Goal: Task Accomplishment & Management: Complete application form

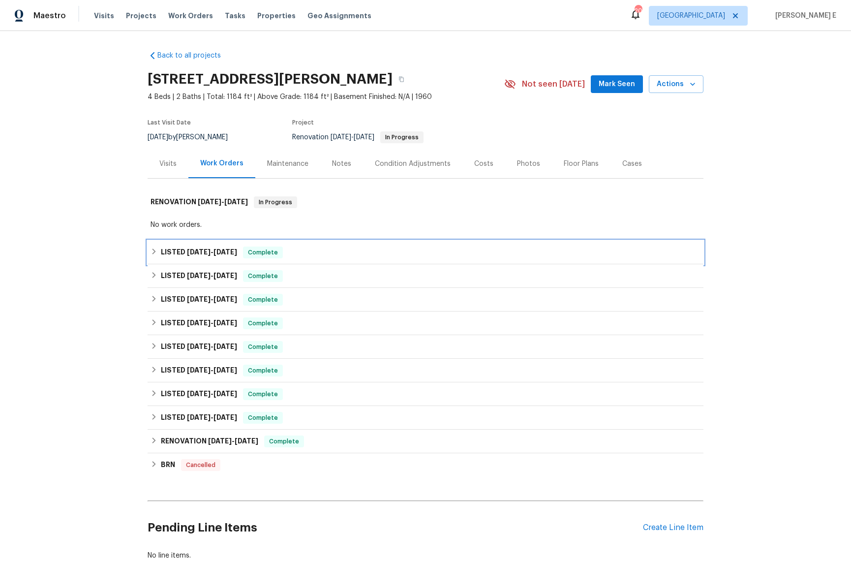
click at [187, 250] on span "5/20/25" at bounding box center [199, 251] width 24 height 7
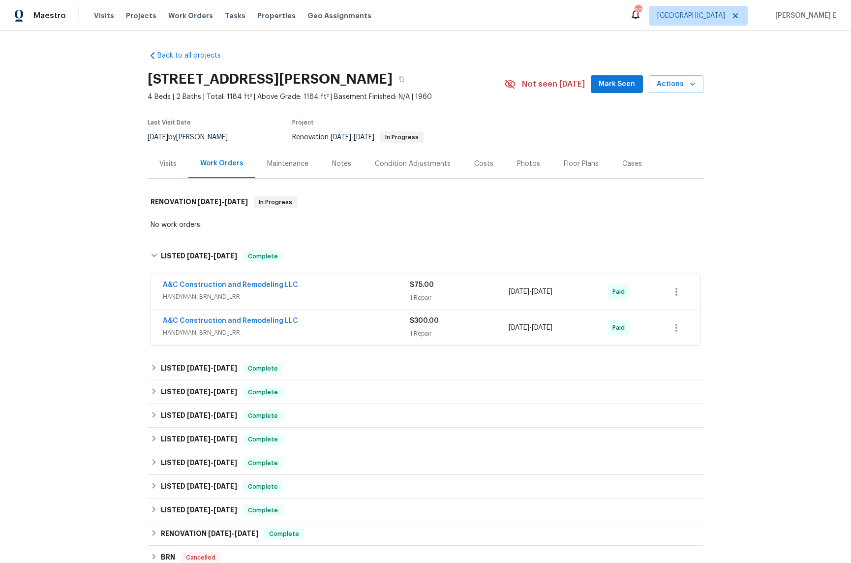
click at [109, 299] on div "Back to all projects 17244 Montgall Dr, Belton, MO 64012 4 Beds | 2 Baths | Tot…" at bounding box center [425, 297] width 851 height 532
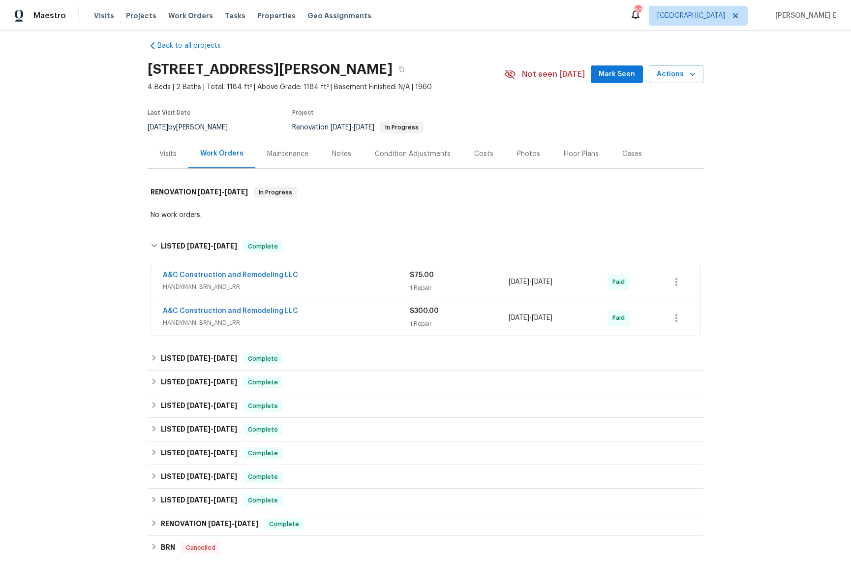
scroll to position [26, 0]
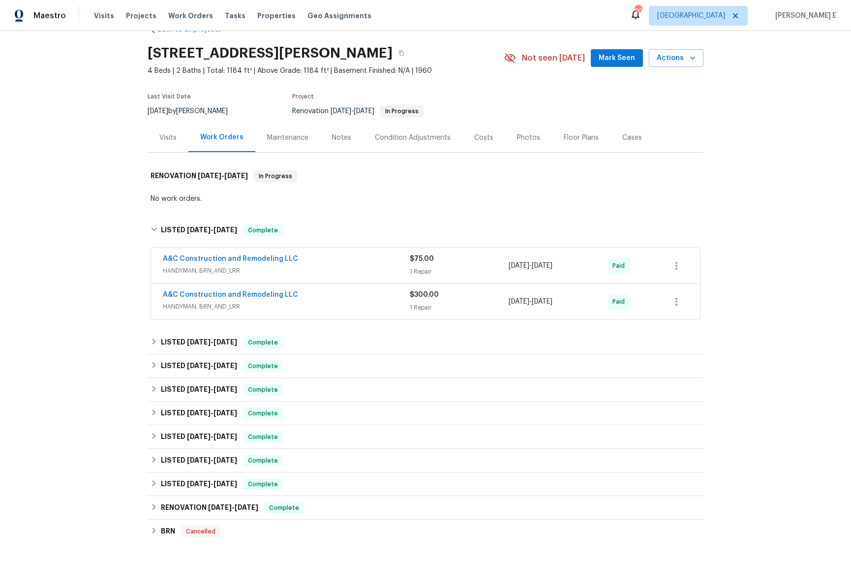
click at [291, 147] on div "Maintenance" at bounding box center [287, 137] width 65 height 29
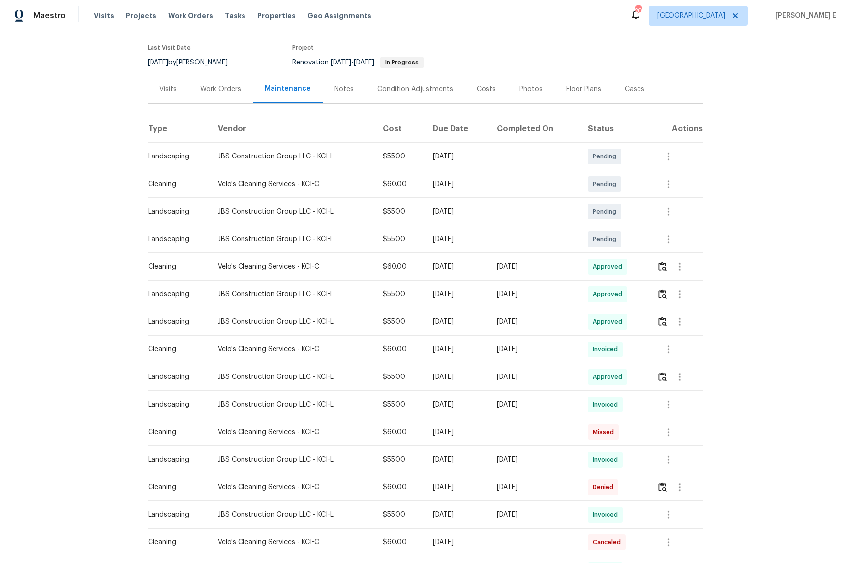
scroll to position [79, 0]
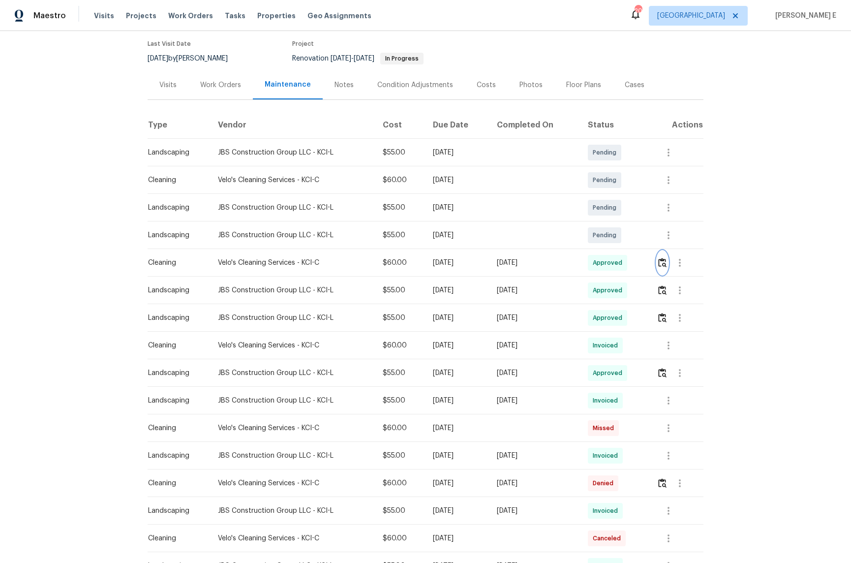
click at [662, 259] on img "button" at bounding box center [662, 262] width 8 height 9
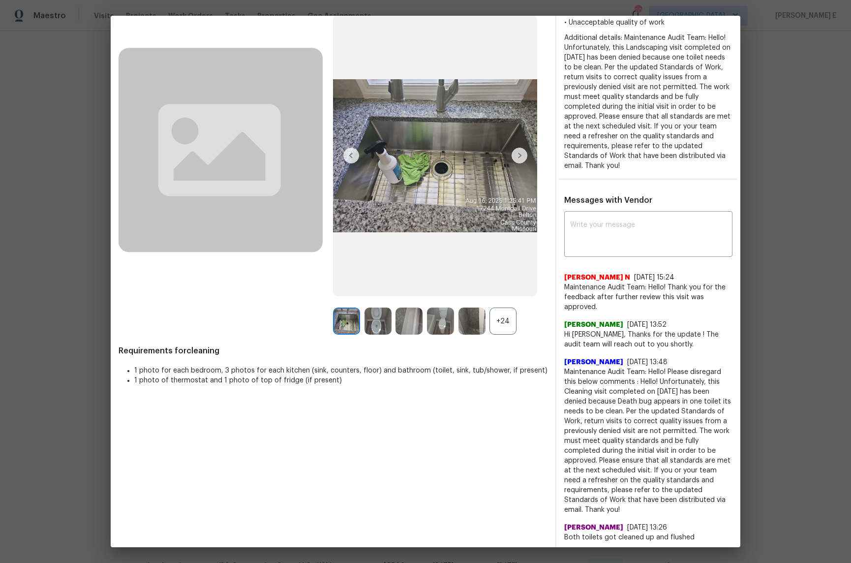
scroll to position [65, 0]
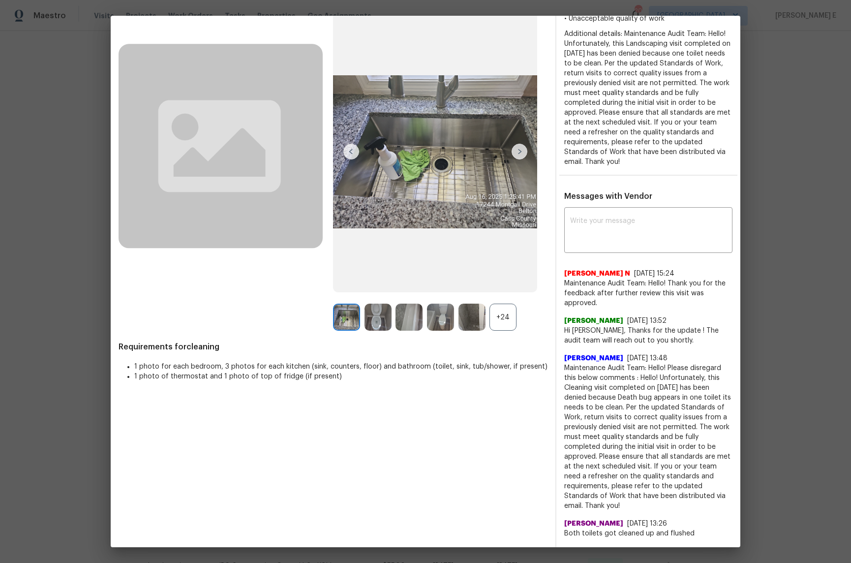
click at [498, 315] on div "+24" at bounding box center [502, 316] width 27 height 27
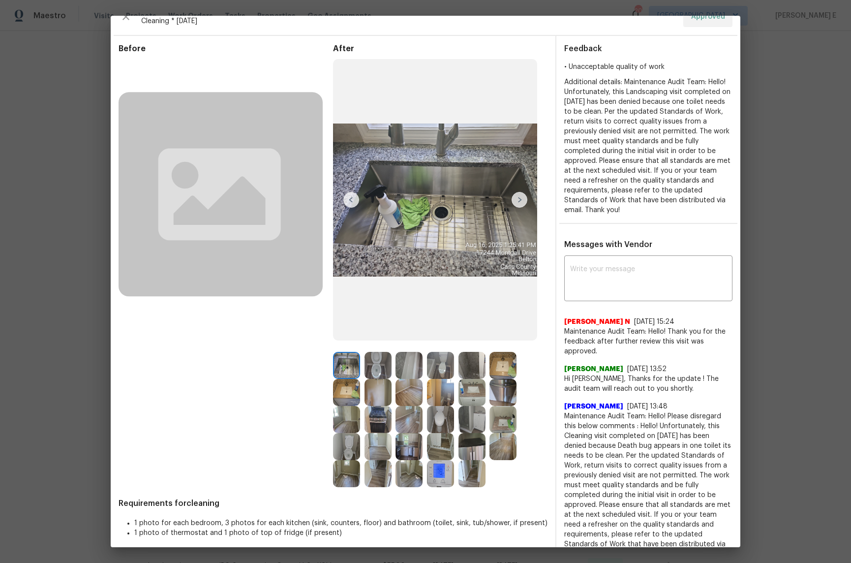
scroll to position [0, 0]
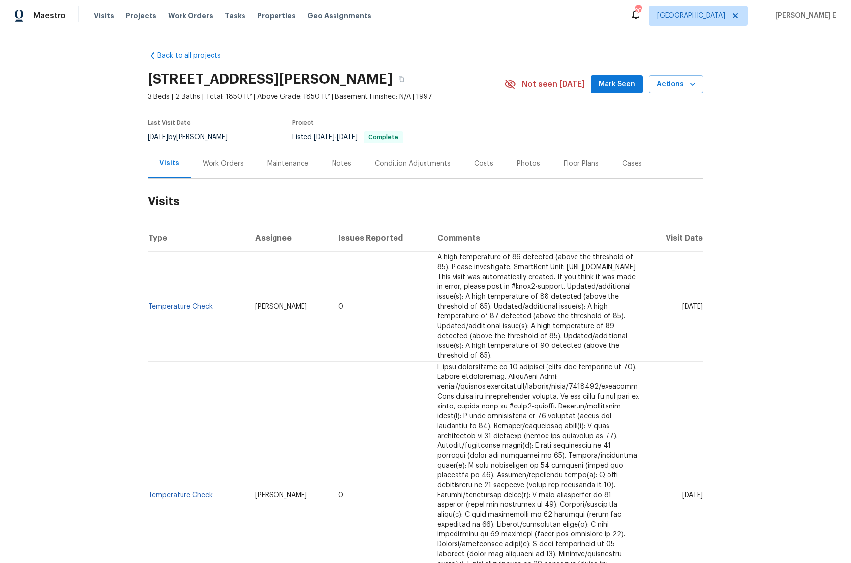
scroll to position [2, 0]
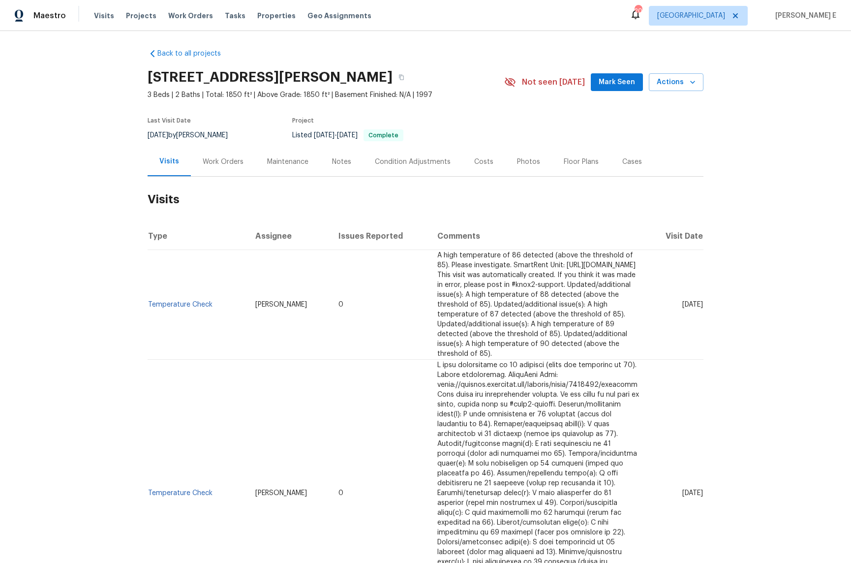
click at [233, 149] on div "Work Orders" at bounding box center [223, 161] width 64 height 29
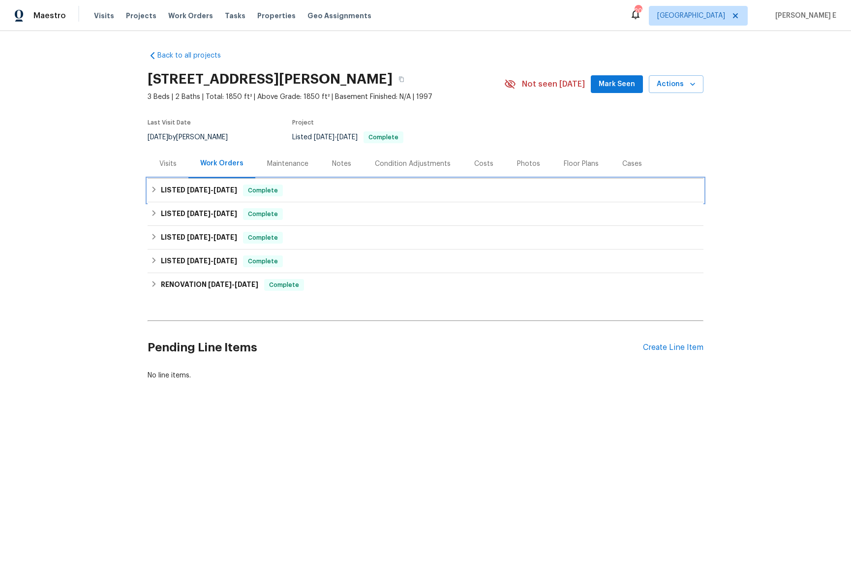
click at [232, 191] on span "8/14/25" at bounding box center [225, 189] width 24 height 7
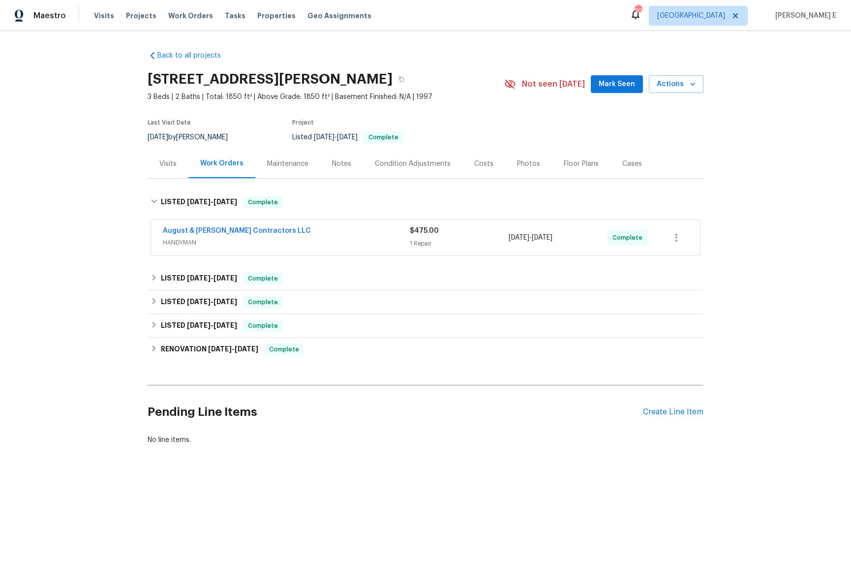
click at [299, 250] on div "August & Suttles Contractors LLC HANDYMAN $475.00 1 Repair 8/12/2025 - 8/14/202…" at bounding box center [425, 237] width 549 height 35
click at [311, 241] on span "HANDYMAN" at bounding box center [286, 243] width 247 height 10
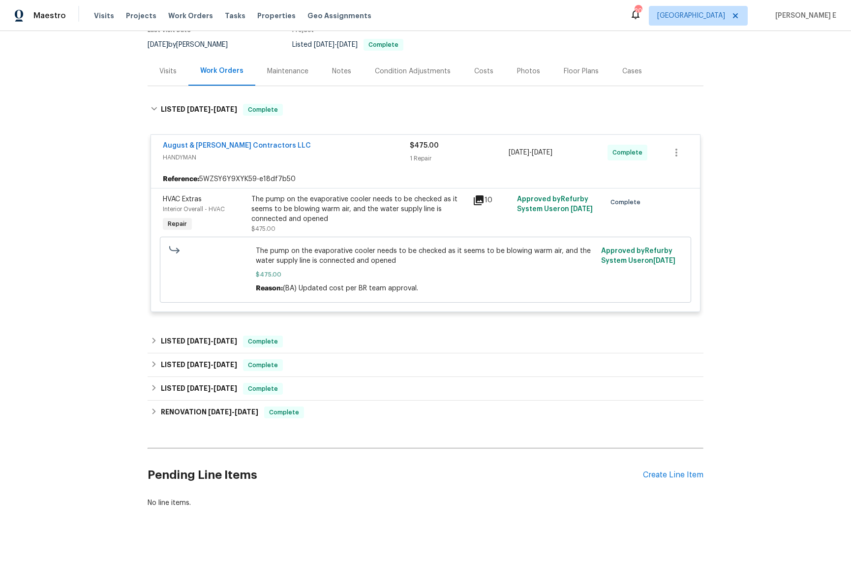
scroll to position [105, 0]
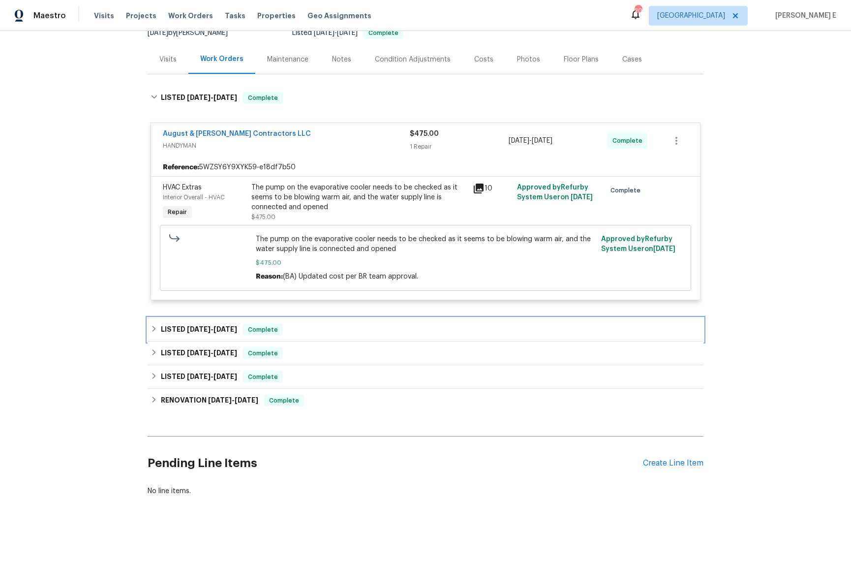
click at [197, 333] on h6 "LISTED 7/15/25 - 7/30/25" at bounding box center [199, 330] width 76 height 12
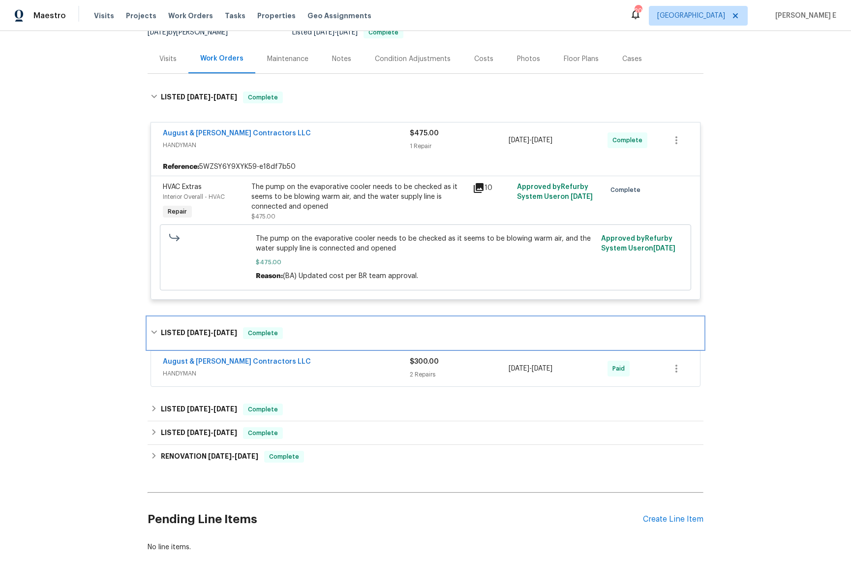
scroll to position [153, 0]
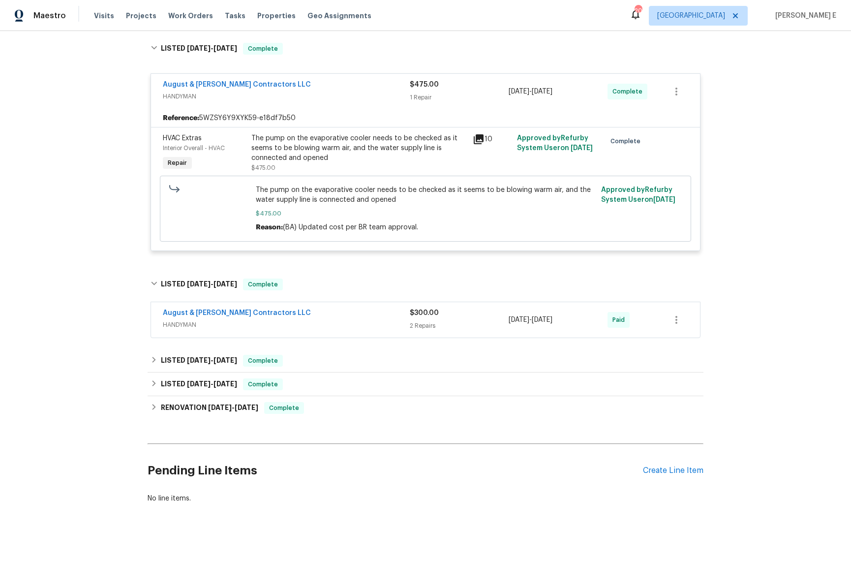
click at [286, 315] on div "August & Suttles Contractors LLC" at bounding box center [286, 314] width 247 height 12
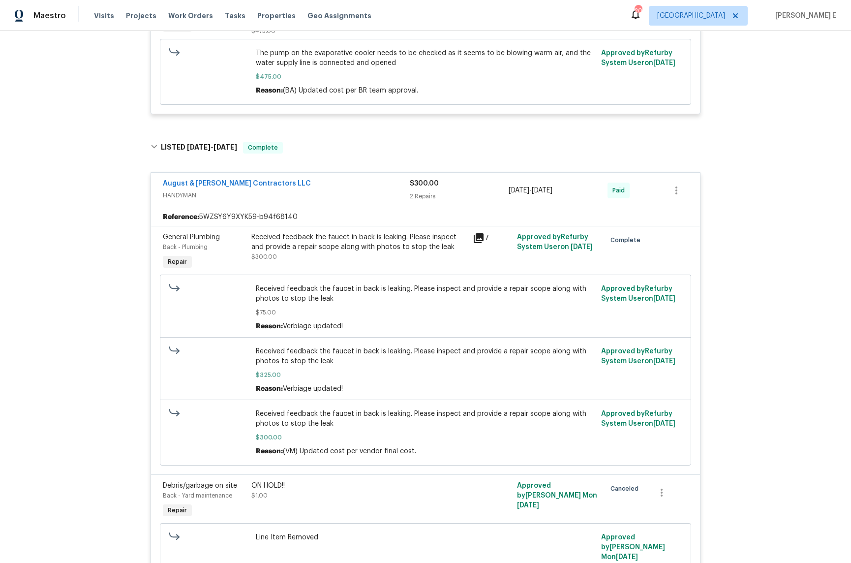
scroll to position [288, 0]
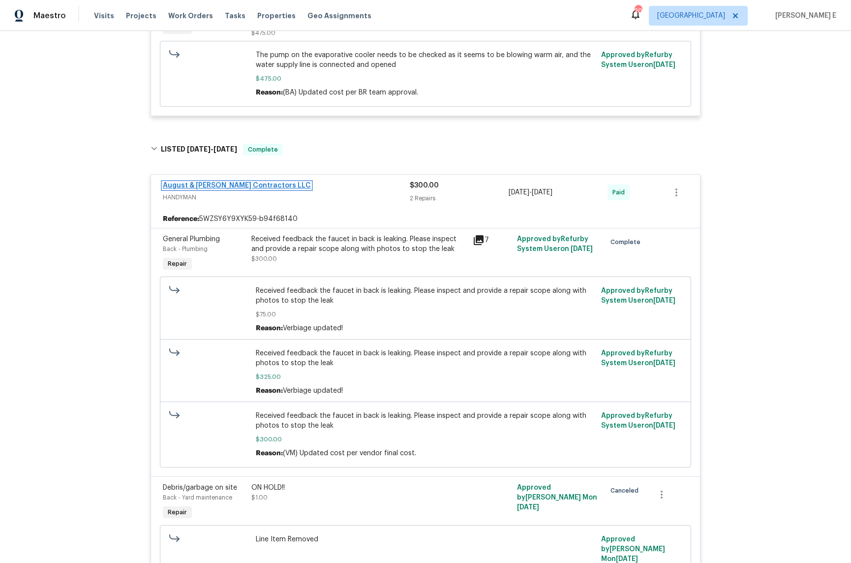
click at [202, 182] on link "August & Suttles Contractors LLC" at bounding box center [237, 185] width 148 height 7
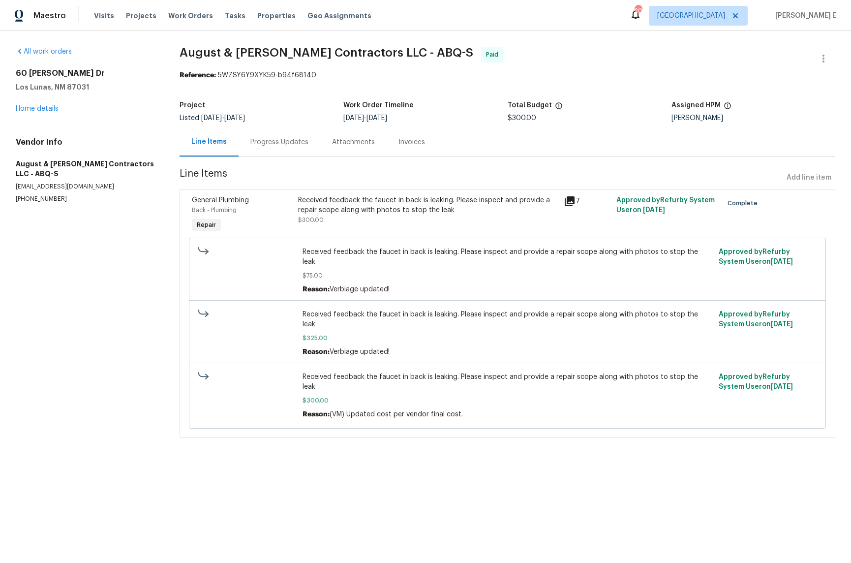
click at [288, 150] on div "Progress Updates" at bounding box center [279, 141] width 82 height 29
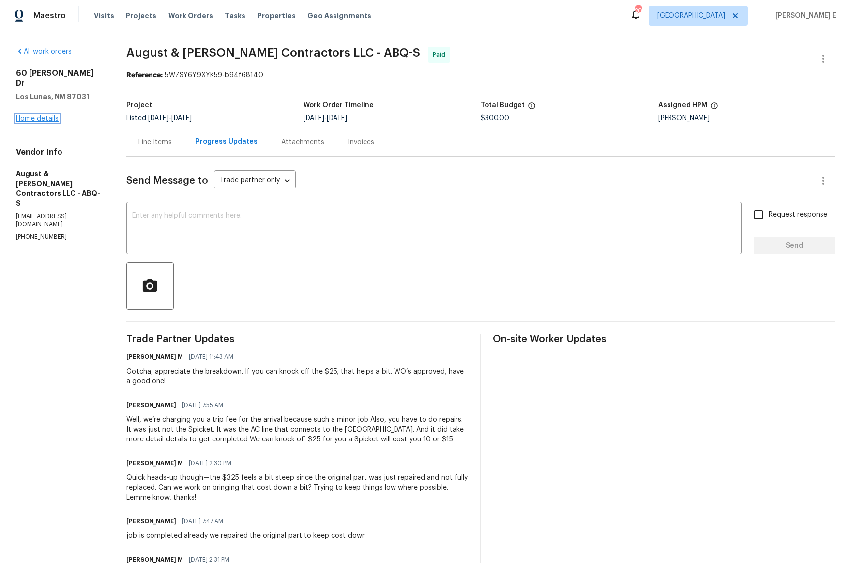
click at [22, 115] on link "Home details" at bounding box center [37, 118] width 43 height 7
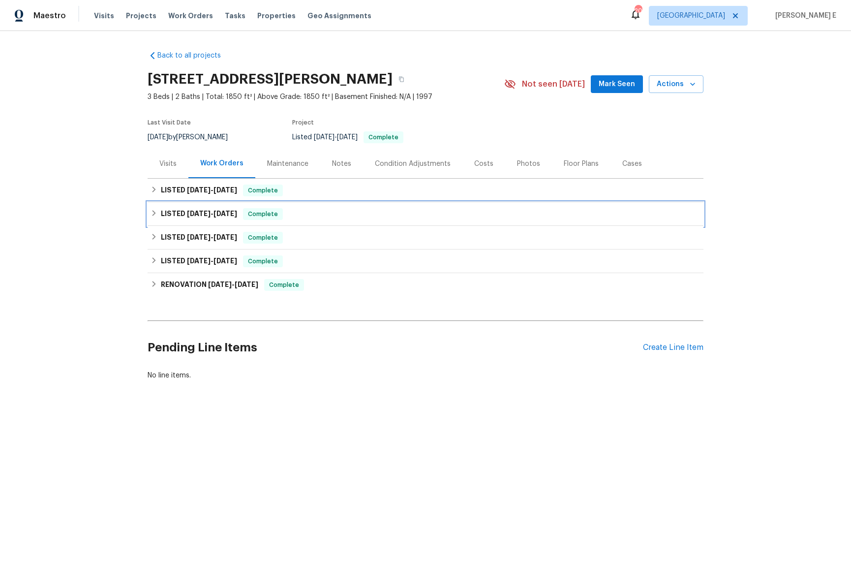
click at [218, 213] on span "7/30/25" at bounding box center [225, 213] width 24 height 7
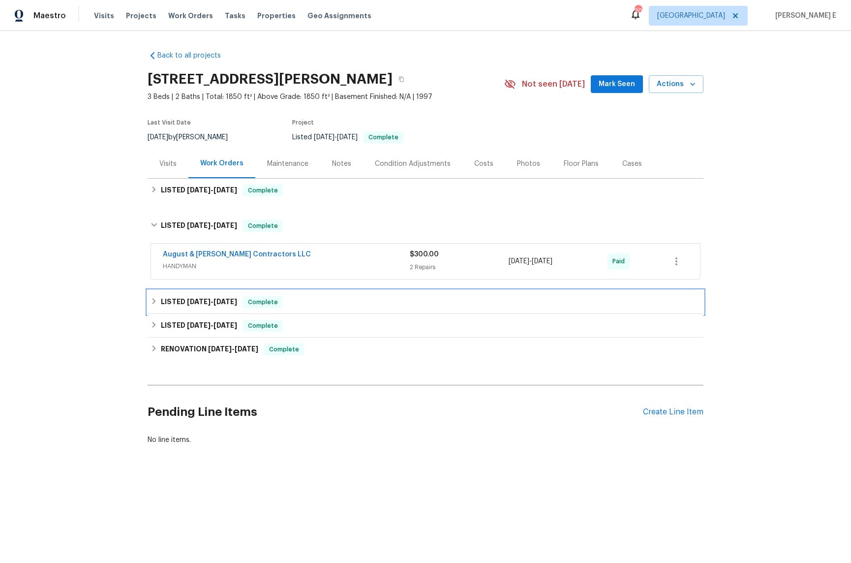
click at [211, 304] on span "5/13/25 - 5/30/25" at bounding box center [212, 301] width 50 height 7
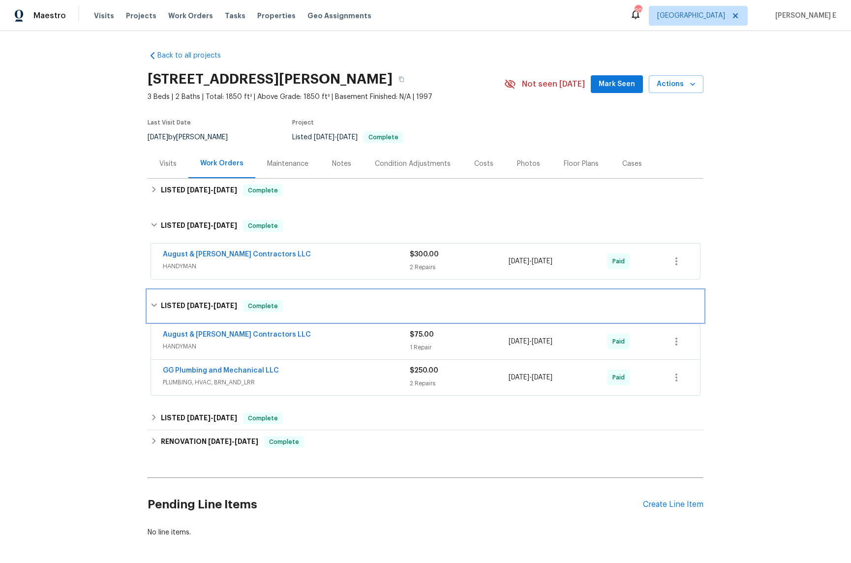
scroll to position [41, 0]
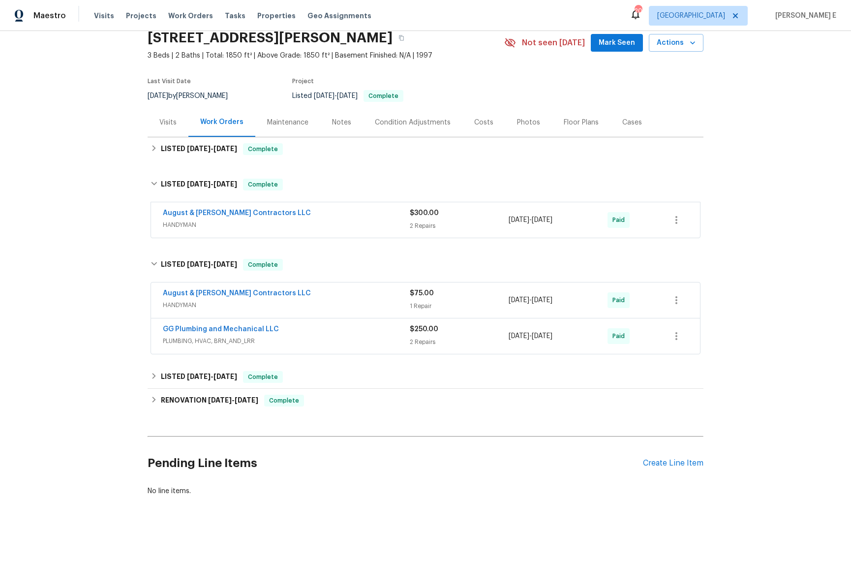
click at [340, 300] on span "HANDYMAN" at bounding box center [286, 305] width 247 height 10
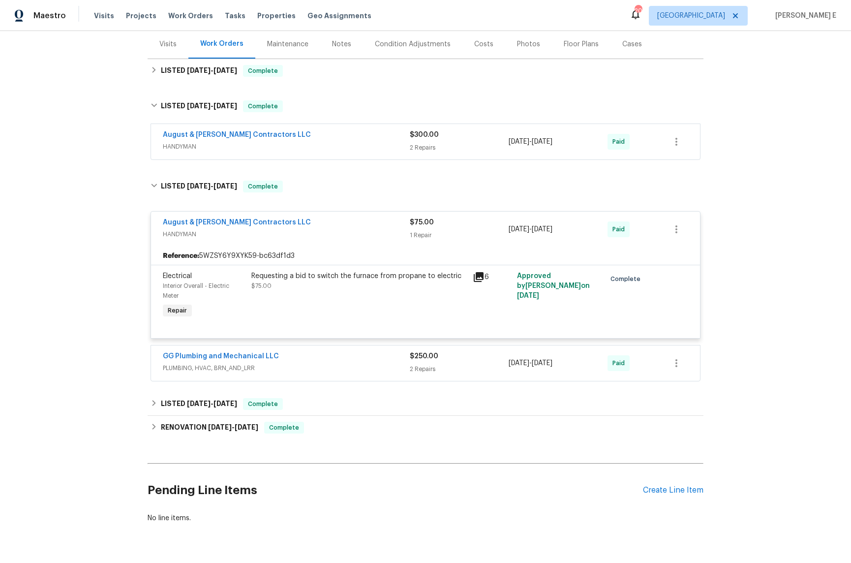
scroll to position [138, 0]
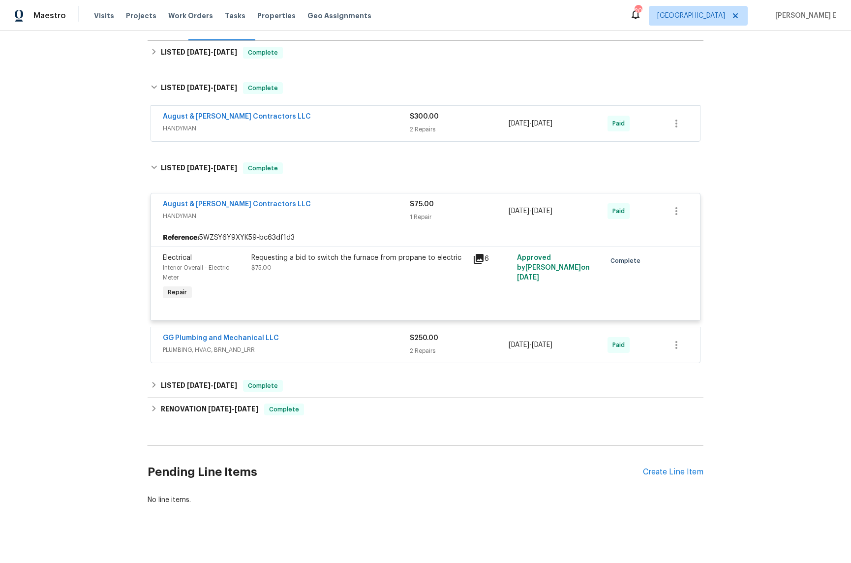
click at [325, 333] on div "GG Plumbing and Mechanical LLC" at bounding box center [286, 339] width 247 height 12
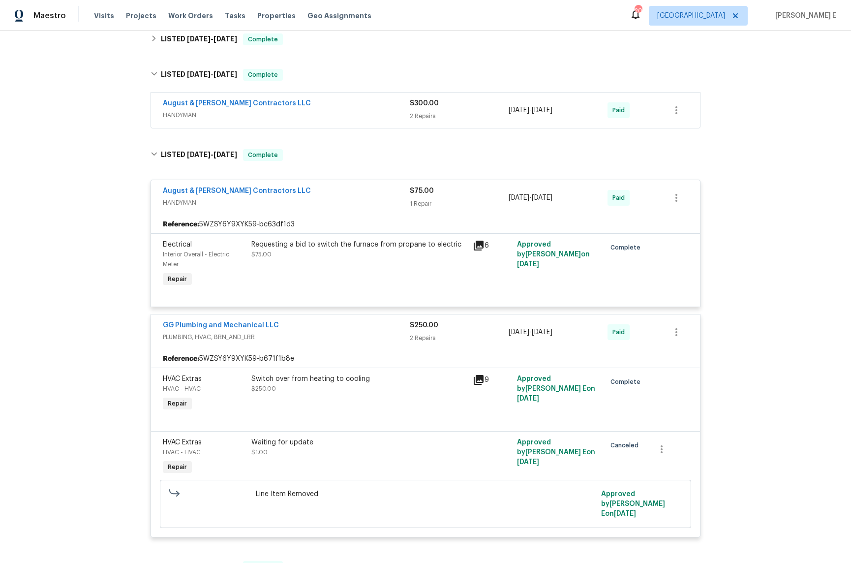
scroll to position [0, 0]
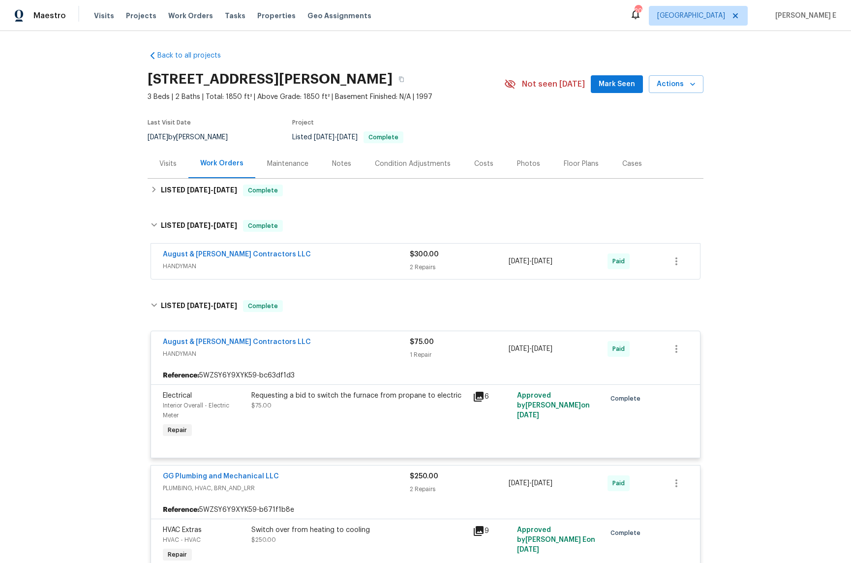
click at [291, 172] on div "Maintenance" at bounding box center [287, 163] width 65 height 29
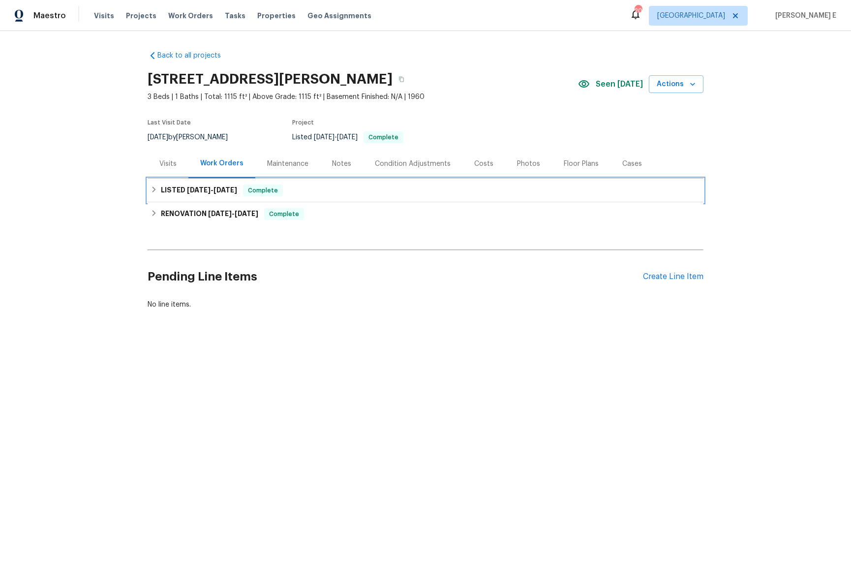
click at [216, 183] on div "LISTED 8/12/25 - 8/13/25 Complete" at bounding box center [426, 190] width 556 height 24
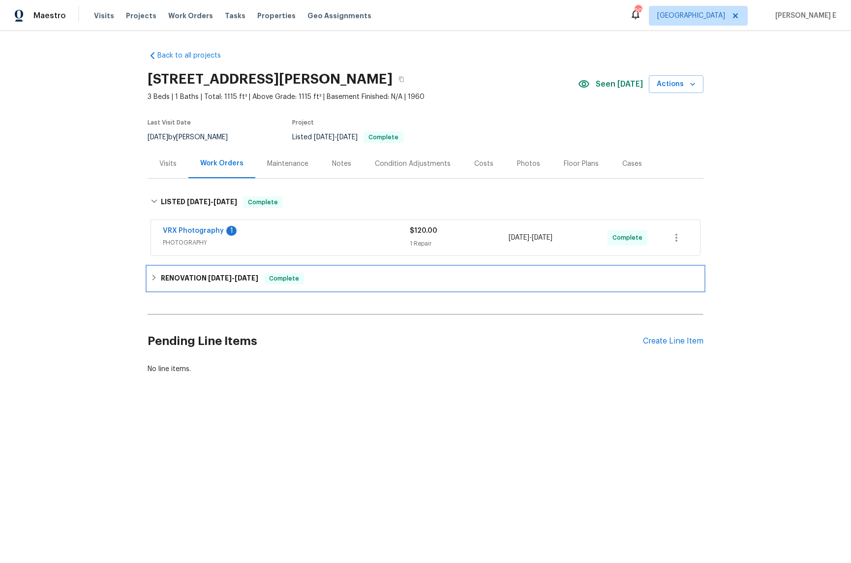
click at [219, 272] on h6 "RENOVATION 7/22/25 - 8/8/25" at bounding box center [209, 278] width 97 height 12
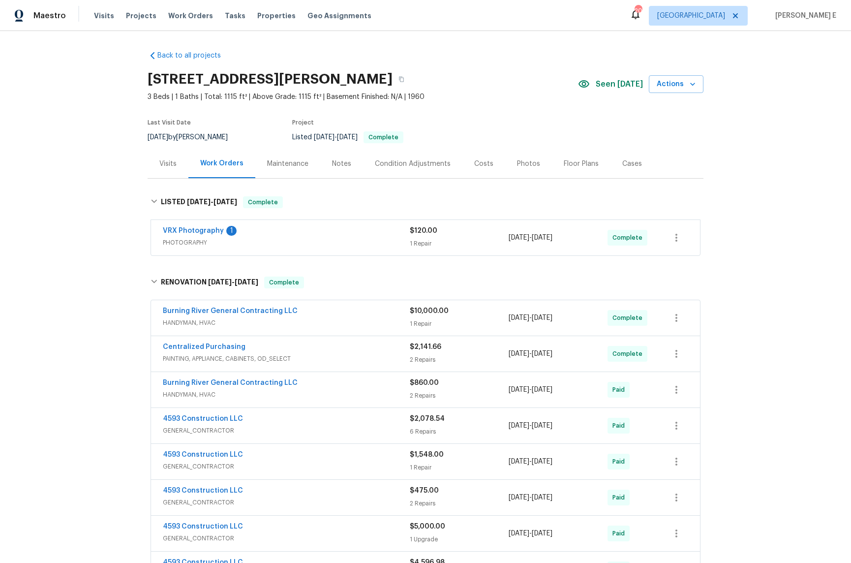
click at [288, 170] on div "Maintenance" at bounding box center [287, 163] width 65 height 29
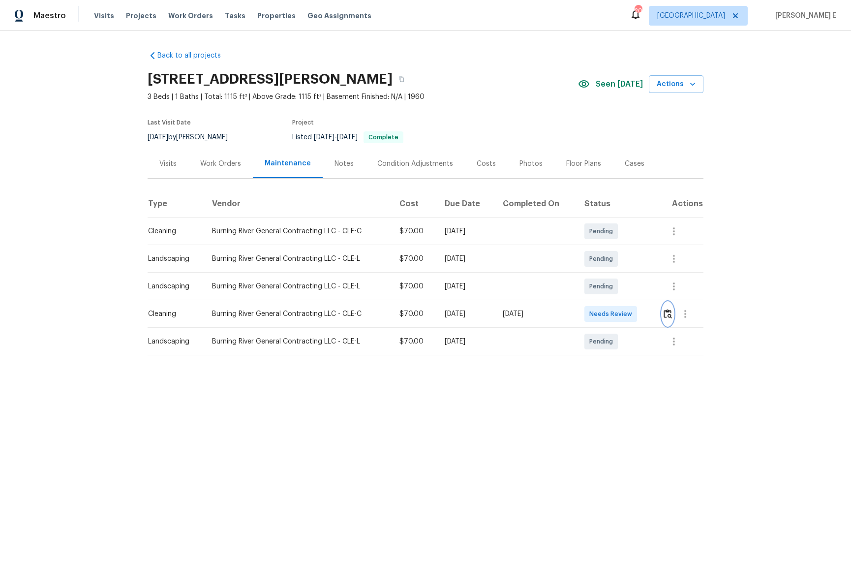
click at [670, 311] on img "button" at bounding box center [667, 313] width 8 height 9
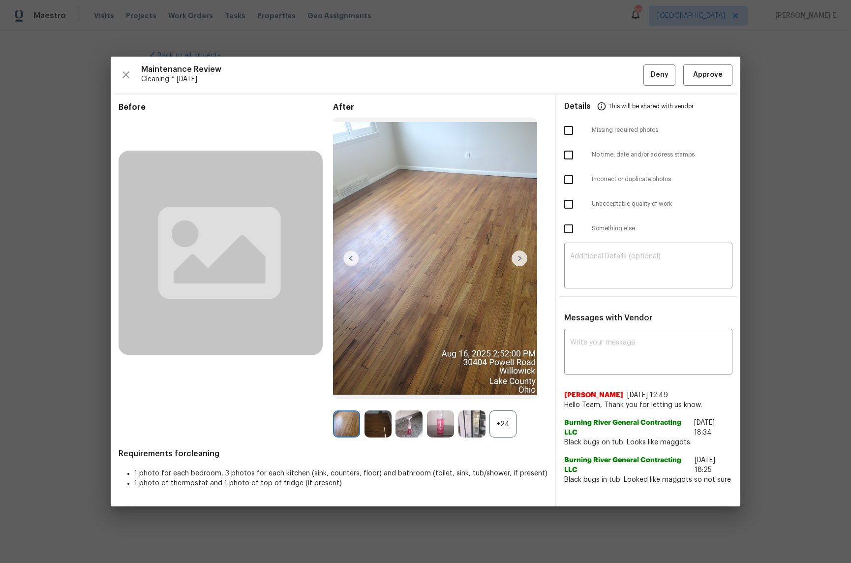
click at [682, 478] on span "Black bugs in tub. Looked like maggots so not sure" at bounding box center [648, 480] width 168 height 10
copy span "maggots"
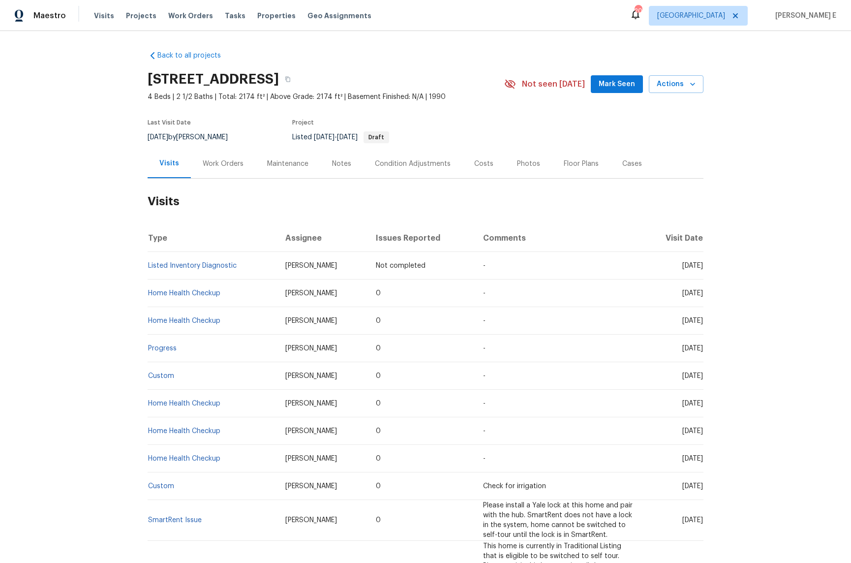
click at [231, 167] on div "Work Orders" at bounding box center [223, 164] width 41 height 10
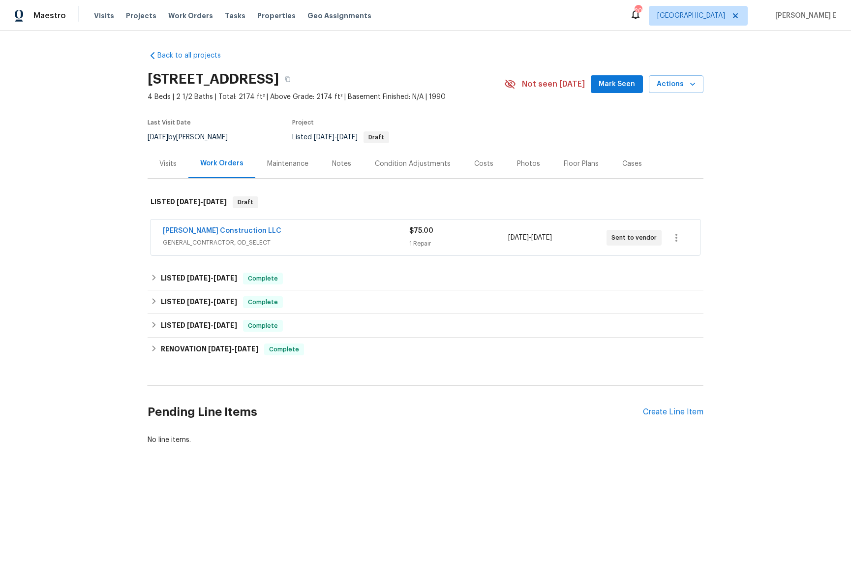
click at [282, 231] on div "Bowen Construction LLC" at bounding box center [286, 232] width 246 height 12
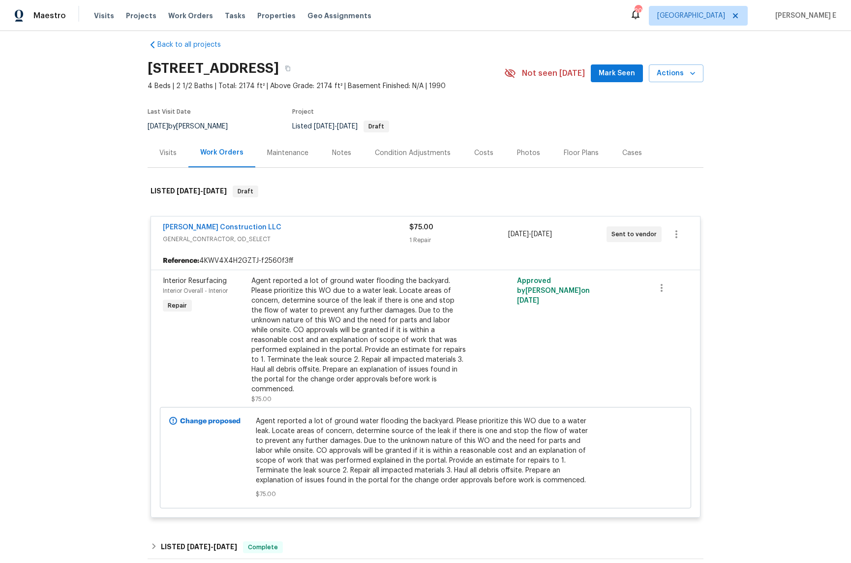
scroll to position [17, 0]
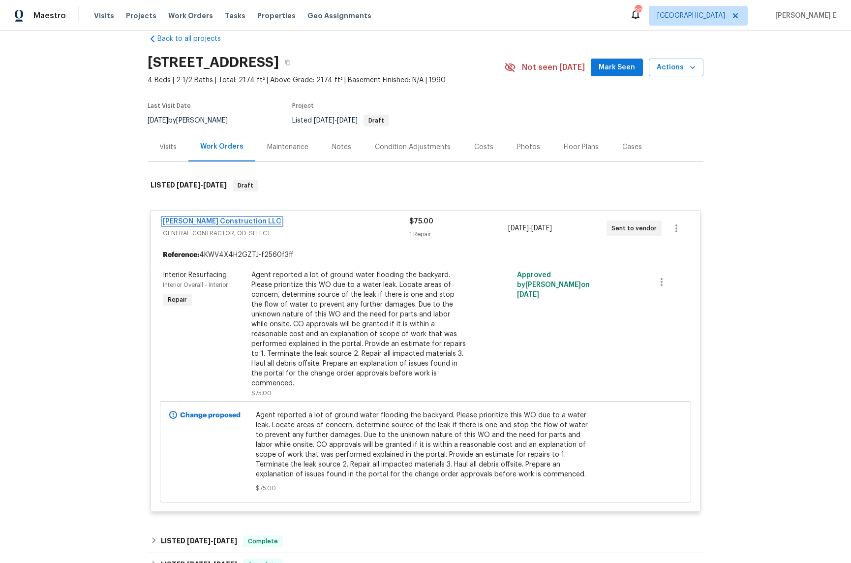
click at [190, 220] on link "Bowen Construction LLC" at bounding box center [222, 221] width 119 height 7
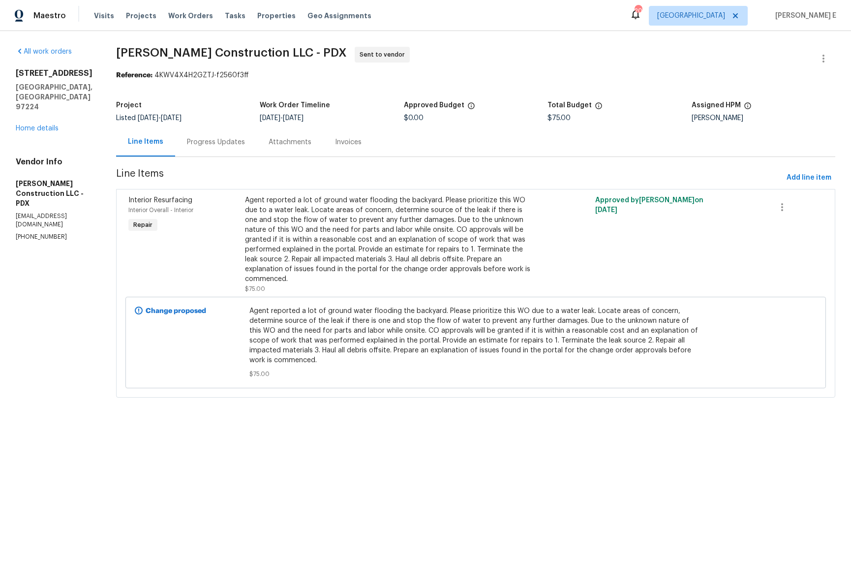
click at [237, 142] on div "Progress Updates" at bounding box center [216, 142] width 58 height 10
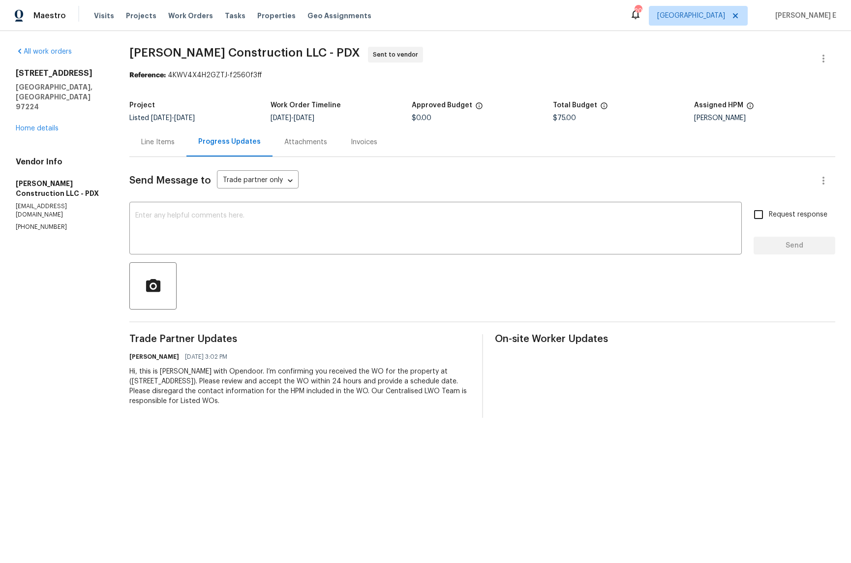
click at [164, 140] on div "Line Items" at bounding box center [157, 142] width 33 height 10
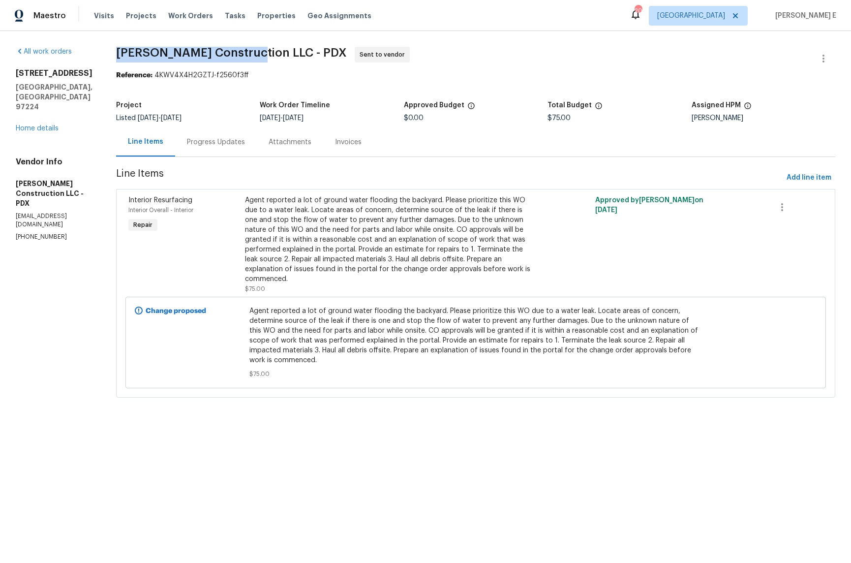
drag, startPoint x: 137, startPoint y: 53, endPoint x: 275, endPoint y: 51, distance: 138.2
click at [275, 51] on span "Bowen Construction LLC - PDX" at bounding box center [231, 53] width 231 height 12
copy span "Bowen Construction LLC"
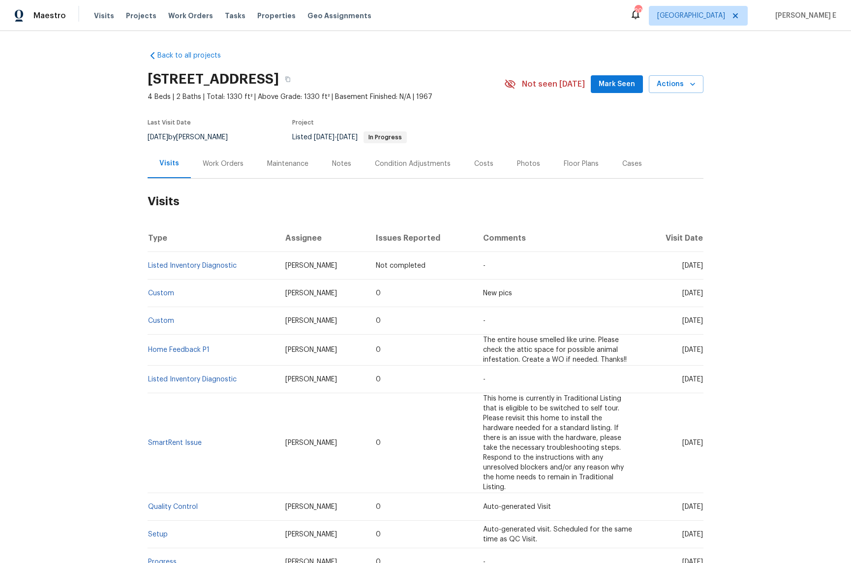
scroll to position [8, 0]
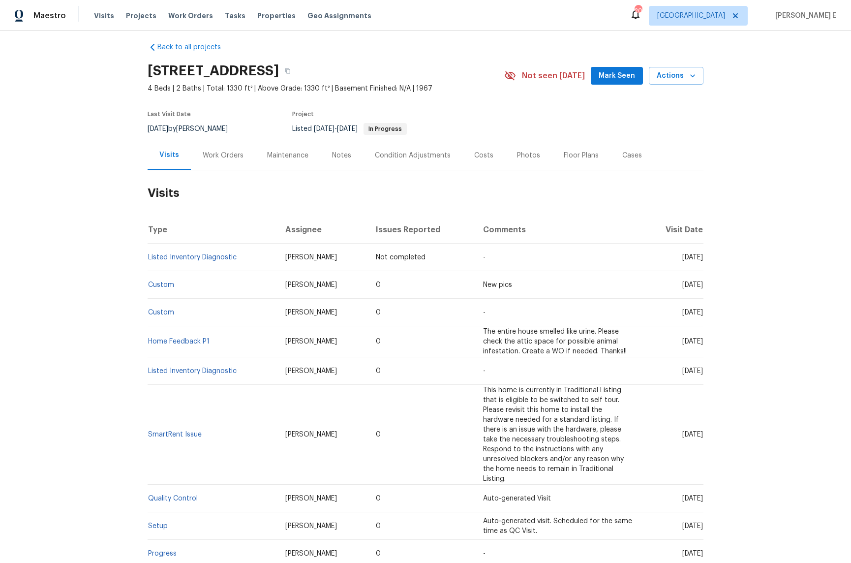
click at [210, 158] on div "Work Orders" at bounding box center [223, 155] width 41 height 10
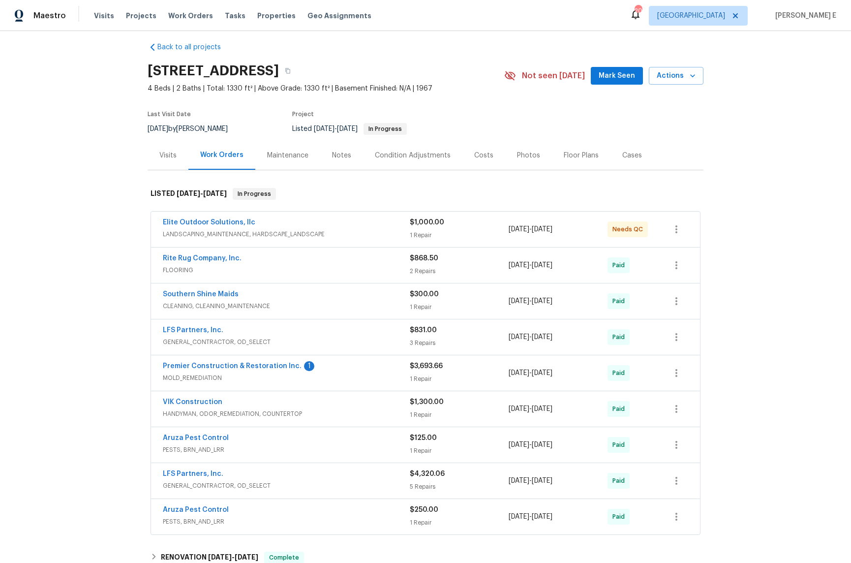
click at [227, 249] on div "Rite Rug Company, Inc. FLOORING $868.50 2 Repairs 7/1/2025 - 7/7/2025 Paid" at bounding box center [425, 264] width 549 height 35
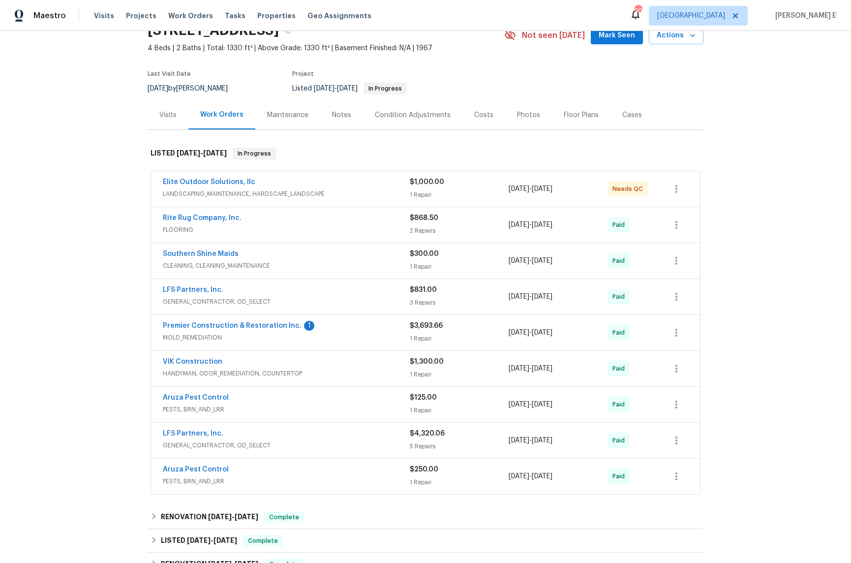
scroll to position [62, 0]
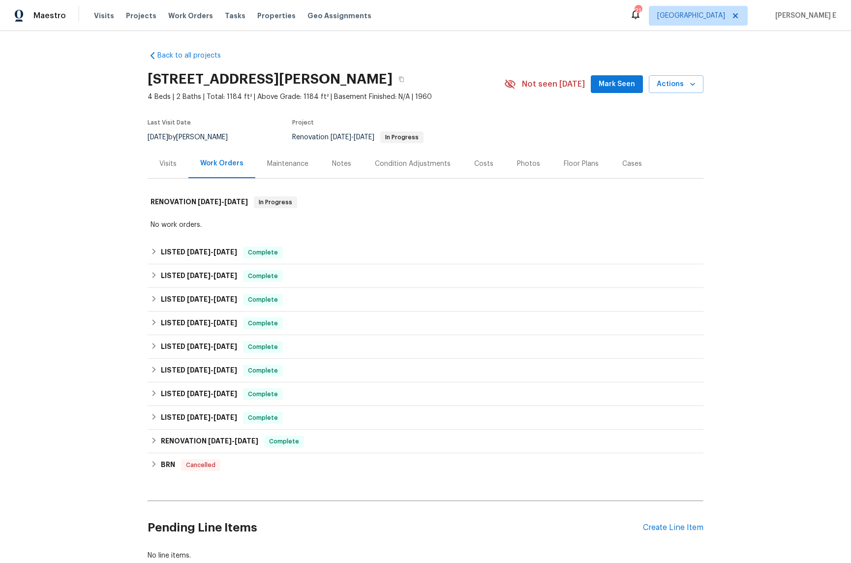
scroll to position [64, 0]
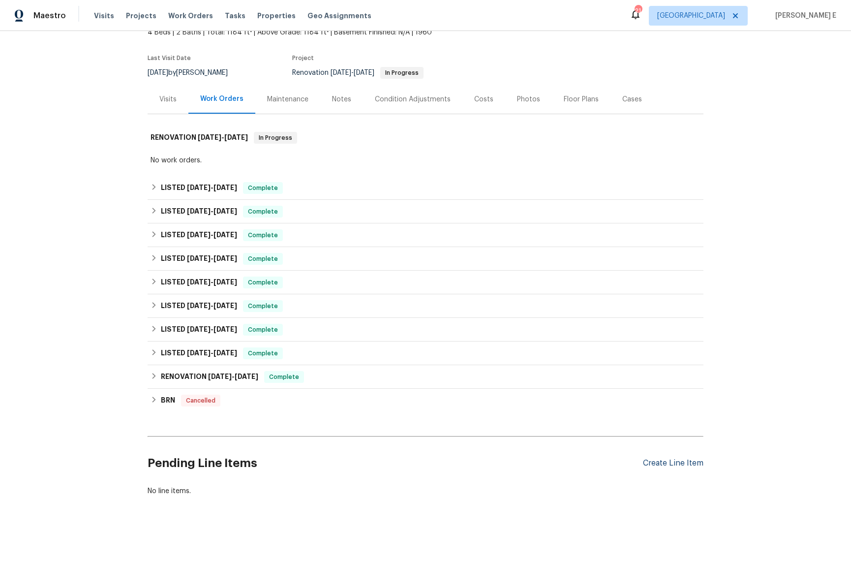
click at [644, 462] on div "Create Line Item" at bounding box center [673, 462] width 60 height 9
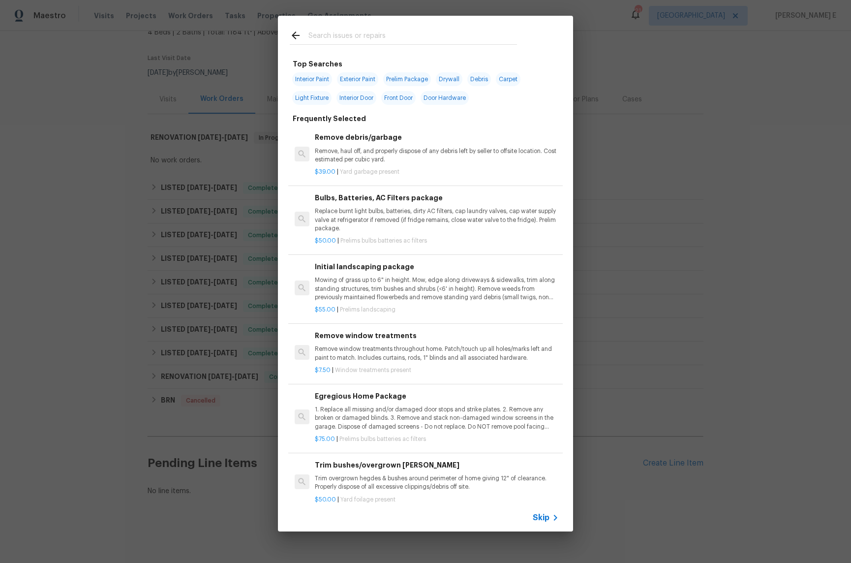
click at [533, 520] on span "Skip" at bounding box center [541, 517] width 17 height 10
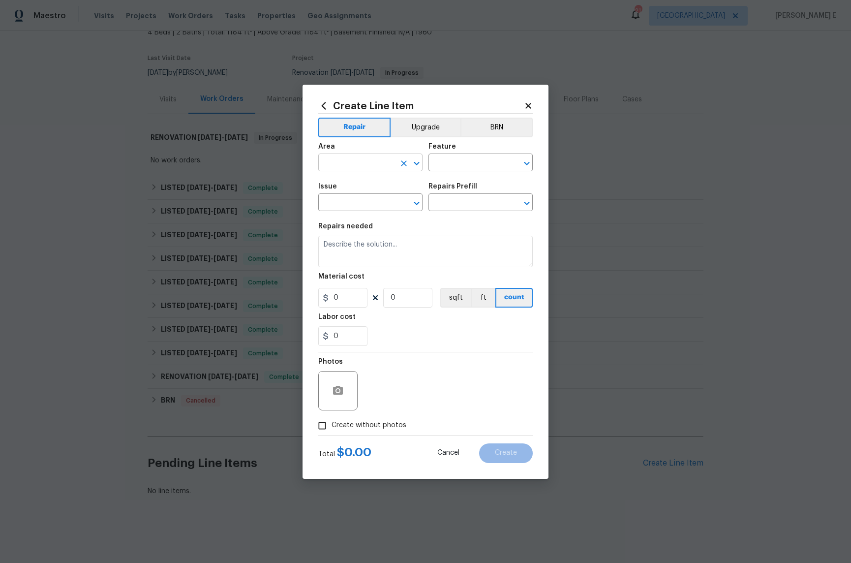
click at [363, 160] on input "text" at bounding box center [356, 163] width 77 height 15
type input "Interior Overall"
type input "Pests"
click at [370, 206] on input "text" at bounding box center [356, 203] width 77 height 15
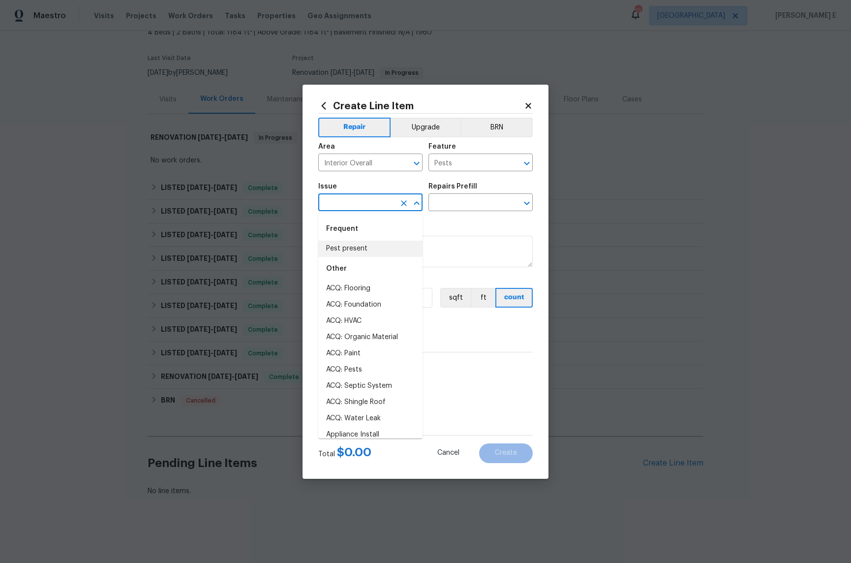
click at [356, 241] on li "Pest present" at bounding box center [370, 248] width 104 height 16
type input "Pest present"
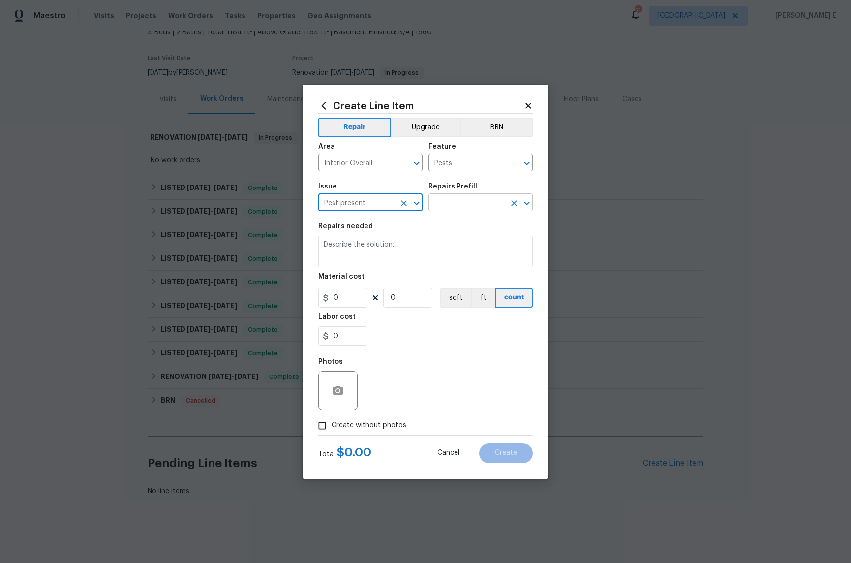
click at [462, 204] on input "text" at bounding box center [466, 203] width 77 height 15
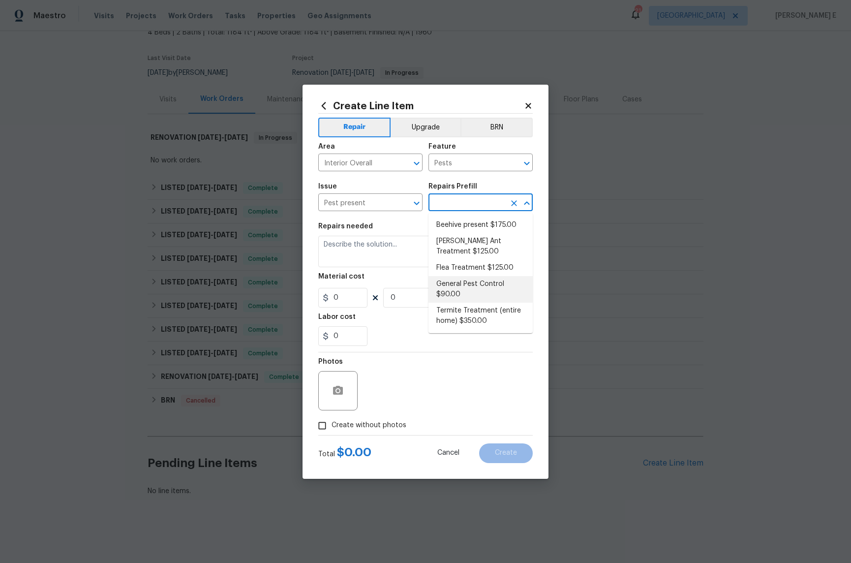
click at [452, 286] on li "General Pest Control $90.00" at bounding box center [480, 289] width 104 height 27
type input "General Pest Control $90.00"
type textarea "General pest treatment for active pest/insect infestation - non termite"
type input "90"
type input "1"
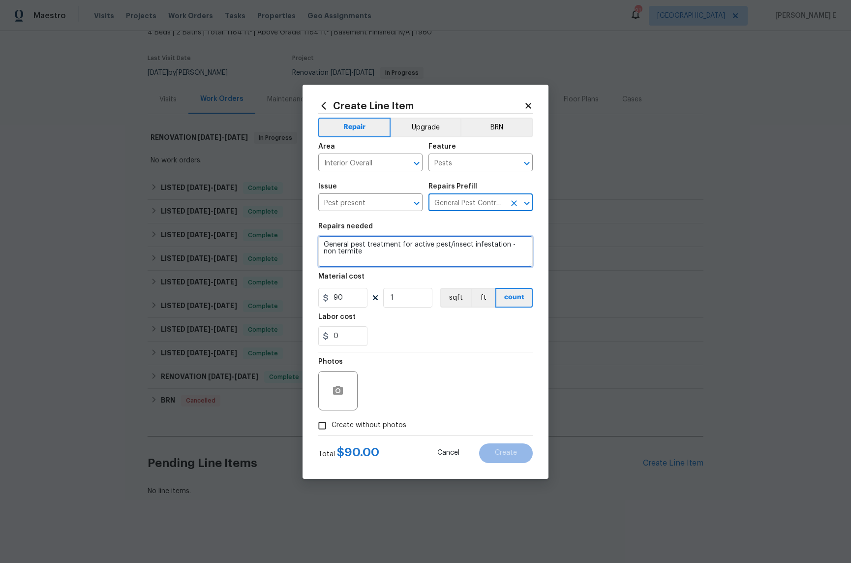
click at [411, 241] on textarea "General pest treatment for active pest/insect infestation - non termite" at bounding box center [425, 251] width 214 height 31
paste textarea "Please remove spider webs and haul away and dispose of all debris properly."
type textarea "Please remove spider webs and haul away and dispose of all debris properly."
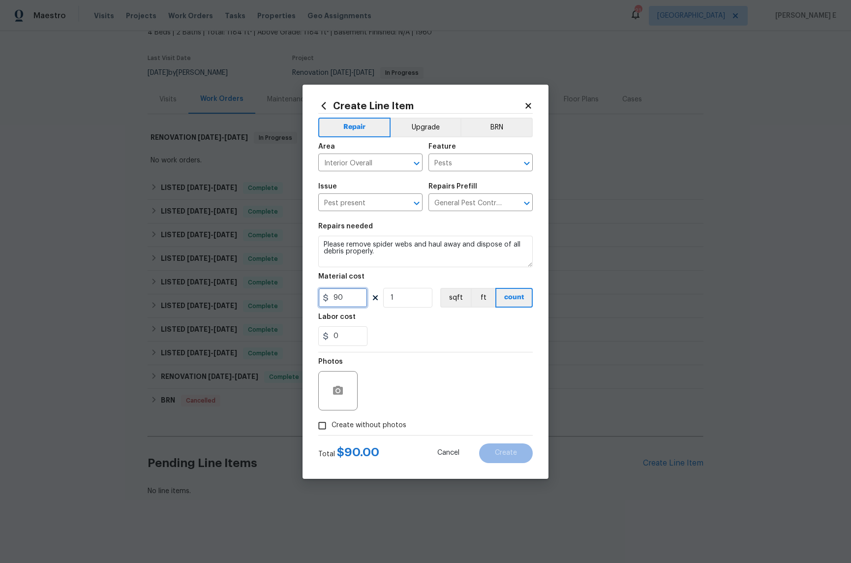
click at [339, 296] on input "90" at bounding box center [342, 298] width 49 height 20
type input "75"
click at [333, 424] on span "Create without photos" at bounding box center [368, 425] width 75 height 10
click at [331, 424] on input "Create without photos" at bounding box center [322, 425] width 19 height 19
checkbox input "true"
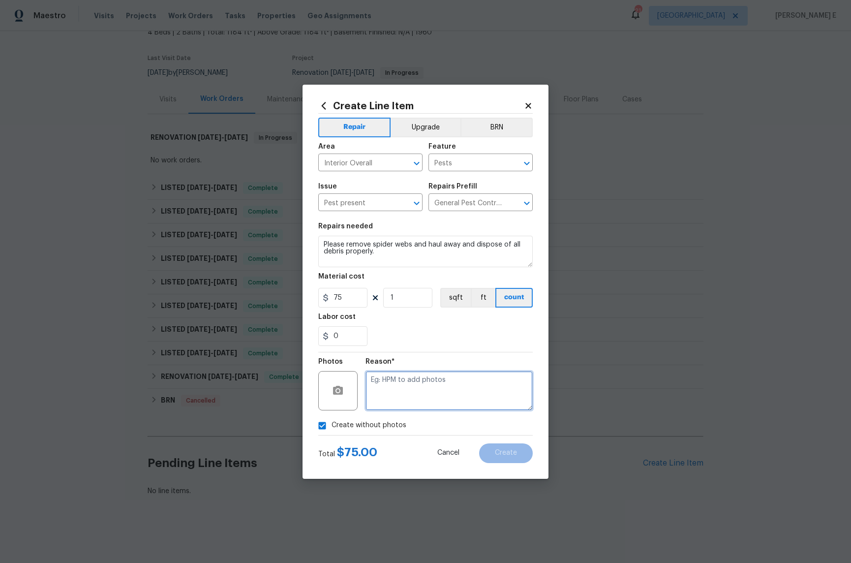
click at [400, 408] on textarea at bounding box center [448, 390] width 167 height 39
click at [511, 452] on span "Create" at bounding box center [506, 452] width 22 height 7
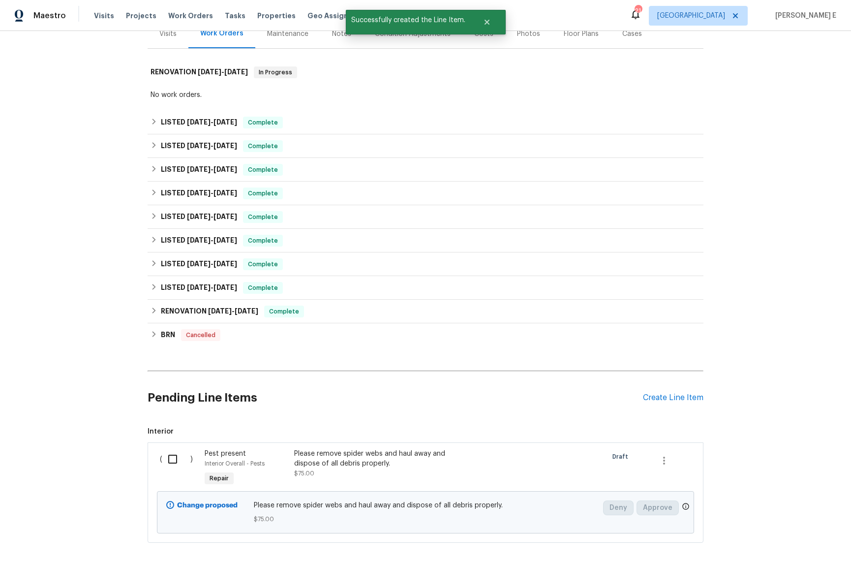
scroll to position [177, 0]
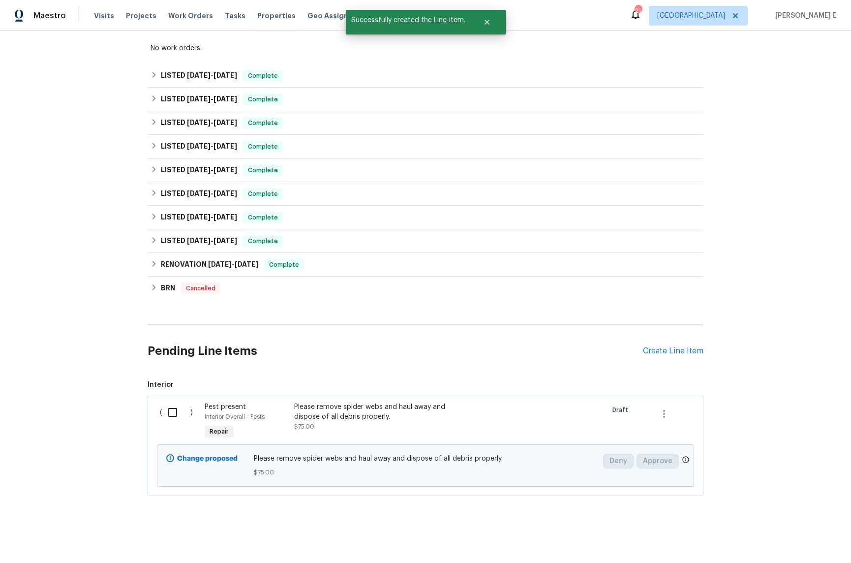
click at [171, 420] on input "checkbox" at bounding box center [176, 412] width 28 height 21
checkbox input "true"
click at [788, 543] on span "Create Work Order" at bounding box center [794, 538] width 65 height 12
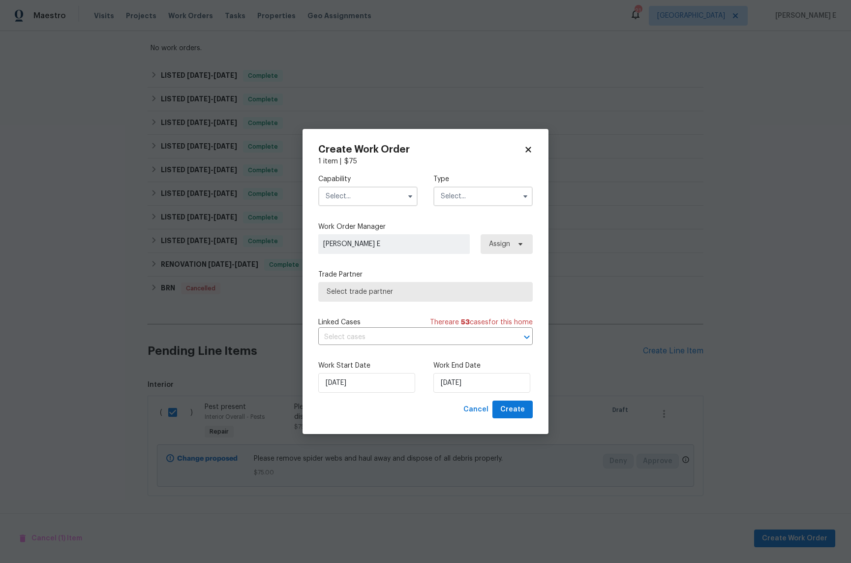
click at [402, 179] on label "Capability" at bounding box center [367, 179] width 99 height 10
click at [388, 196] on input "text" at bounding box center [367, 196] width 99 height 20
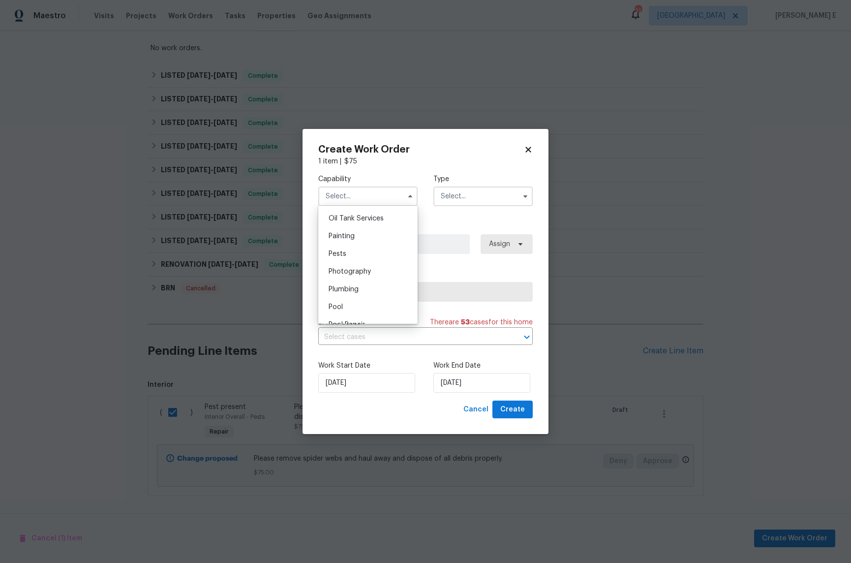
scroll to position [797, 0]
click at [383, 261] on div "Pests" at bounding box center [368, 264] width 94 height 18
type input "Pests"
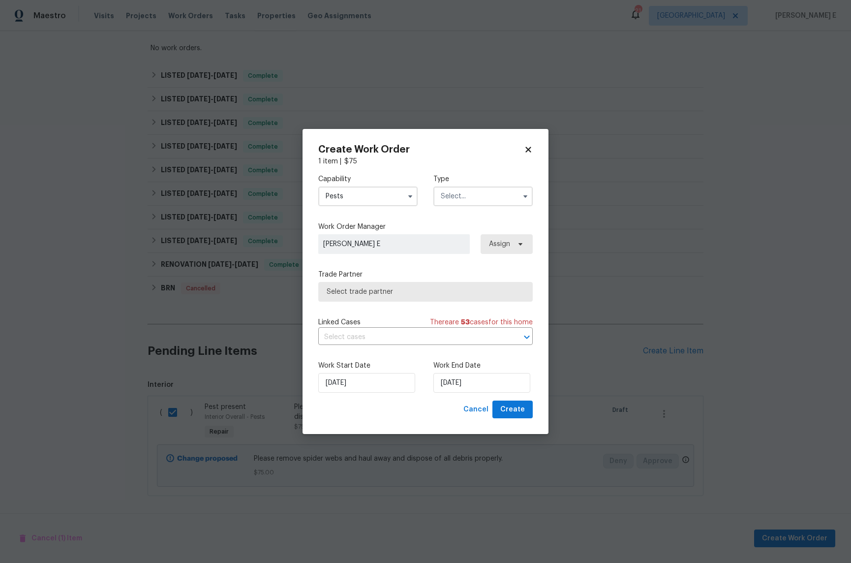
click at [496, 189] on input "text" at bounding box center [482, 196] width 99 height 20
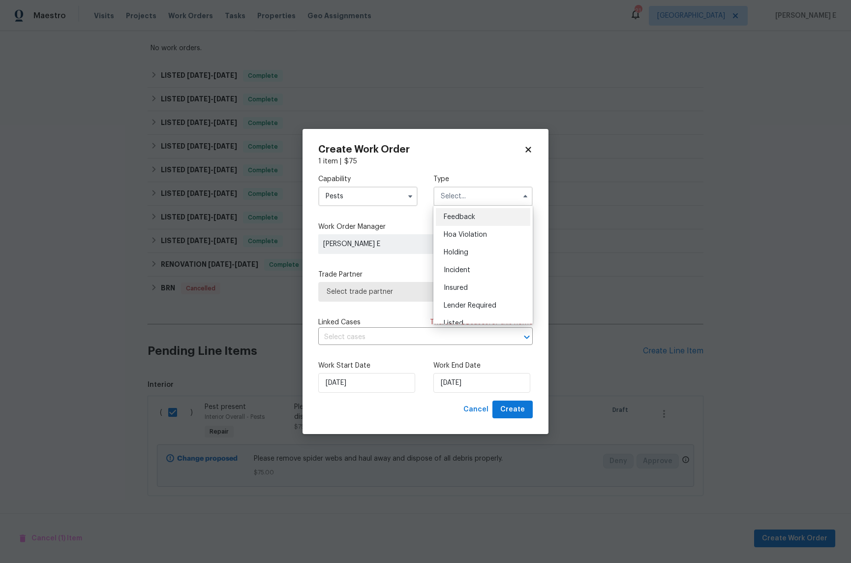
click at [482, 214] on div "Feedback" at bounding box center [483, 217] width 94 height 18
type input "Feedback"
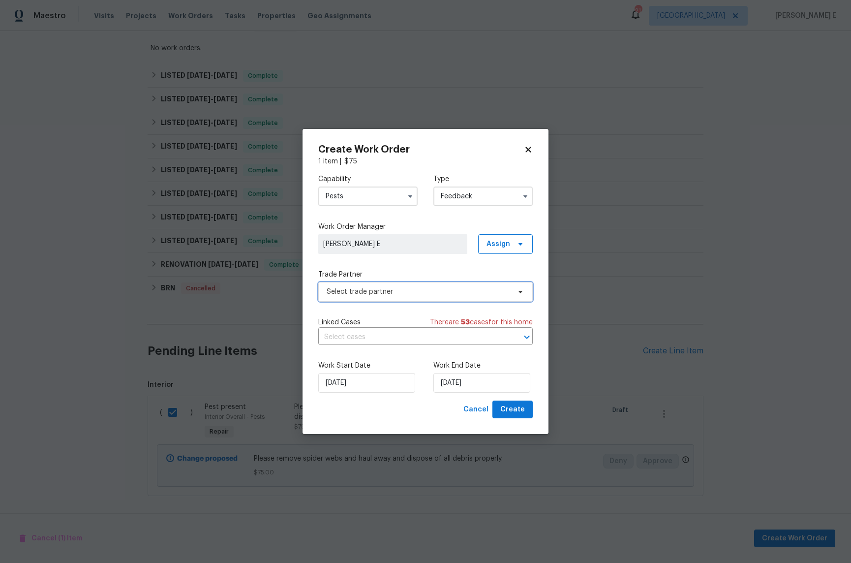
click at [359, 290] on span "Select trade partner" at bounding box center [418, 292] width 183 height 10
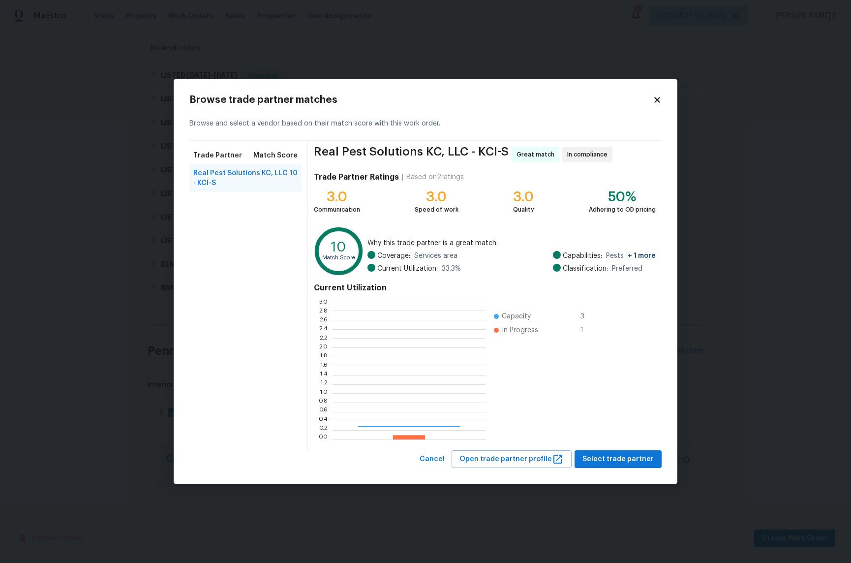
scroll to position [138, 153]
click at [628, 466] on button "Select trade partner" at bounding box center [617, 459] width 87 height 18
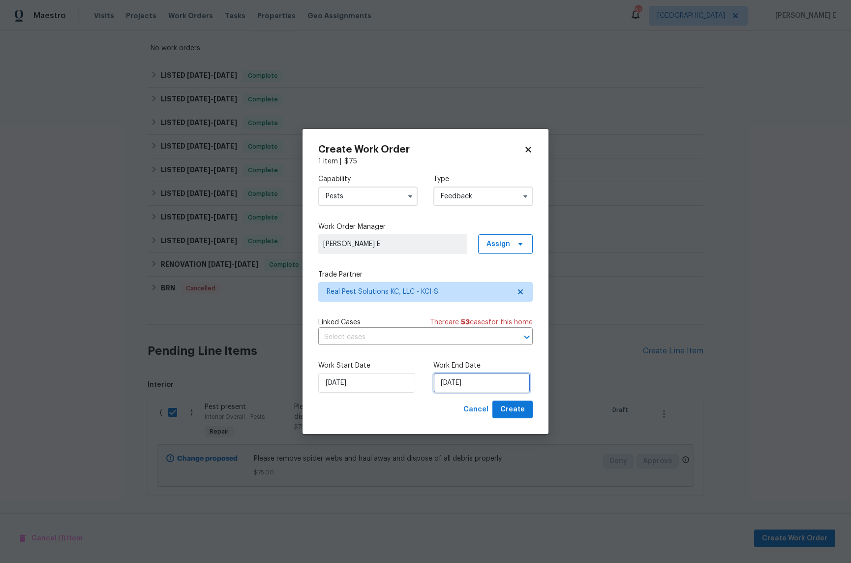
click at [466, 377] on input "19/08/2025" at bounding box center [481, 383] width 97 height 20
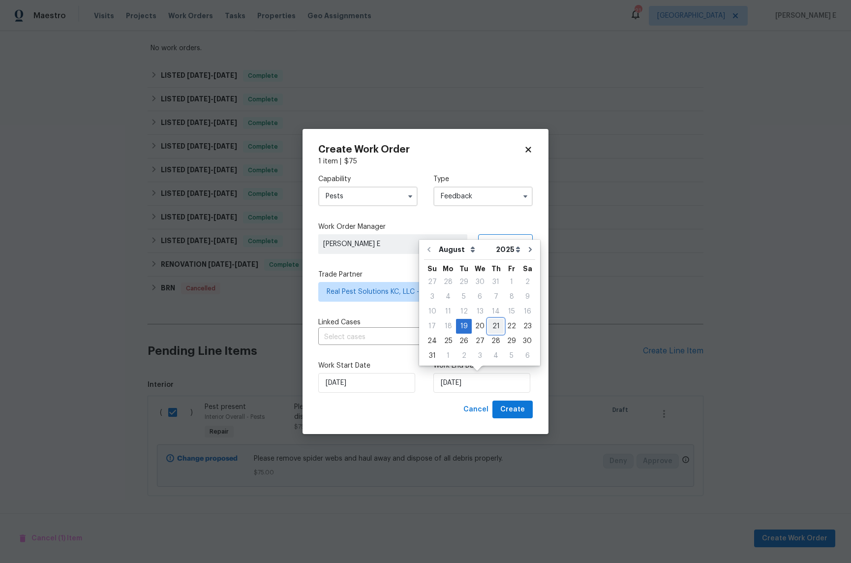
click at [491, 327] on div "21" at bounding box center [496, 326] width 16 height 14
type input "21/08/2025"
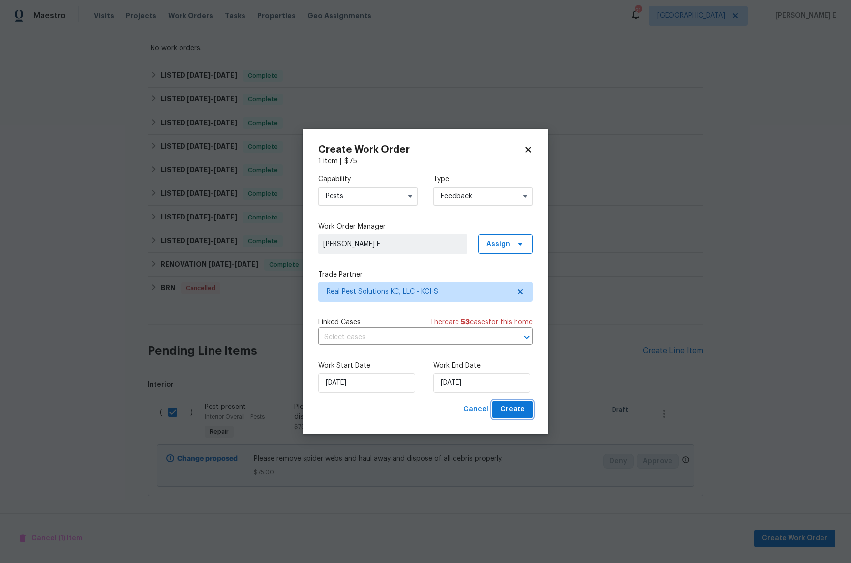
click at [520, 415] on span "Create" at bounding box center [512, 409] width 25 height 12
checkbox input "false"
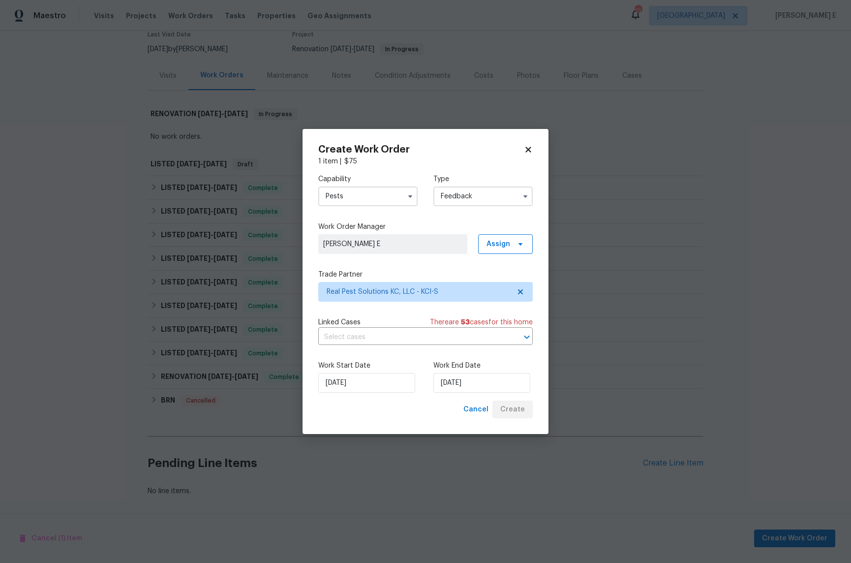
scroll to position [88, 0]
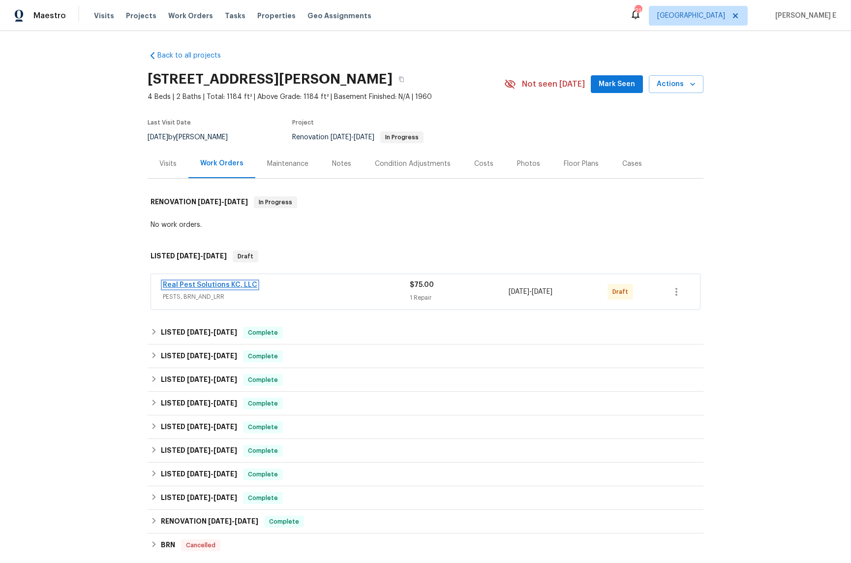
click at [179, 283] on link "Real Pest Solutions KC, LLC" at bounding box center [210, 284] width 94 height 7
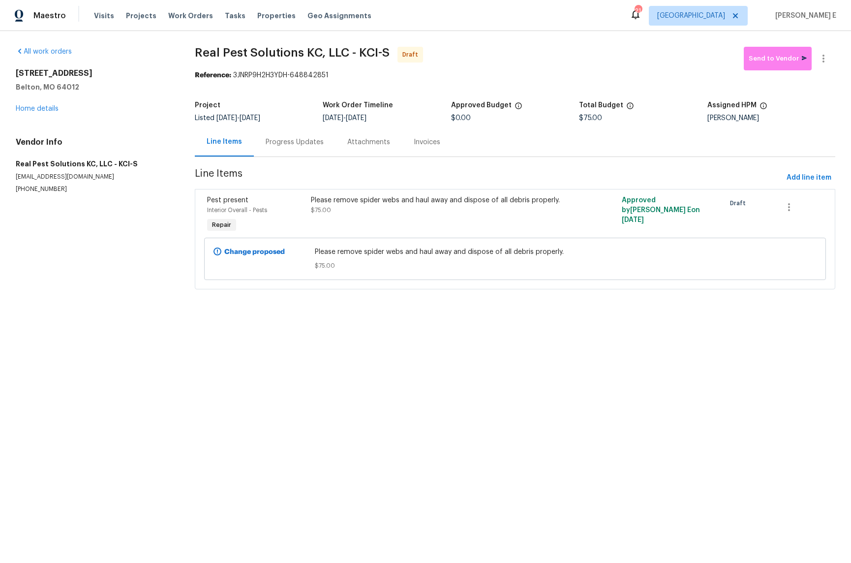
click at [291, 151] on div "Progress Updates" at bounding box center [295, 141] width 82 height 29
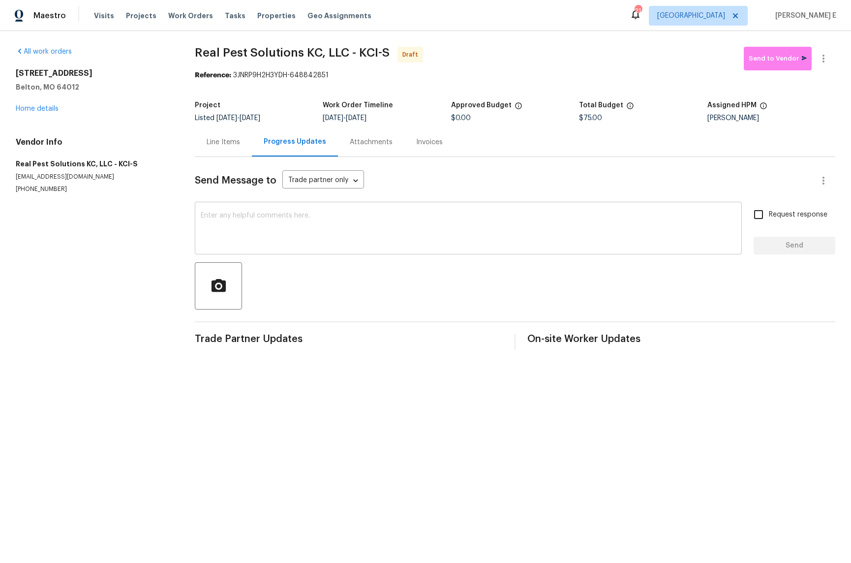
click at [297, 217] on textarea at bounding box center [468, 229] width 535 height 34
paste textarea "Hi this is [PERSON_NAME] with Opendoor. I’m confirming you received the WO for …"
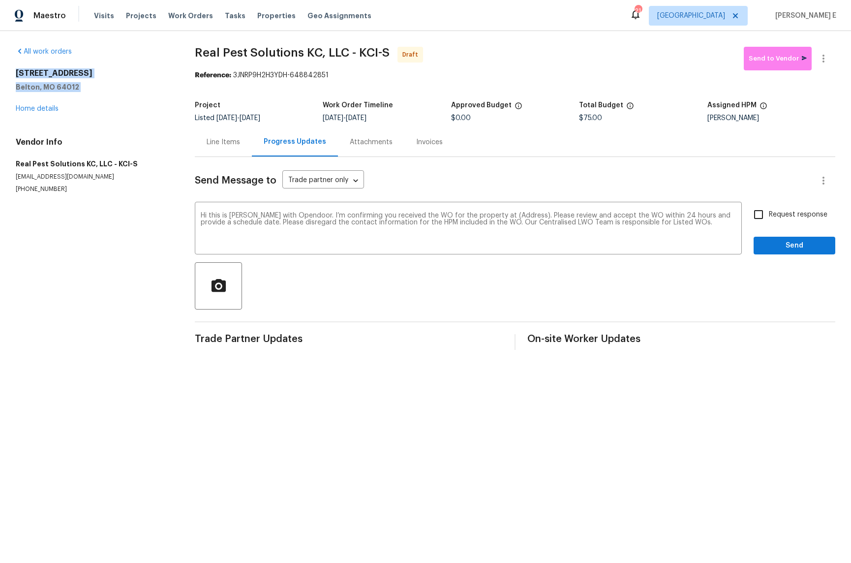
drag, startPoint x: 14, startPoint y: 70, endPoint x: 81, endPoint y: 99, distance: 73.1
click at [81, 99] on div "All work orders [STREET_ADDRESS][PERSON_NAME] Home details Vendor Info Real Pes…" at bounding box center [425, 198] width 851 height 334
copy div "[STREET_ADDRESS][PERSON_NAME]"
click at [516, 213] on textarea "Hi this is [PERSON_NAME] with Opendoor. I’m confirming you received the WO for …" at bounding box center [468, 229] width 535 height 34
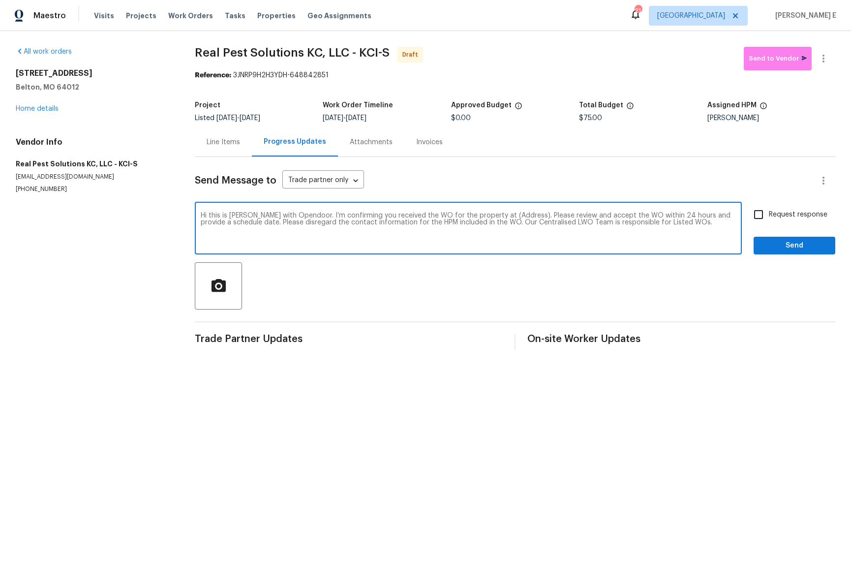
click at [516, 213] on textarea "Hi this is [PERSON_NAME] with Opendoor. I’m confirming you received the WO for …" at bounding box center [468, 229] width 535 height 34
paste textarea "[STREET_ADDRESS][PERSON_NAME]"
type textarea "Hi this is [PERSON_NAME] with Opendoor. I’m confirming you received the WO for …"
click at [797, 218] on span "Request response" at bounding box center [798, 214] width 59 height 10
click at [769, 218] on input "Request response" at bounding box center [758, 214] width 21 height 21
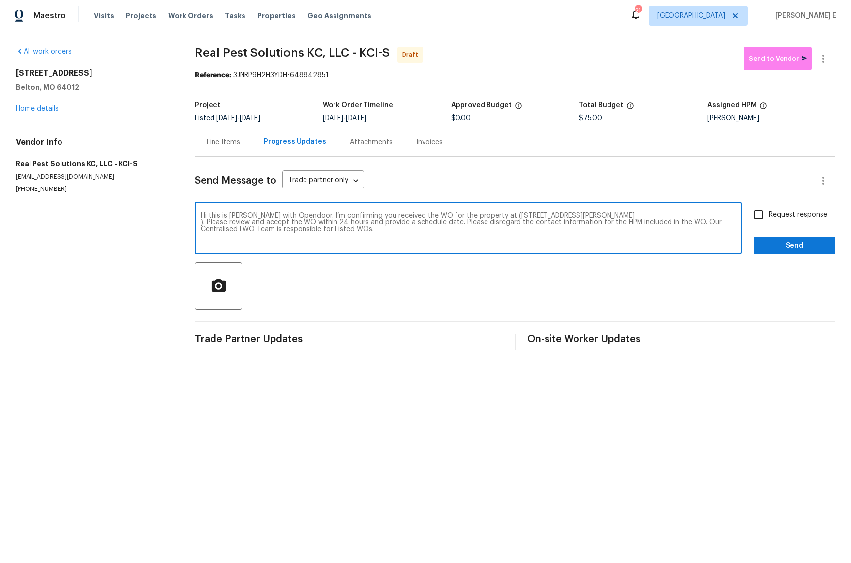
checkbox input "true"
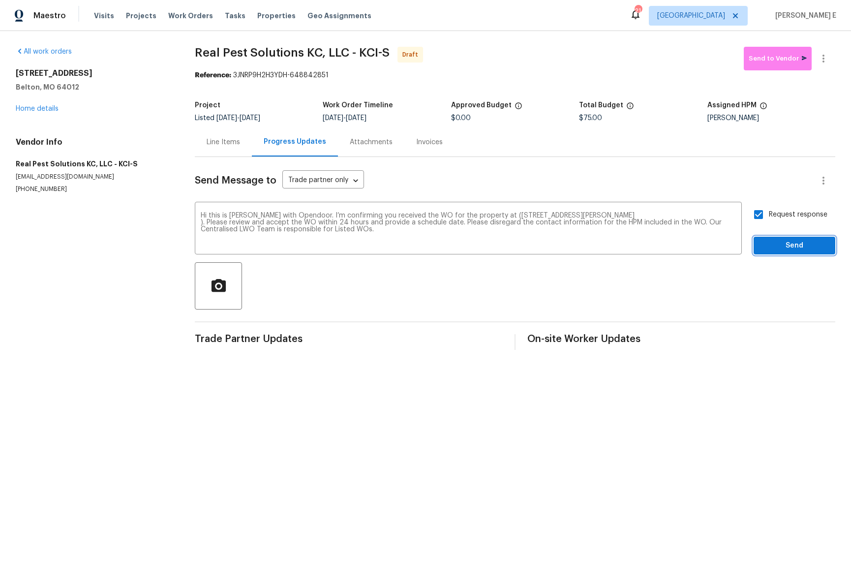
click at [796, 243] on span "Send" at bounding box center [794, 245] width 66 height 12
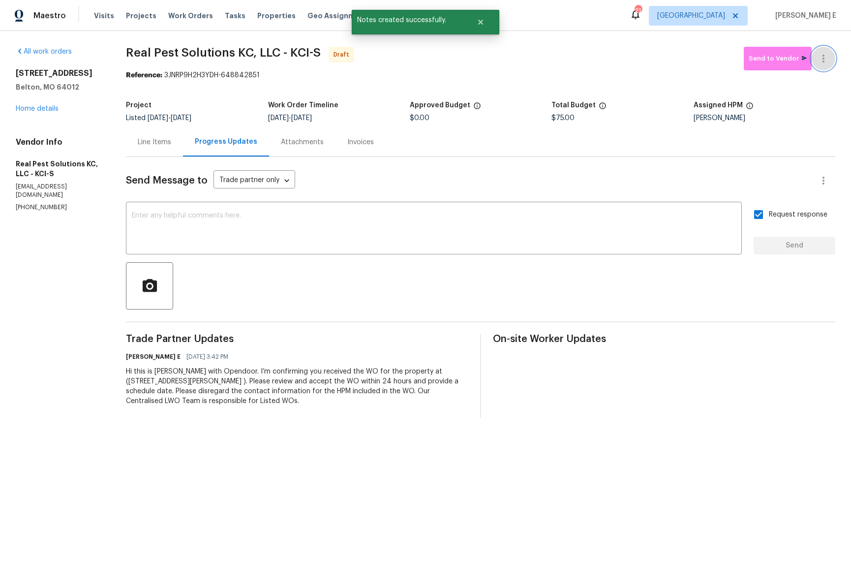
click at [826, 65] on button "button" at bounding box center [823, 59] width 24 height 24
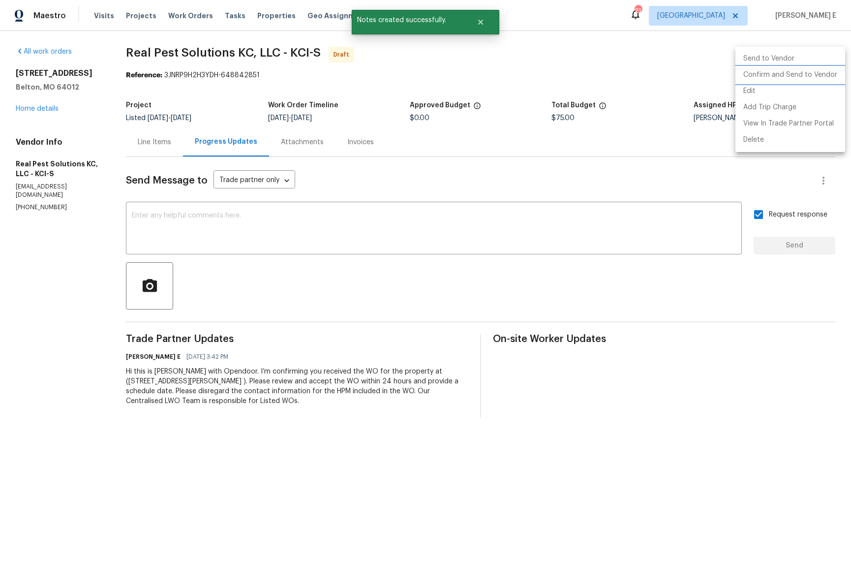
click at [801, 72] on li "Confirm and Send to Vendor" at bounding box center [790, 75] width 110 height 16
click at [536, 83] on div at bounding box center [425, 281] width 851 height 563
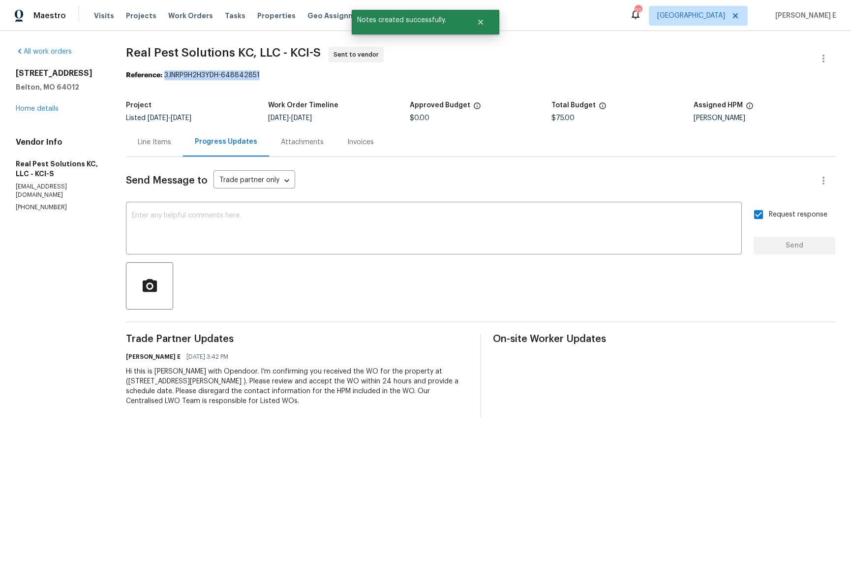
drag, startPoint x: 173, startPoint y: 74, endPoint x: 270, endPoint y: 74, distance: 97.4
click at [270, 74] on div "Reference: 3JNRP9H2H3YDH-648842851" at bounding box center [480, 75] width 709 height 10
copy div "3JNRP9H2H3YDH-648842851"
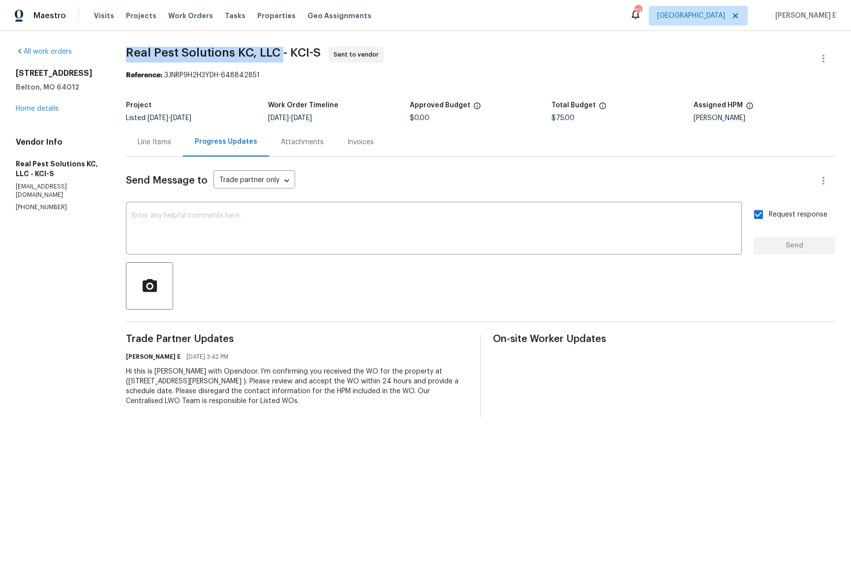
drag, startPoint x: 135, startPoint y: 49, endPoint x: 290, endPoint y: 49, distance: 154.9
click at [290, 49] on span "Real Pest Solutions KC, LLC - KCI-S" at bounding box center [223, 53] width 195 height 12
copy span "Real Pest Solutions KC, LLC"
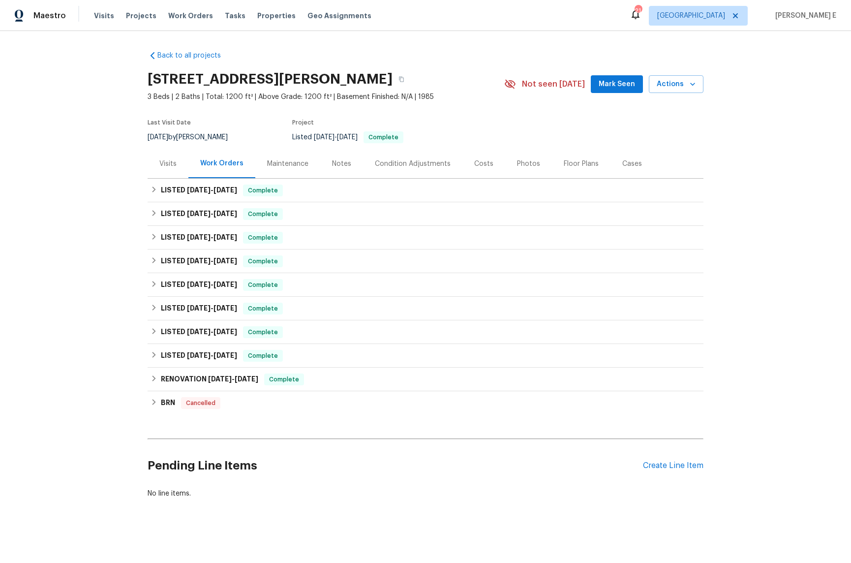
scroll to position [2, 0]
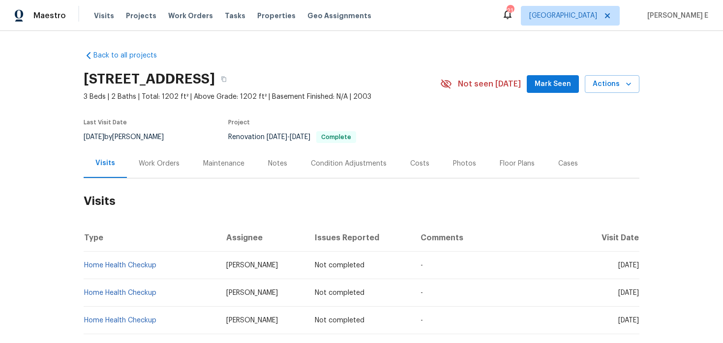
scroll to position [1, 0]
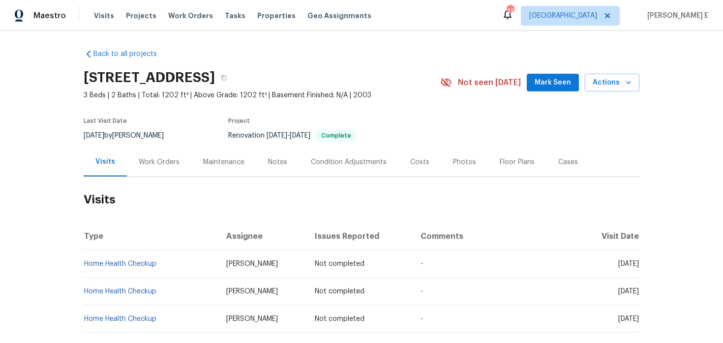
click at [143, 156] on div "Work Orders" at bounding box center [159, 162] width 64 height 29
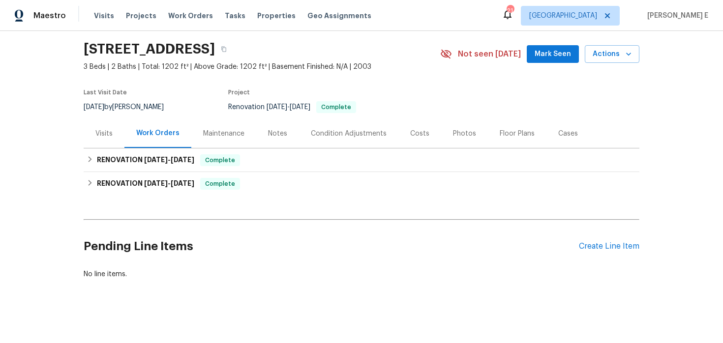
scroll to position [33, 0]
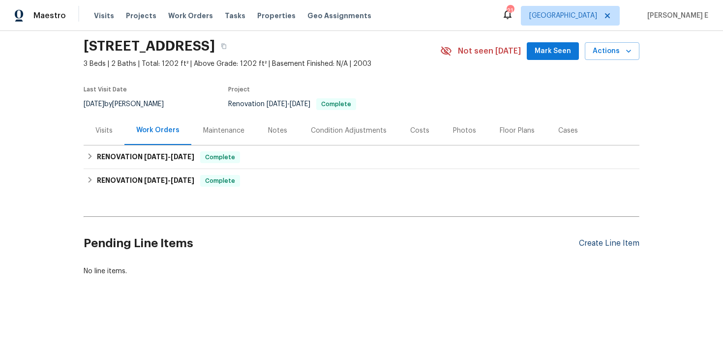
click at [594, 246] on div "Create Line Item" at bounding box center [609, 243] width 60 height 9
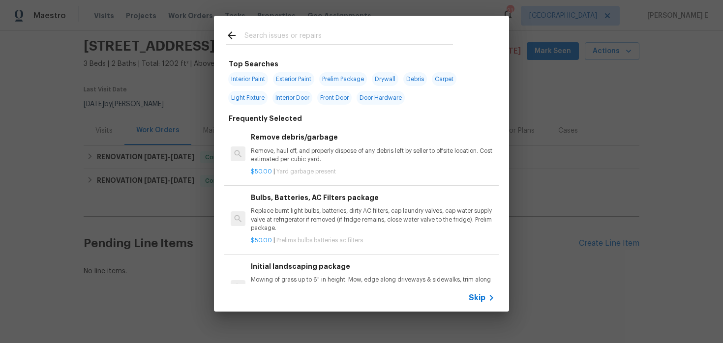
click at [486, 297] on icon at bounding box center [491, 298] width 12 height 12
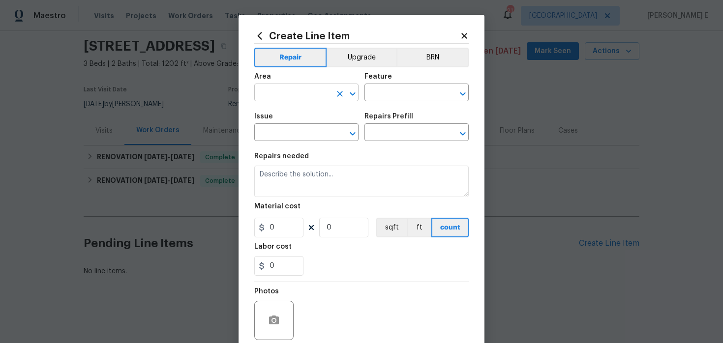
click at [268, 97] on input "text" at bounding box center [292, 93] width 77 height 15
type input "HVAC"
type input "HVAC Extras"
click at [377, 129] on input "text" at bounding box center [402, 133] width 77 height 15
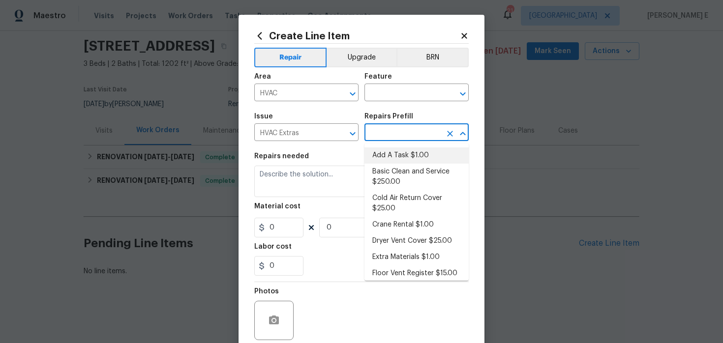
click at [388, 160] on li "Add A Task $1.00" at bounding box center [416, 156] width 104 height 16
type input "HVAC"
type input "Add A Task $1.00"
type textarea "HPM to detail"
type input "1"
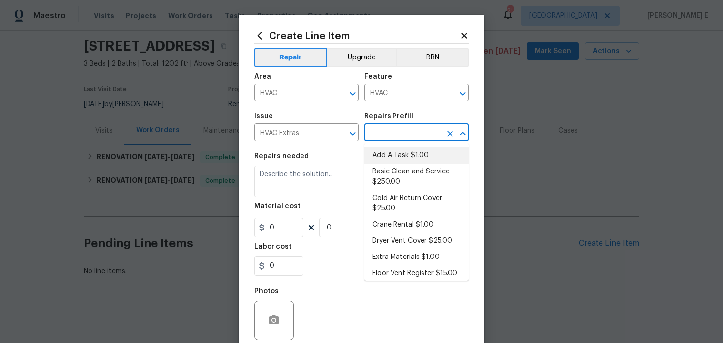
type input "1"
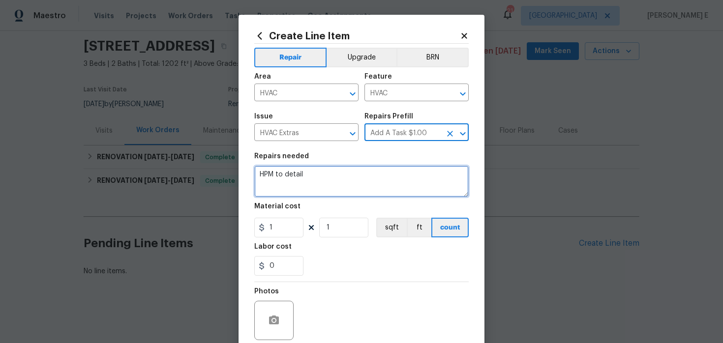
click at [313, 191] on textarea "HPM to detail" at bounding box center [361, 181] width 214 height 31
paste textarea "There is water leaking from our unit to below. Please prioritize this WO due to…"
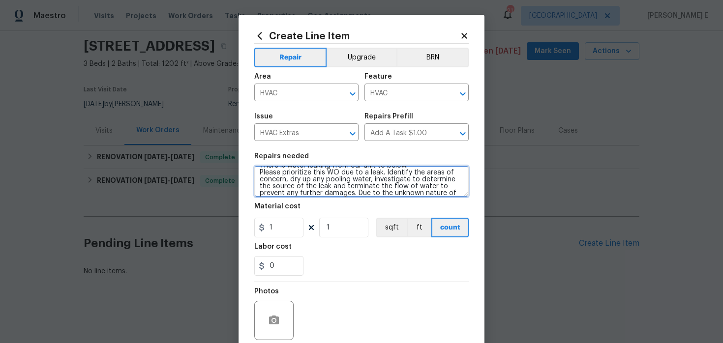
scroll to position [0, 0]
drag, startPoint x: 349, startPoint y: 175, endPoint x: 402, endPoint y: 176, distance: 53.1
click at [402, 176] on textarea "There is water leaking from our unit to below. Please prioritize this WO due to…" at bounding box center [361, 181] width 214 height 31
type textarea "There is water leaking from the HVAC. Please prioritize this WO due to a leak. …"
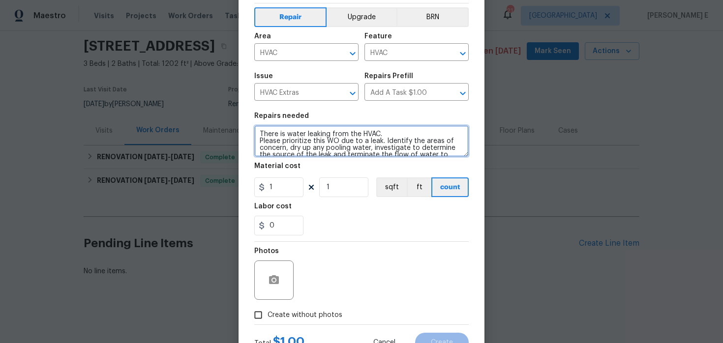
scroll to position [51, 0]
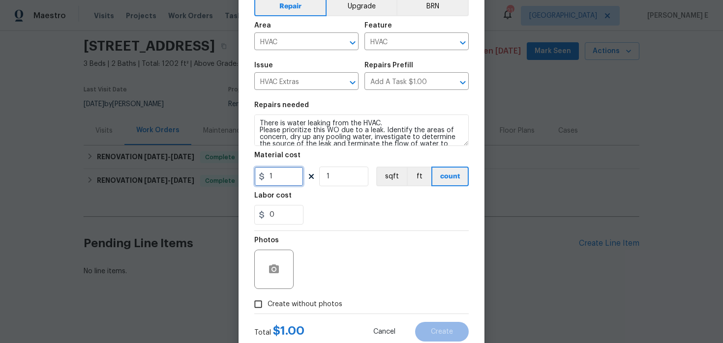
drag, startPoint x: 279, startPoint y: 173, endPoint x: 257, endPoint y: 177, distance: 23.0
click at [259, 176] on div "1" at bounding box center [278, 177] width 49 height 20
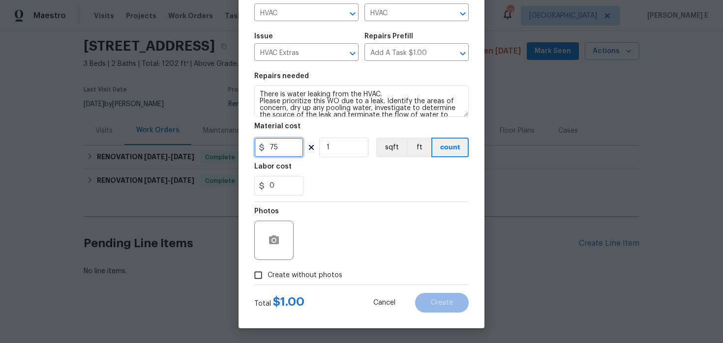
type input "75"
click at [277, 271] on span "Create without photos" at bounding box center [304, 275] width 75 height 10
click at [267, 271] on input "Create without photos" at bounding box center [258, 275] width 19 height 19
checkbox input "true"
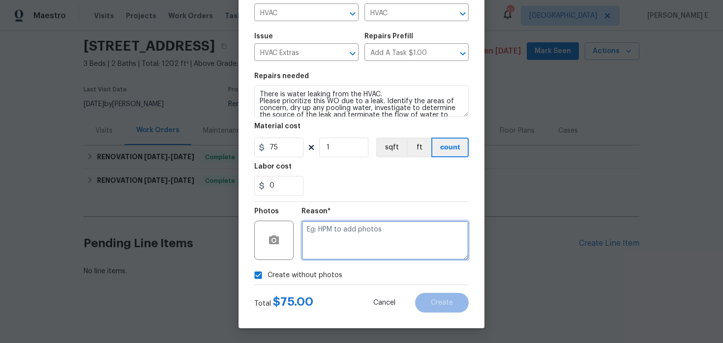
click at [329, 242] on textarea at bounding box center [384, 240] width 167 height 39
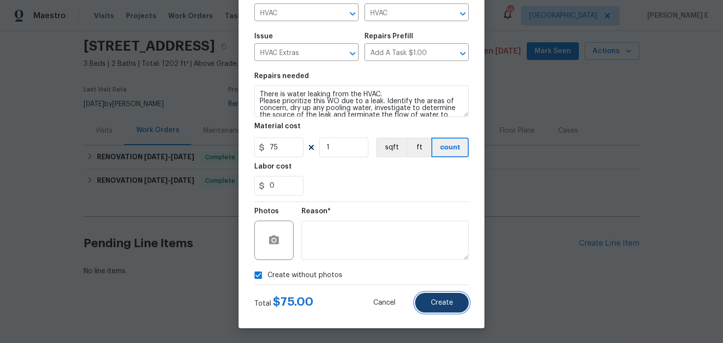
click at [450, 304] on span "Create" at bounding box center [442, 302] width 22 height 7
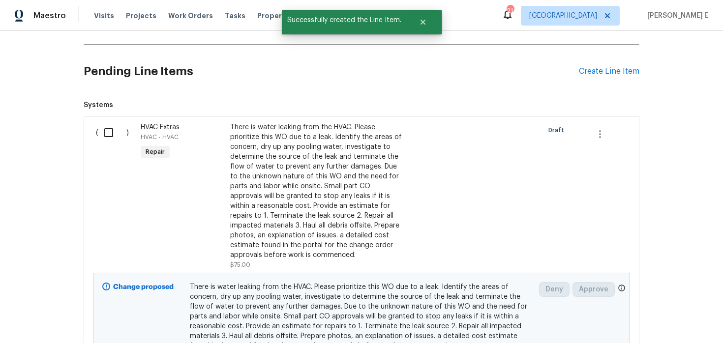
scroll to position [235, 0]
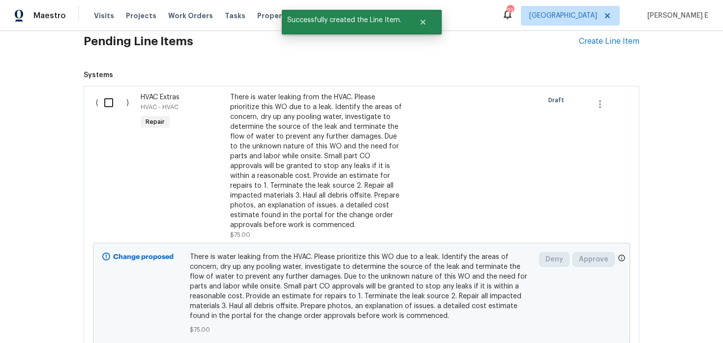
click at [110, 107] on input "checkbox" at bounding box center [112, 102] width 28 height 21
checkbox input "true"
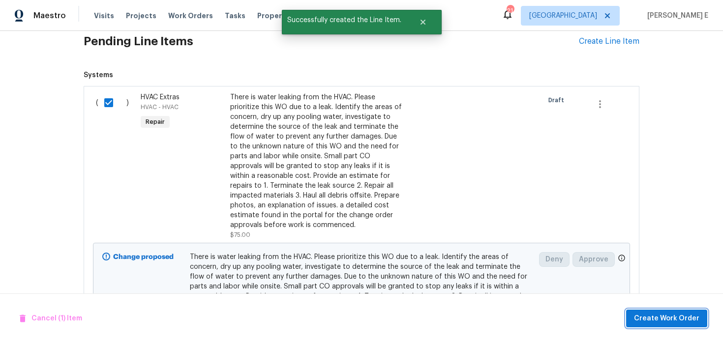
click at [674, 325] on button "Create Work Order" at bounding box center [666, 319] width 81 height 18
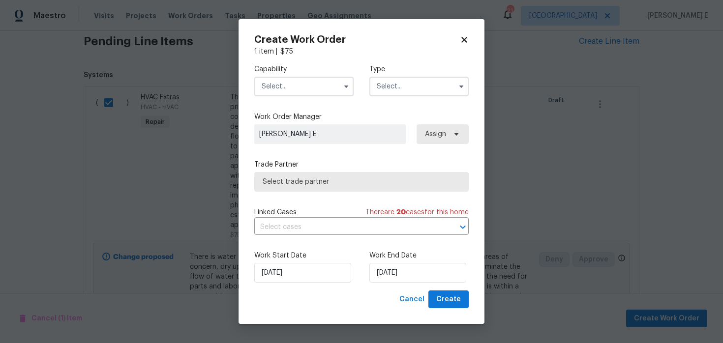
click at [312, 85] on input "text" at bounding box center [303, 87] width 99 height 20
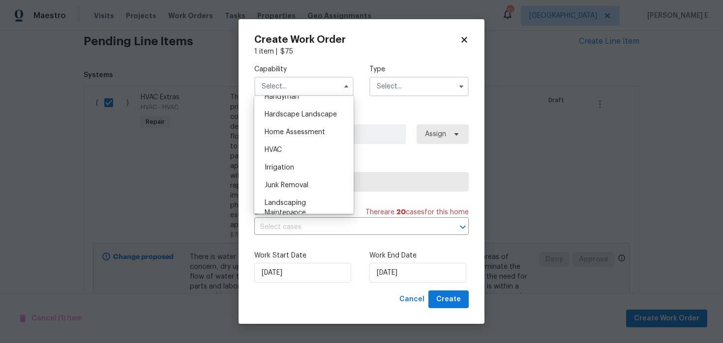
scroll to position [554, 0]
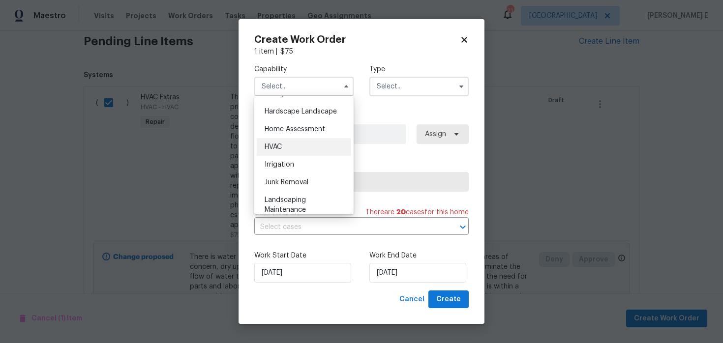
click at [331, 146] on div "HVAC" at bounding box center [304, 147] width 94 height 18
type input "HVAC"
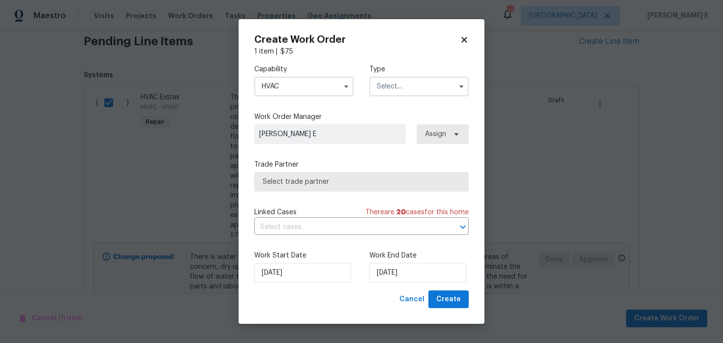
click at [406, 84] on input "text" at bounding box center [418, 87] width 99 height 20
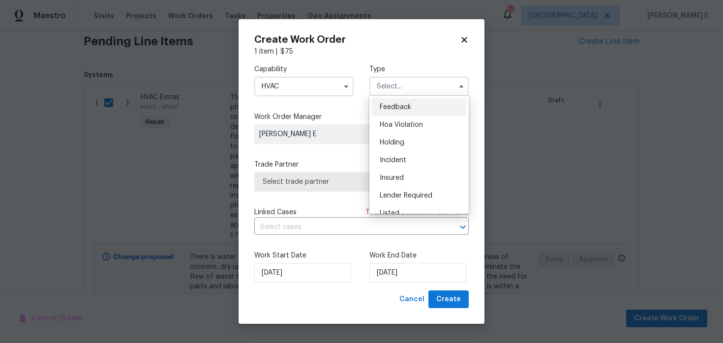
click at [401, 101] on div "Feedback" at bounding box center [419, 107] width 94 height 18
type input "Feedback"
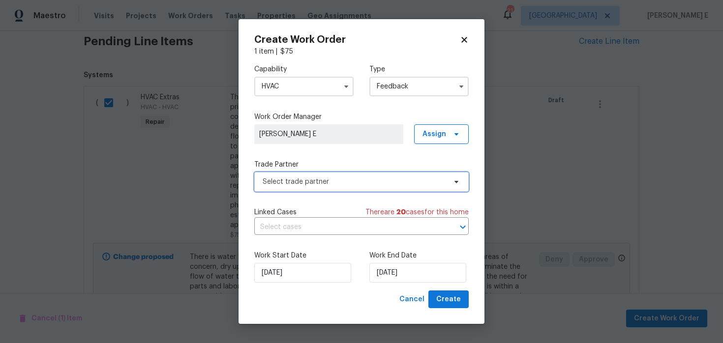
click at [304, 175] on span "Select trade partner" at bounding box center [361, 182] width 214 height 20
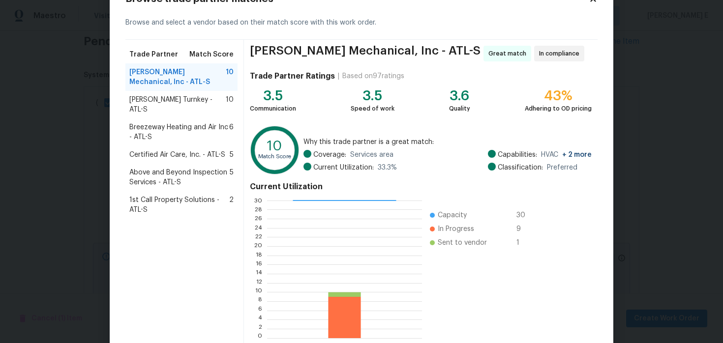
scroll to position [90, 0]
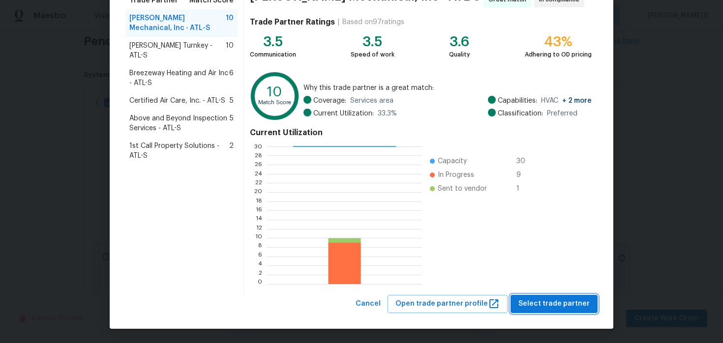
click at [552, 298] on span "Select trade partner" at bounding box center [553, 304] width 71 height 12
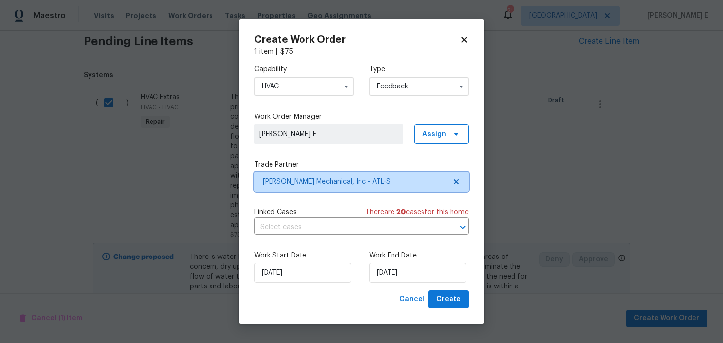
scroll to position [0, 0]
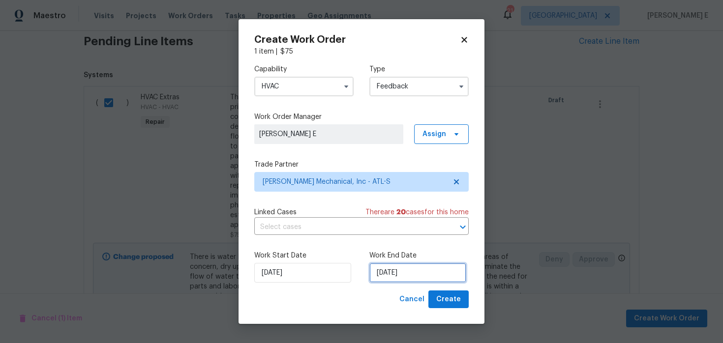
click at [403, 272] on input "[DATE]" at bounding box center [417, 273] width 97 height 20
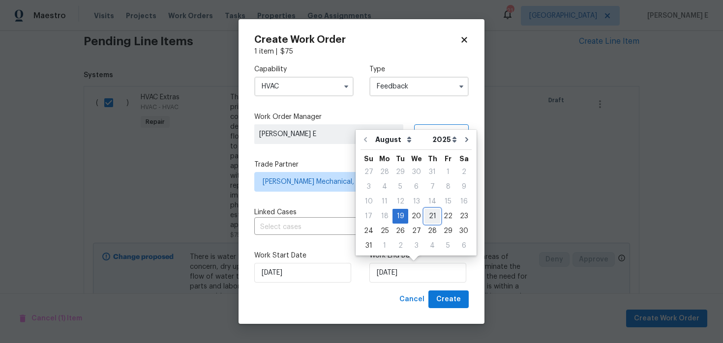
click at [428, 216] on div "21" at bounding box center [432, 216] width 16 height 14
type input "[DATE]"
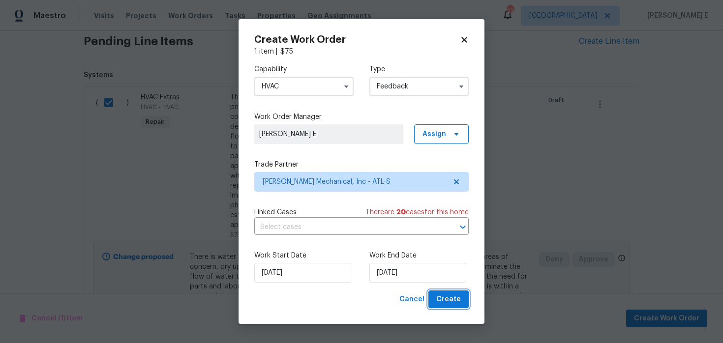
click at [446, 303] on span "Create" at bounding box center [448, 300] width 25 height 12
checkbox input "false"
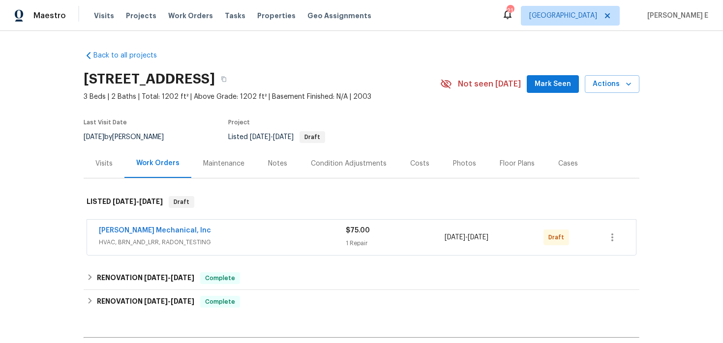
scroll to position [13, 0]
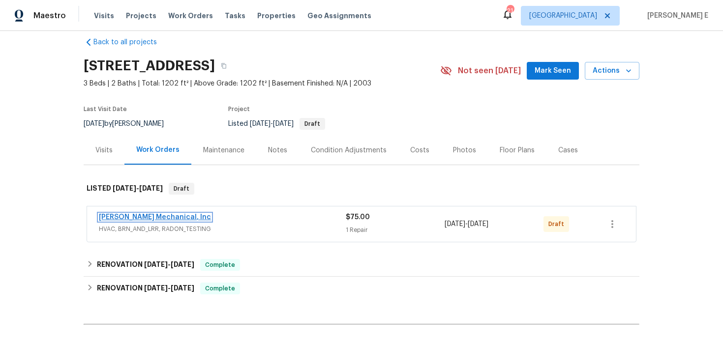
click at [159, 218] on link "[PERSON_NAME] Mechanical, Inc" at bounding box center [155, 217] width 112 height 7
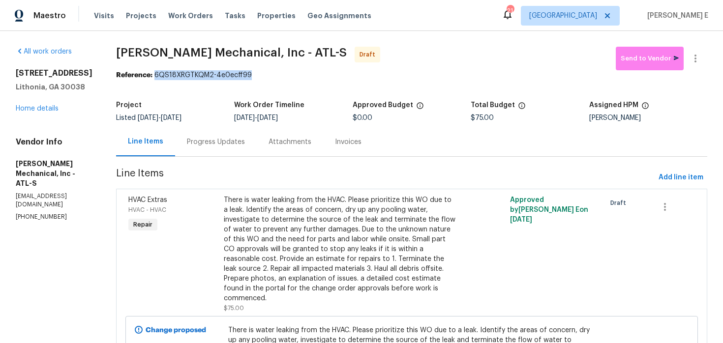
drag, startPoint x: 173, startPoint y: 76, endPoint x: 273, endPoint y: 75, distance: 100.3
click at [273, 75] on div "Reference: 6QS18XRGTKQM2-4e0ecff99" at bounding box center [411, 75] width 591 height 10
copy div "6QS18XRGTKQM2-4e0ecff99"
click at [253, 129] on div "Progress Updates" at bounding box center [216, 141] width 82 height 29
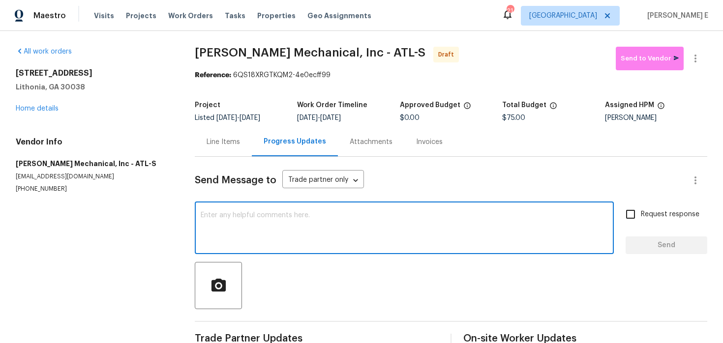
click at [254, 231] on textarea at bounding box center [404, 229] width 407 height 34
paste textarea "Hi this is Keerthana with Opendoor. I’m confirming you received the WO for the …"
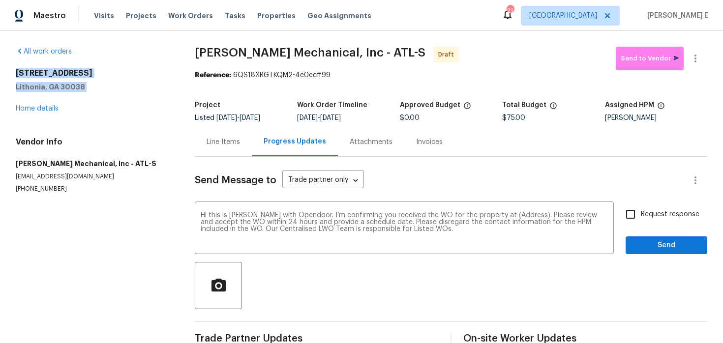
drag, startPoint x: 13, startPoint y: 73, endPoint x: 92, endPoint y: 102, distance: 83.7
click at [92, 102] on div "All work orders 7302 Par Four Way Lithonia, GA 30038 Home details Vendor Info J…" at bounding box center [361, 198] width 723 height 334
copy div "7302 Par Four Way Lithonia, GA 30038"
click at [514, 216] on textarea "Hi this is Keerthana with Opendoor. I’m confirming you received the WO for the …" at bounding box center [404, 229] width 407 height 34
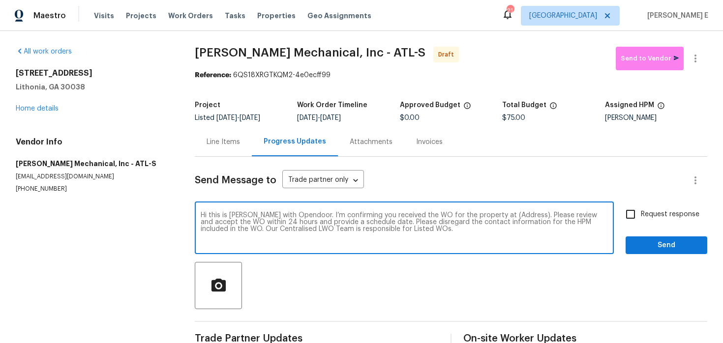
click at [514, 216] on textarea "Hi this is Keerthana with Opendoor. I’m confirming you received the WO for the …" at bounding box center [404, 229] width 407 height 34
paste textarea "7302 Par Four Way Lithonia, GA 30038"
type textarea "Hi this is Keerthana with Opendoor. I’m confirming you received the WO for the …"
click at [663, 204] on div "Send Message to Trade partner only Trade partner only ​ Hi this is Keerthana wi…" at bounding box center [451, 253] width 512 height 193
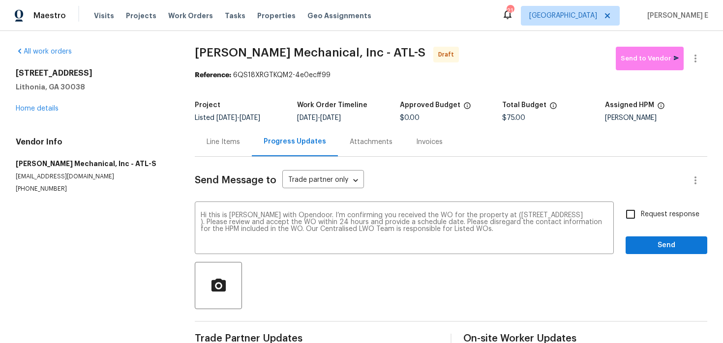
click at [654, 212] on span "Request response" at bounding box center [670, 214] width 59 height 10
click at [641, 212] on input "Request response" at bounding box center [630, 214] width 21 height 21
checkbox input "true"
click at [654, 248] on span "Send" at bounding box center [666, 245] width 66 height 12
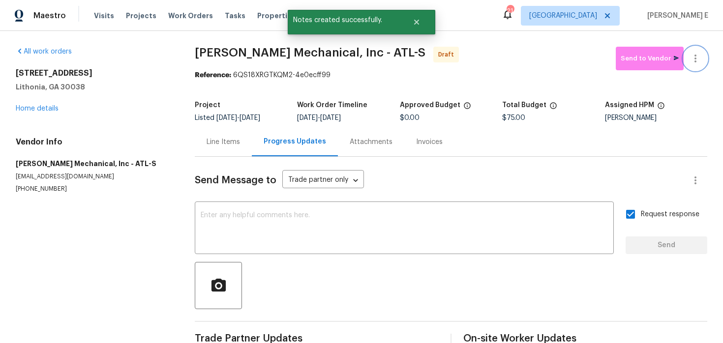
click at [690, 67] on button "button" at bounding box center [695, 59] width 24 height 24
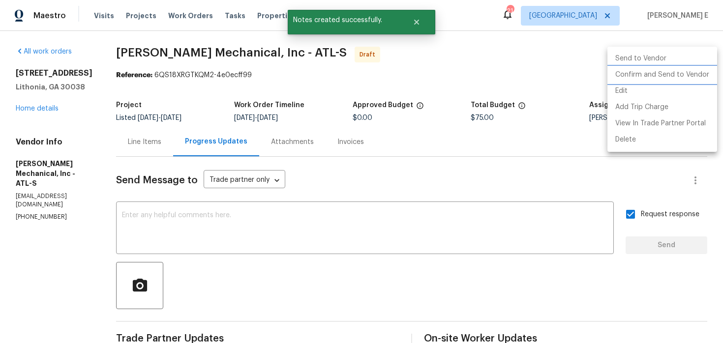
click at [658, 76] on li "Confirm and Send to Vendor" at bounding box center [662, 75] width 110 height 16
click at [456, 114] on div at bounding box center [361, 171] width 723 height 343
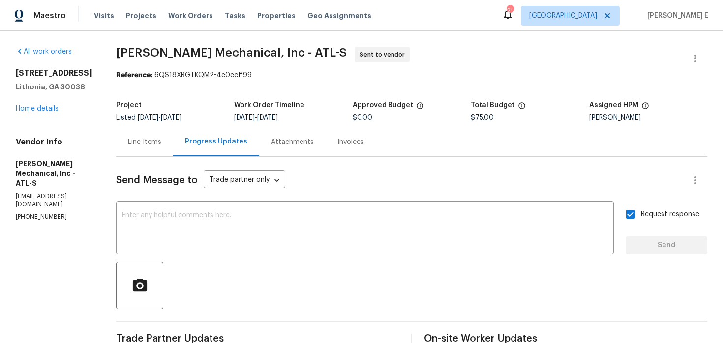
click at [170, 81] on section "JH Martin Mechanical, Inc - ATL-S Sent to vendor Reference: 6QS18XRGTKQM2-4e0ec…" at bounding box center [411, 232] width 591 height 371
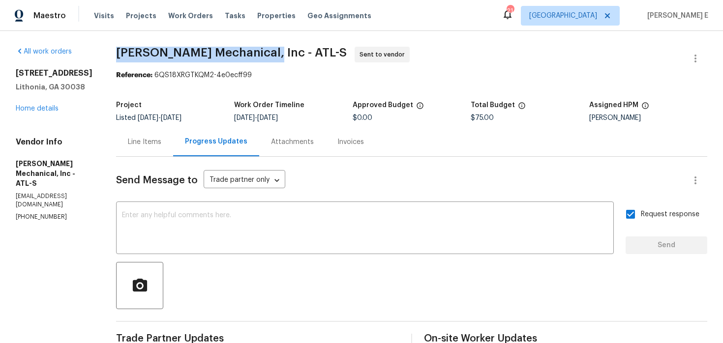
drag, startPoint x: 133, startPoint y: 47, endPoint x: 275, endPoint y: 48, distance: 142.1
click at [275, 48] on span "JH Martin Mechanical, Inc - ATL-S" at bounding box center [231, 53] width 231 height 12
copy span "JH Martin Mechanical, Inc"
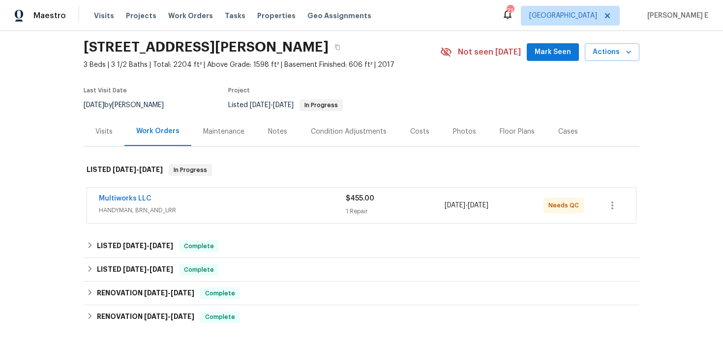
scroll to position [34, 0]
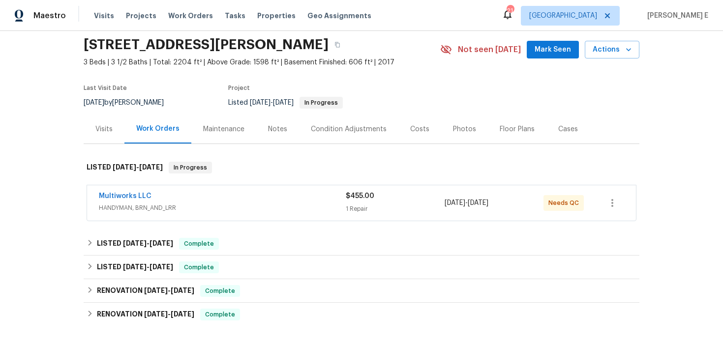
click at [176, 198] on div "Multiworks LLC" at bounding box center [222, 197] width 247 height 12
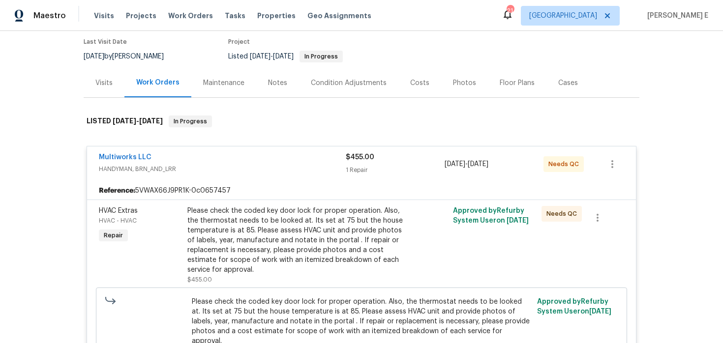
scroll to position [0, 0]
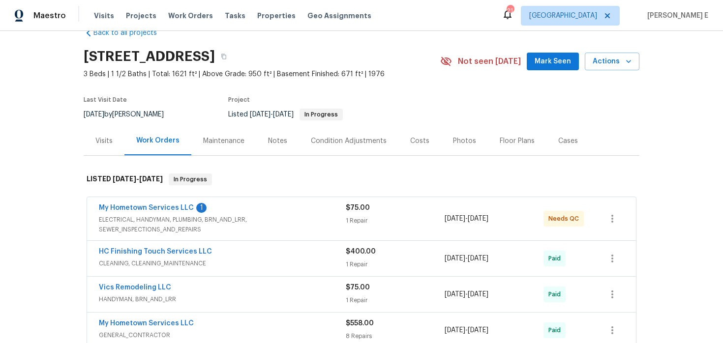
scroll to position [29, 0]
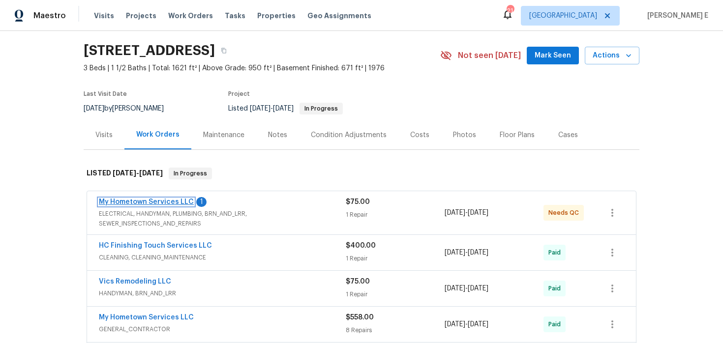
click at [146, 203] on link "My Hometown Services LLC" at bounding box center [146, 202] width 95 height 7
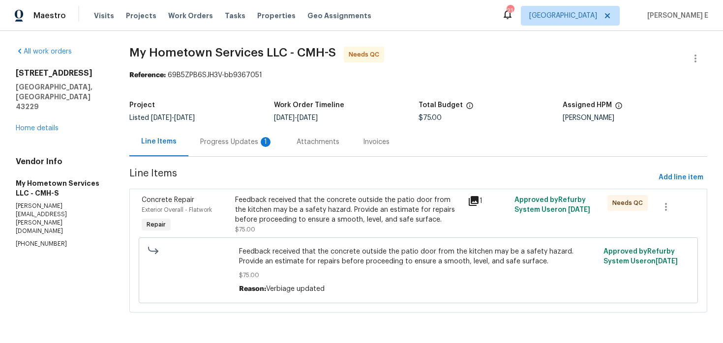
click at [245, 149] on div "Progress Updates 1" at bounding box center [236, 141] width 96 height 29
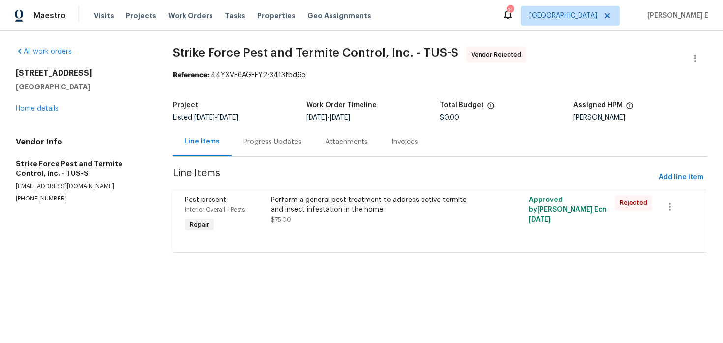
click at [291, 143] on div "Progress Updates" at bounding box center [272, 142] width 58 height 10
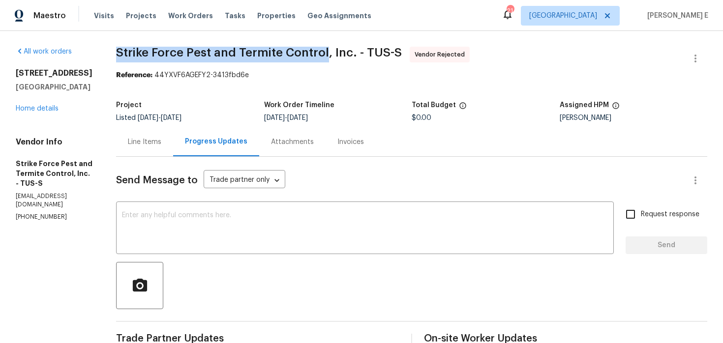
drag, startPoint x: 125, startPoint y: 54, endPoint x: 331, endPoint y: 55, distance: 206.5
click at [331, 55] on span "Strike Force Pest and Termite Control, Inc. - TUS-S" at bounding box center [259, 53] width 286 height 12
copy span "Strike Force Pest and Termite Control"
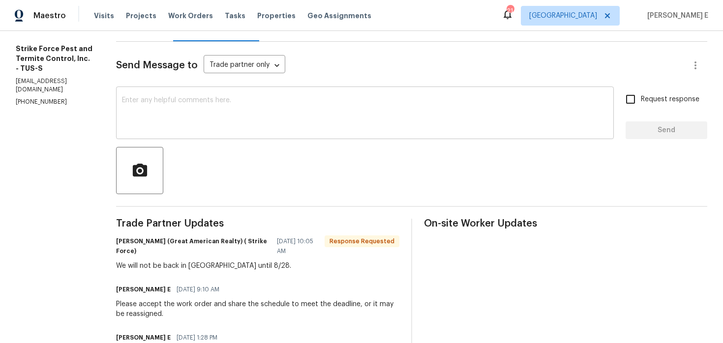
scroll to position [196, 0]
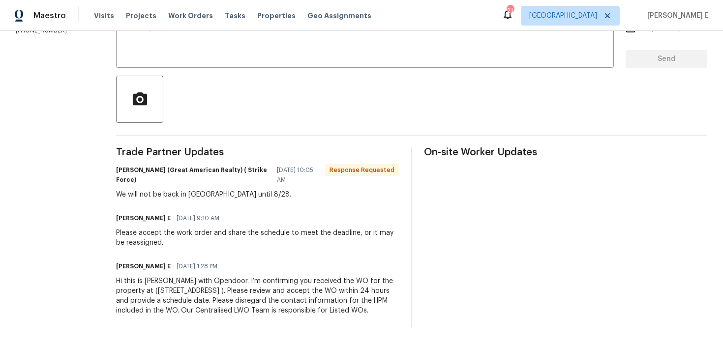
click at [207, 295] on div "Hi this is [PERSON_NAME] with Opendoor. I’m confirming you received the WO for …" at bounding box center [257, 295] width 283 height 39
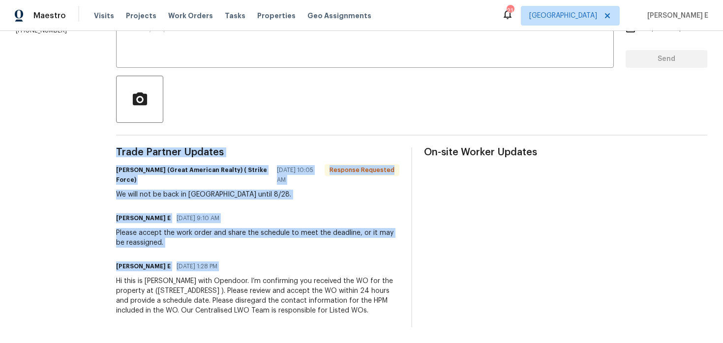
click at [207, 295] on div "Hi this is [PERSON_NAME] with Opendoor. I’m confirming you received the WO for …" at bounding box center [257, 295] width 283 height 39
copy div "Trade Partner Updates [PERSON_NAME] (Great American Realty) ( Strike Force) [DA…"
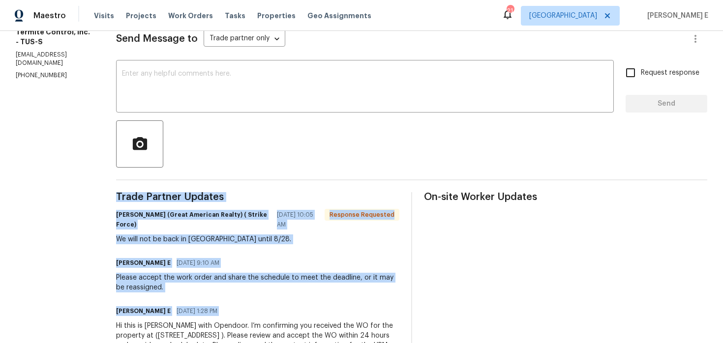
scroll to position [128, 0]
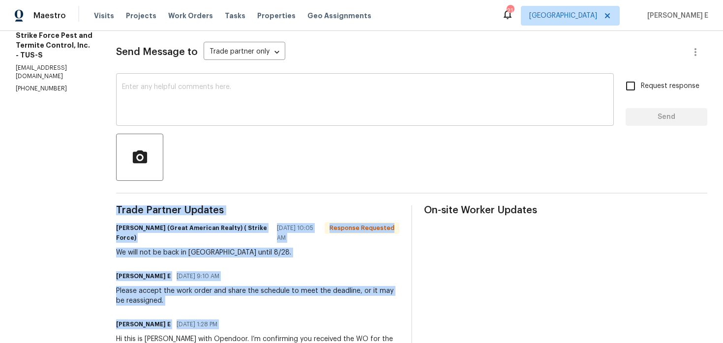
click at [357, 86] on textarea at bounding box center [365, 101] width 486 height 34
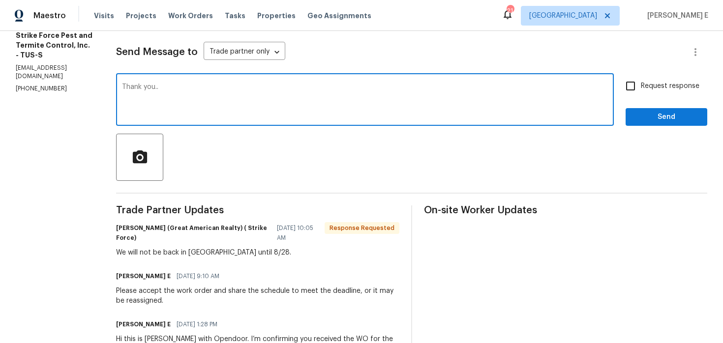
type textarea "Thank you.."
click at [668, 126] on div "Send Message to Trade partner only Trade partner only ​ Thank you.. x ​ Request…" at bounding box center [411, 207] width 591 height 357
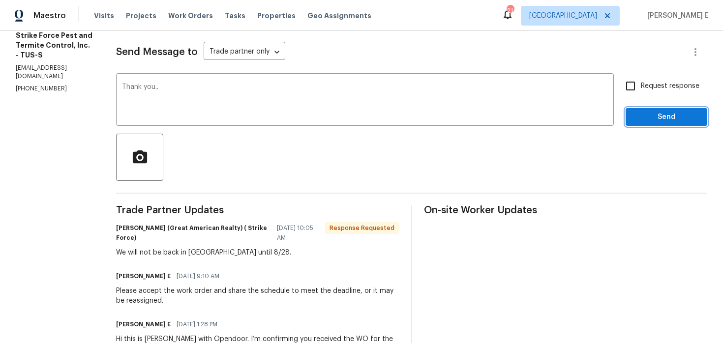
click at [682, 120] on span "Send" at bounding box center [666, 117] width 66 height 12
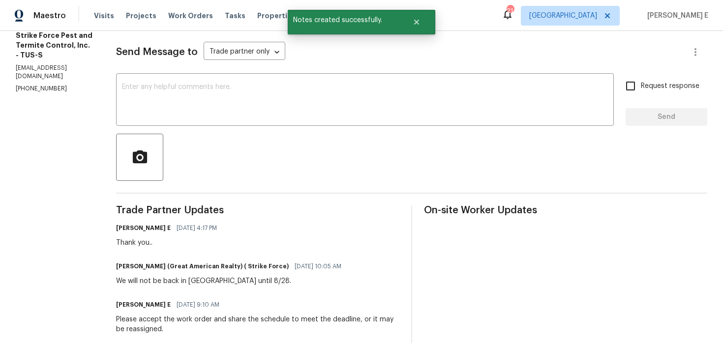
scroll to position [225, 0]
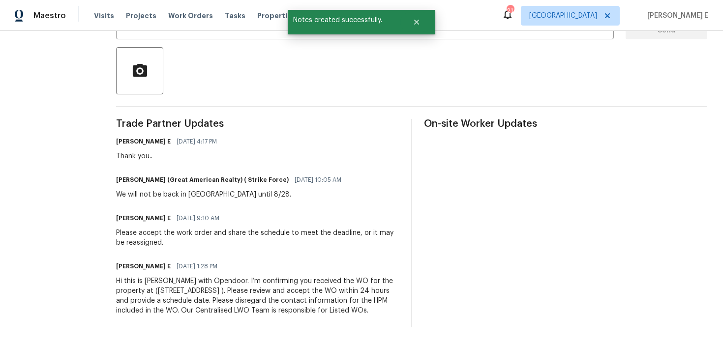
click at [267, 278] on div "Hi this is [PERSON_NAME] with Opendoor. I’m confirming you received the WO for …" at bounding box center [257, 295] width 283 height 39
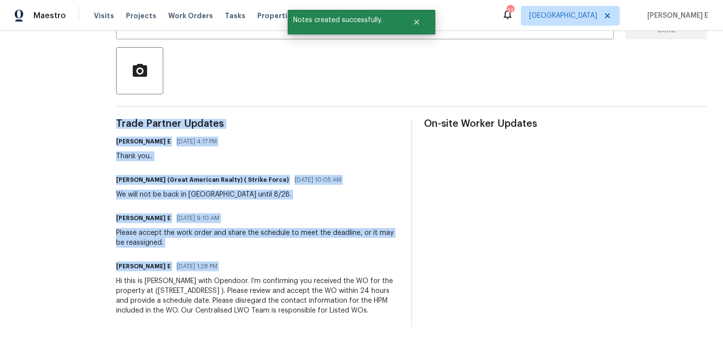
copy div "Trade Partner Updates Keerthana E 08/19/2025 4:17 PM Thank you.. Jimmy Norton (…"
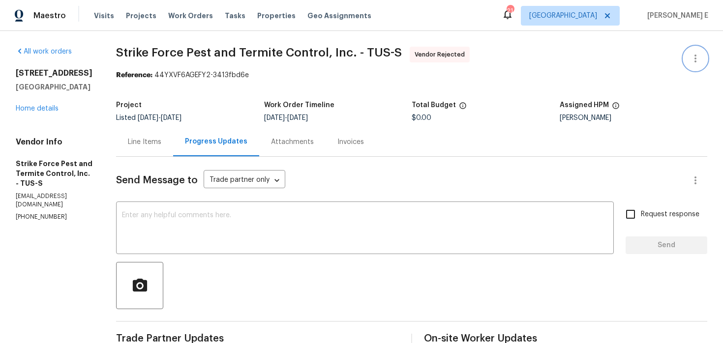
click at [698, 59] on icon "button" at bounding box center [695, 59] width 12 height 12
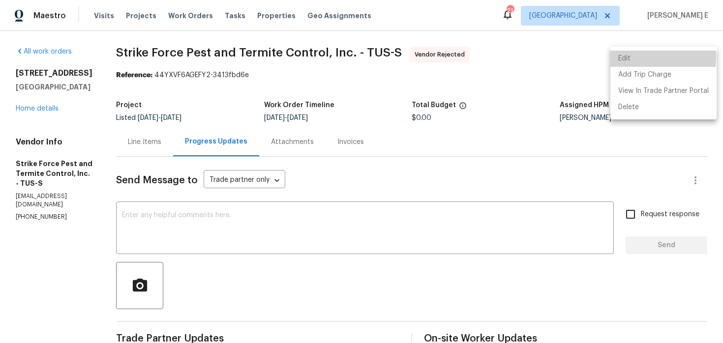
click at [620, 57] on li "Edit" at bounding box center [663, 59] width 106 height 16
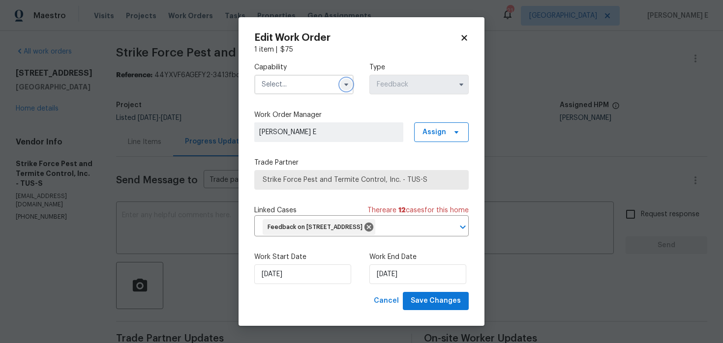
click at [347, 84] on icon "button" at bounding box center [346, 85] width 4 height 2
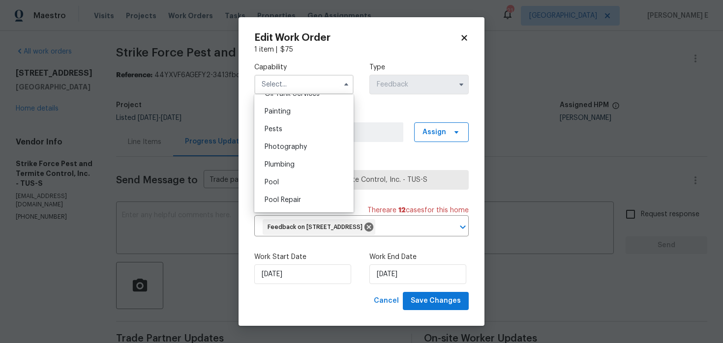
scroll to position [821, 0]
click at [328, 135] on div "Pests" at bounding box center [304, 129] width 94 height 18
type input "Pests"
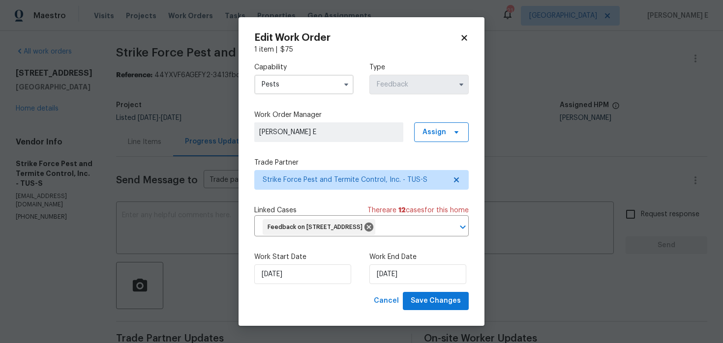
click at [327, 169] on div "Trade Partner Strike Force Pest and Termite Control, Inc. - TUS-S" at bounding box center [361, 174] width 214 height 32
click at [319, 183] on span "Strike Force Pest and Termite Control, Inc. - TUS-S" at bounding box center [354, 180] width 183 height 10
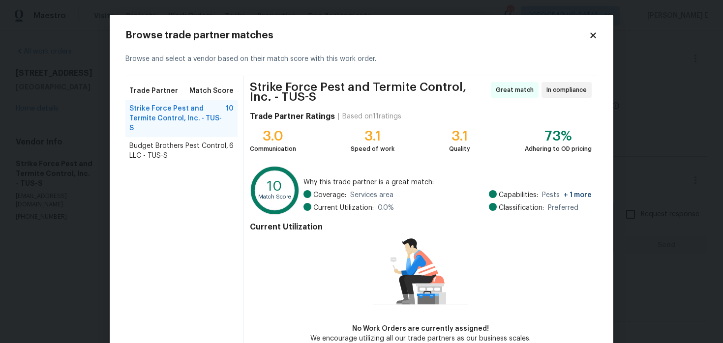
click at [163, 141] on span "Budget Brothers Pest Control, LLC - TUS-S" at bounding box center [179, 151] width 100 height 20
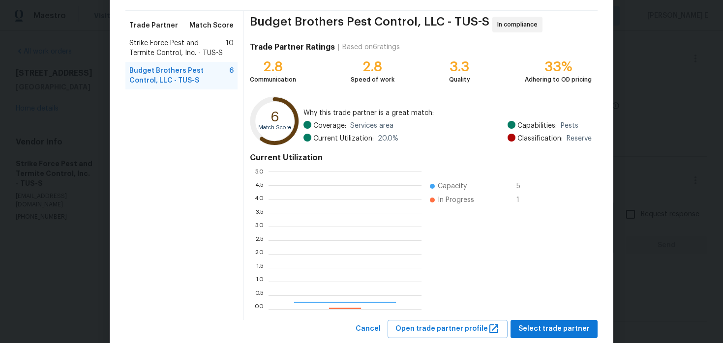
scroll to position [138, 153]
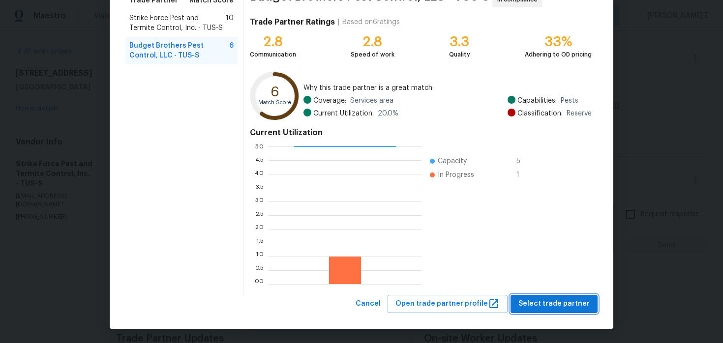
click at [535, 301] on span "Select trade partner" at bounding box center [553, 304] width 71 height 12
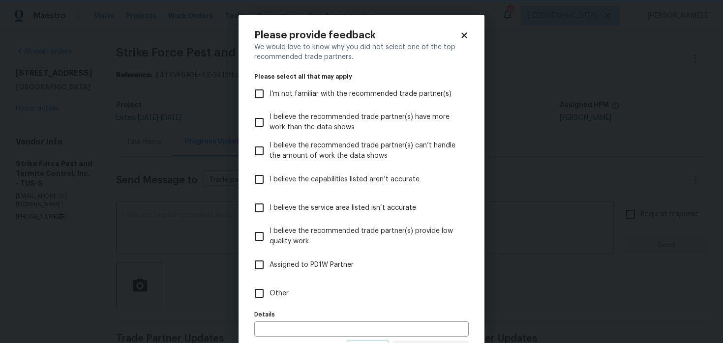
scroll to position [0, 0]
click at [335, 298] on label "Other" at bounding box center [355, 293] width 212 height 29
click at [269, 298] on input "Other" at bounding box center [259, 293] width 21 height 21
checkbox input "true"
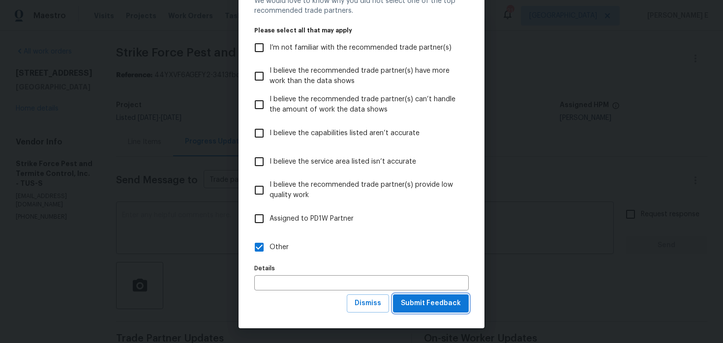
click at [431, 299] on span "Submit Feedback" at bounding box center [431, 303] width 60 height 12
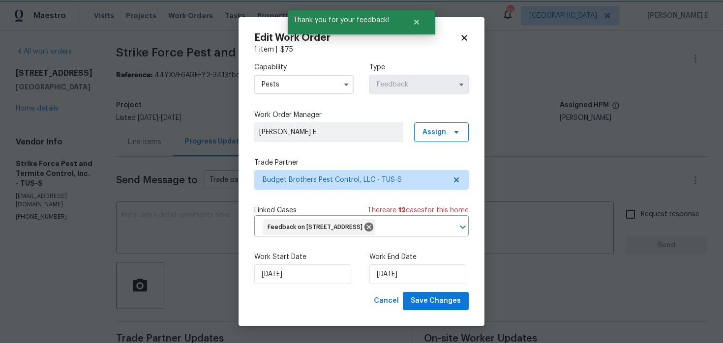
scroll to position [0, 0]
click at [331, 272] on input "18/08/2025" at bounding box center [302, 275] width 97 height 20
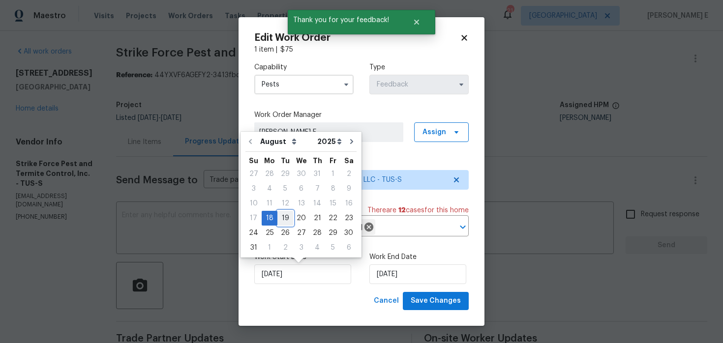
click at [281, 220] on div "19" at bounding box center [285, 218] width 16 height 14
type input "19/08/2025"
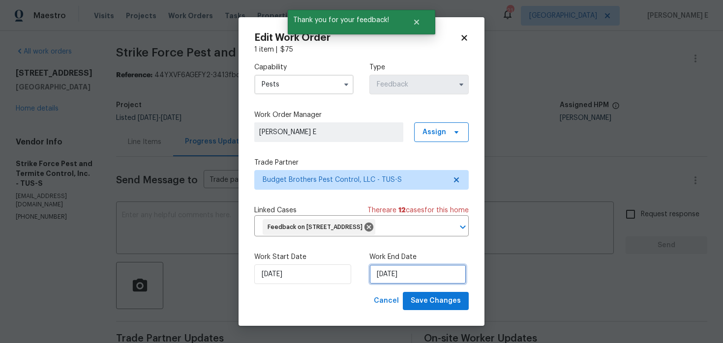
click at [386, 279] on input "20/08/2025" at bounding box center [417, 275] width 97 height 20
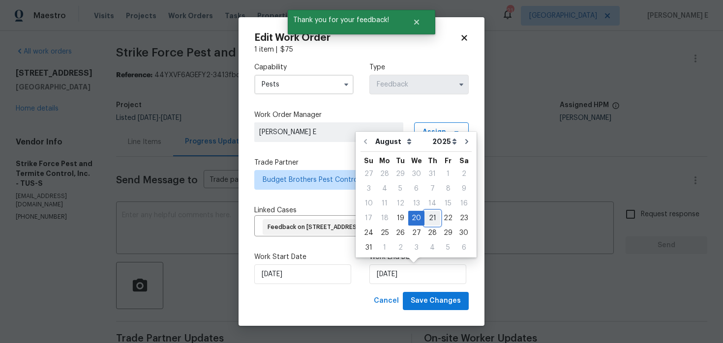
click at [430, 218] on div "21" at bounding box center [432, 218] width 16 height 14
type input "21/08/2025"
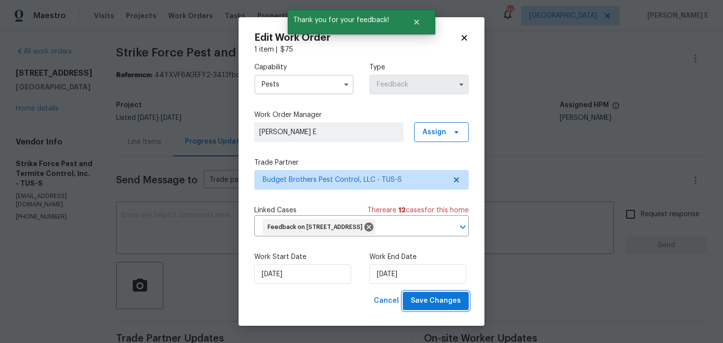
click at [447, 293] on button "Save Changes" at bounding box center [436, 301] width 66 height 18
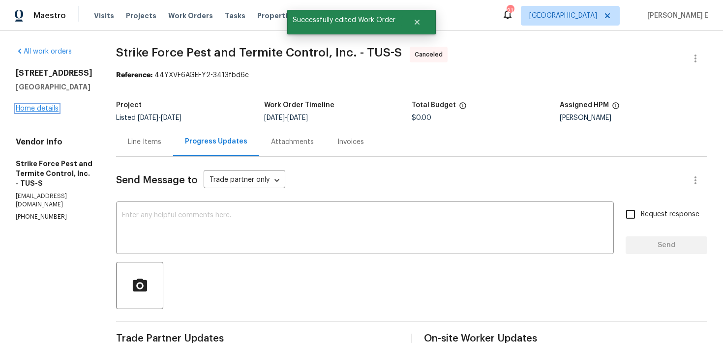
click at [46, 111] on link "Home details" at bounding box center [37, 108] width 43 height 7
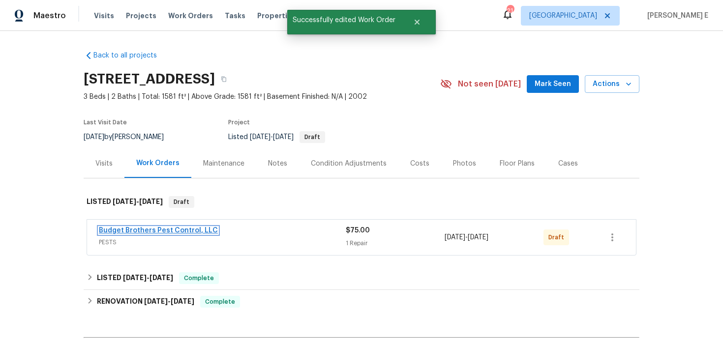
click at [141, 233] on link "Budget Brothers Pest Control, LLC" at bounding box center [158, 230] width 119 height 7
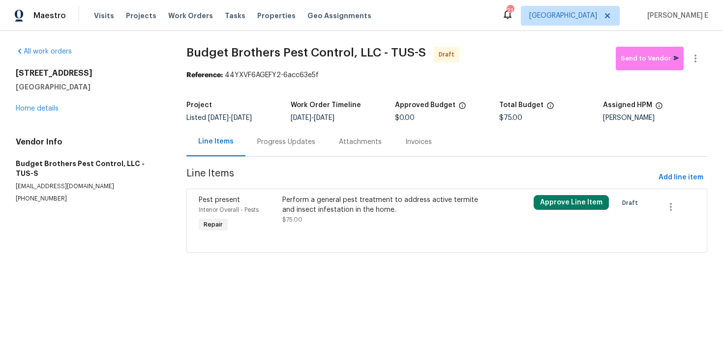
click at [308, 232] on div "Perform a general pest treatment to address active termite and insect infestati…" at bounding box center [383, 214] width 209 height 45
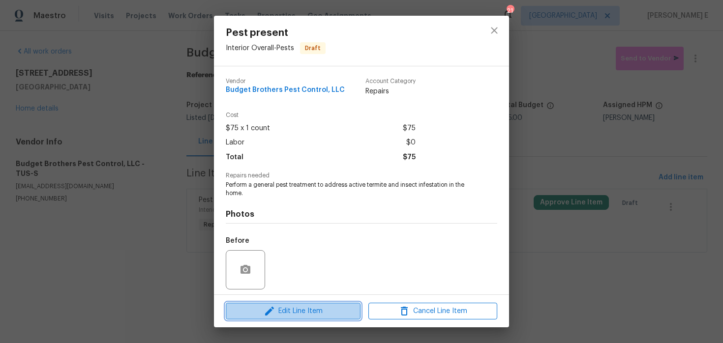
click at [253, 305] on span "Edit Line Item" at bounding box center [293, 311] width 129 height 12
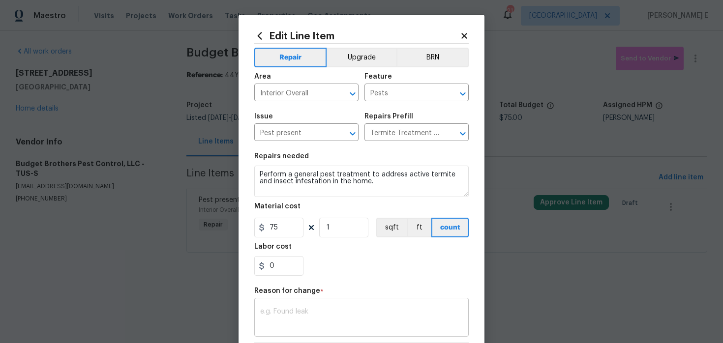
click at [277, 304] on div "x ​" at bounding box center [361, 318] width 214 height 36
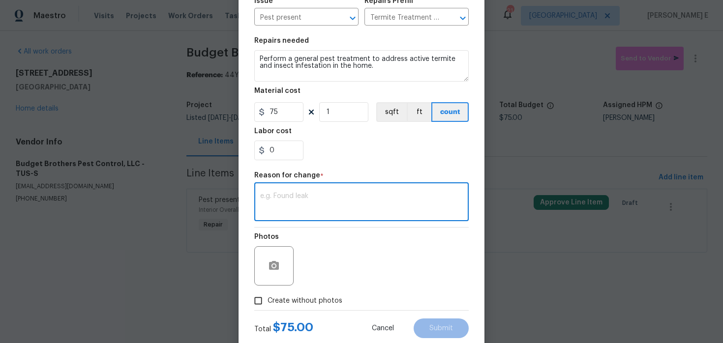
scroll to position [142, 0]
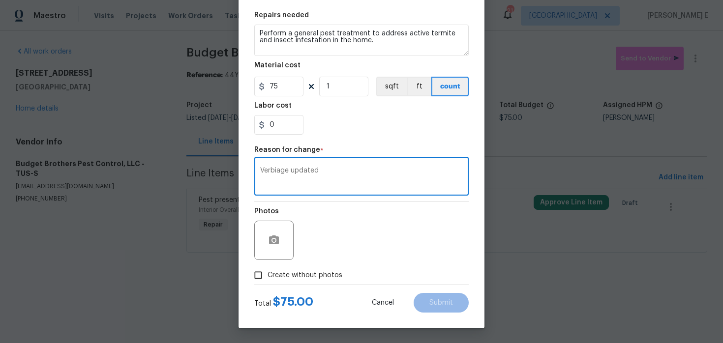
type textarea "Verbiage updated"
click at [257, 284] on input "Create without photos" at bounding box center [258, 275] width 19 height 19
checkbox input "true"
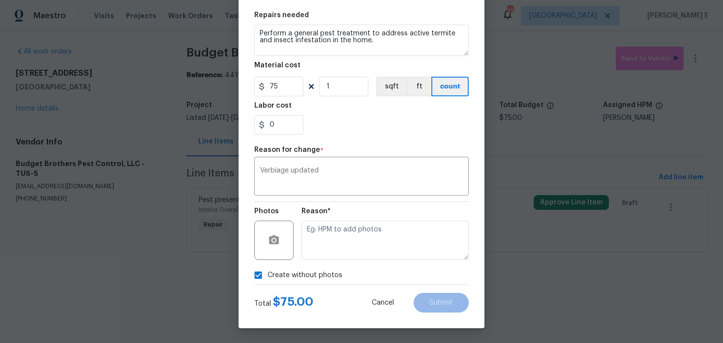
click at [345, 217] on div "Reason*" at bounding box center [384, 214] width 167 height 13
click at [335, 228] on textarea at bounding box center [384, 240] width 167 height 39
click at [442, 308] on button "Submit" at bounding box center [441, 303] width 55 height 20
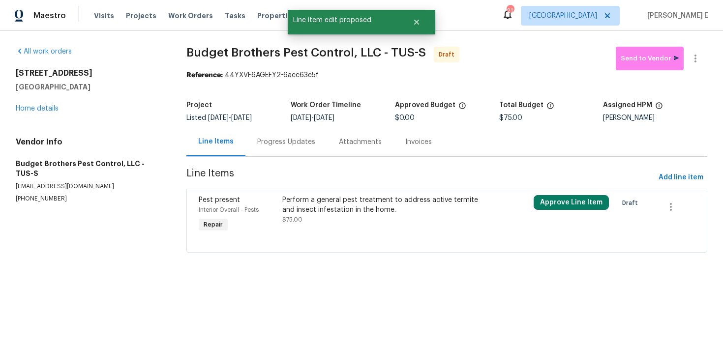
scroll to position [0, 0]
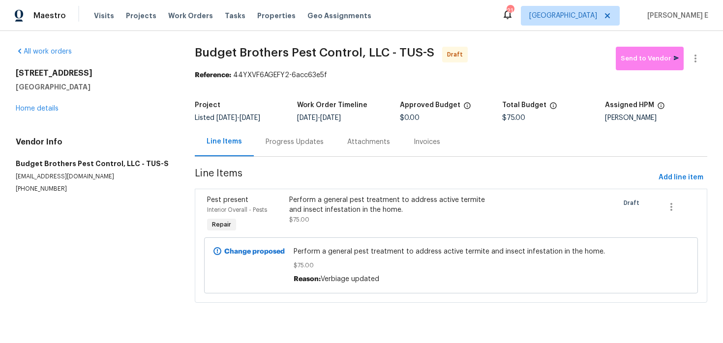
click at [311, 150] on div "Progress Updates" at bounding box center [295, 141] width 82 height 29
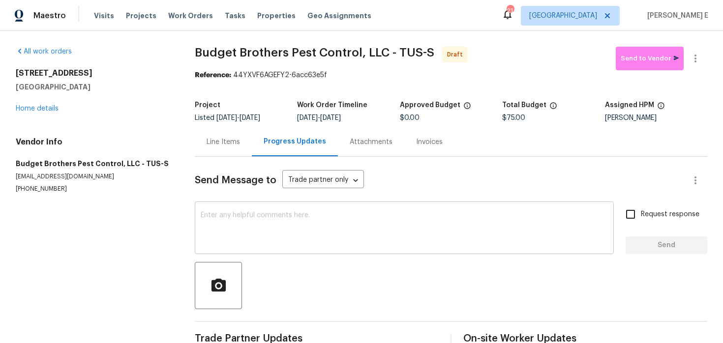
click at [446, 223] on textarea at bounding box center [404, 229] width 407 height 34
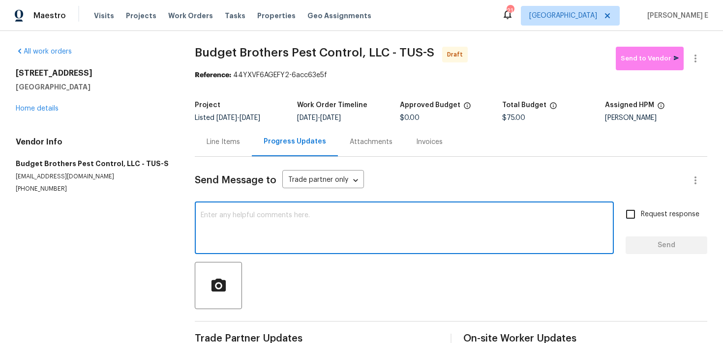
paste textarea "Hi this is Keerthana with Opendoor. I’m confirming you received the WO for the …"
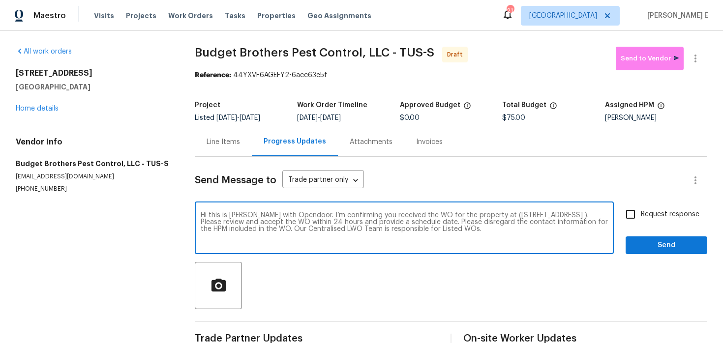
type textarea "Hi this is Keerthana with Opendoor. I’m confirming you received the WO for the …"
click at [640, 215] on input "Request response" at bounding box center [630, 214] width 21 height 21
checkbox input "true"
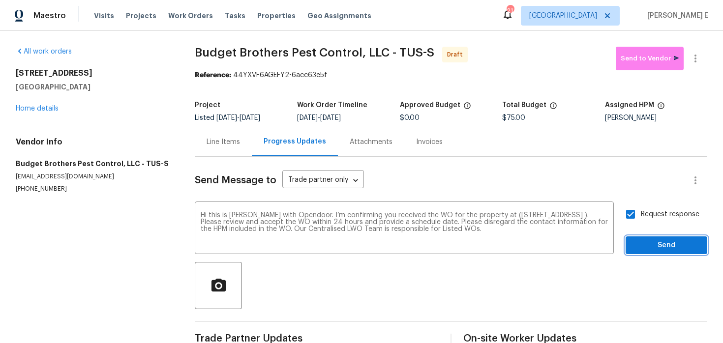
click at [654, 241] on span "Send" at bounding box center [666, 245] width 66 height 12
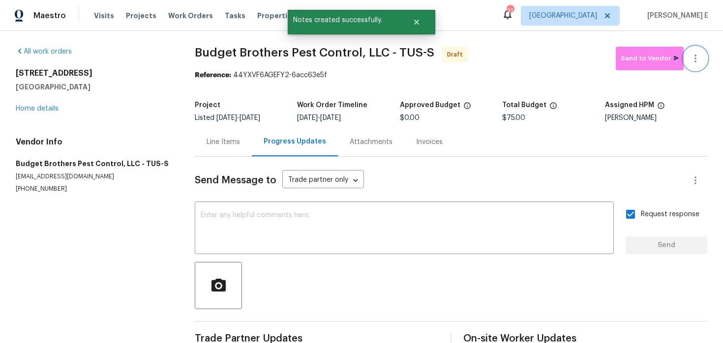
click at [701, 66] on button "button" at bounding box center [695, 59] width 24 height 24
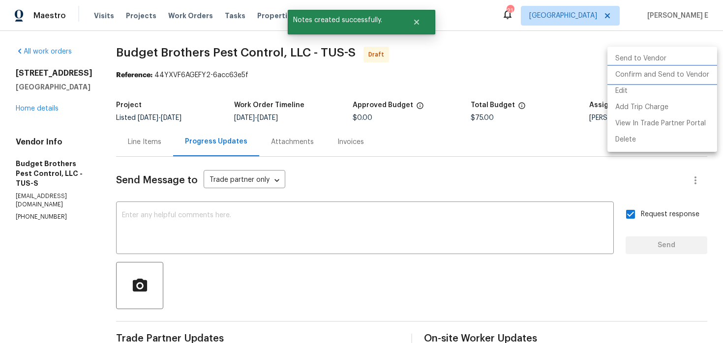
click at [662, 76] on li "Confirm and Send to Vendor" at bounding box center [662, 75] width 110 height 16
click at [240, 102] on div at bounding box center [361, 171] width 723 height 343
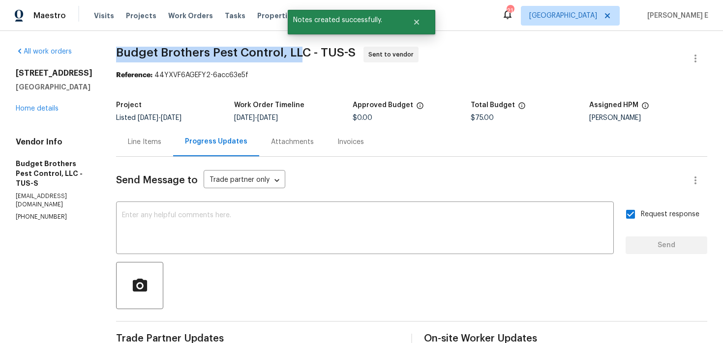
drag, startPoint x: 138, startPoint y: 55, endPoint x: 325, endPoint y: 54, distance: 186.9
click at [325, 54] on span "Budget Brothers Pest Control, LLC - TUS-S" at bounding box center [235, 53] width 239 height 12
copy span "Budget Brothers Pest Control, LL"
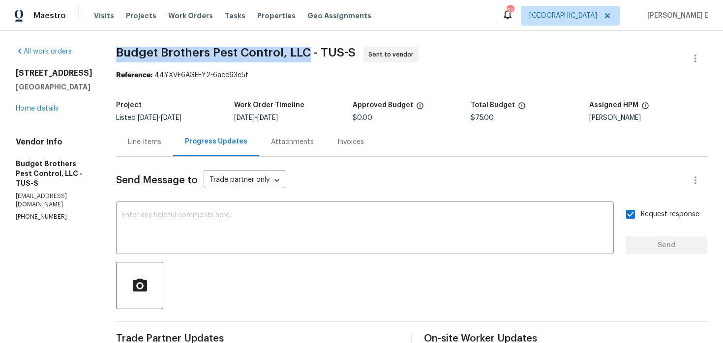
copy span "Budget Brothers Pest Control, LLC"
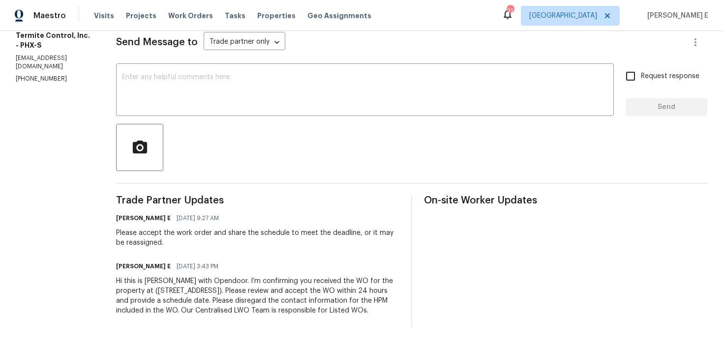
scroll to position [40, 0]
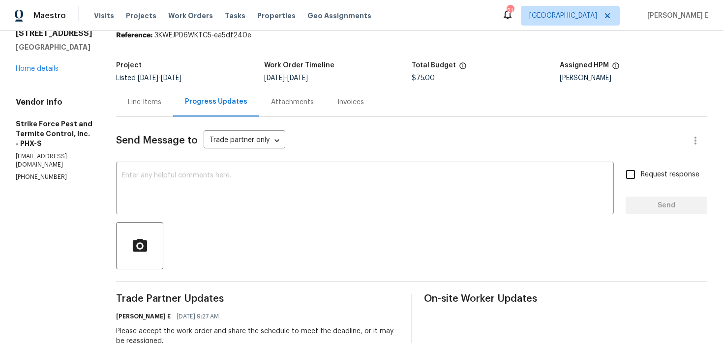
click at [378, 162] on div "Send Message to Trade partner only Trade partner only ​ x ​ Request response Se…" at bounding box center [411, 271] width 591 height 309
click at [326, 218] on div "Send Message to Trade partner only Trade partner only ​ x ​ Request response Se…" at bounding box center [411, 271] width 591 height 309
click at [341, 197] on textarea at bounding box center [365, 189] width 486 height 34
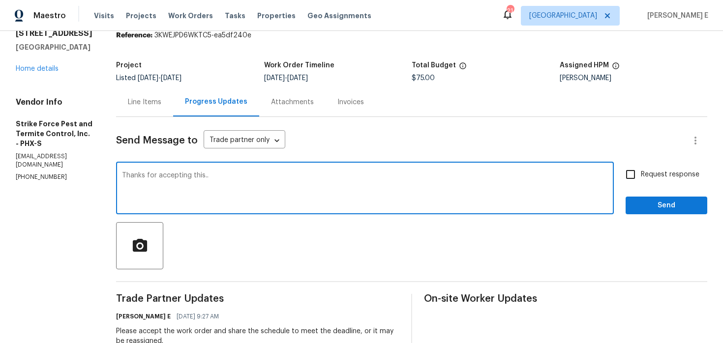
type textarea "Thanks for accepting this.."
click at [687, 211] on span "Send" at bounding box center [666, 206] width 66 height 12
